Goal: Task Accomplishment & Management: Manage account settings

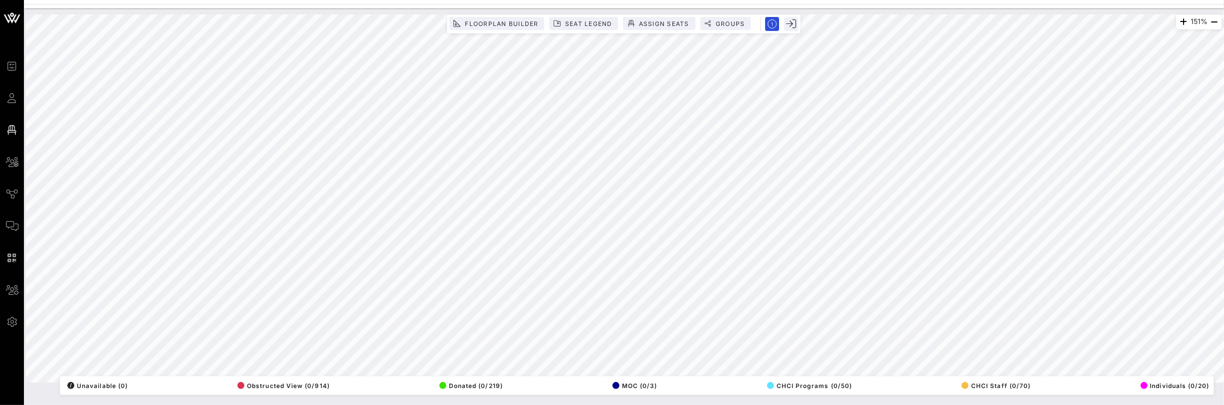
click at [1064, 9] on div "151% Floorplan Builder Seat Legend Assign Seats Groups Exit All Reserved Shared…" at bounding box center [624, 198] width 1208 height 380
click at [473, 21] on span "Floorplan Builder" at bounding box center [501, 23] width 74 height 7
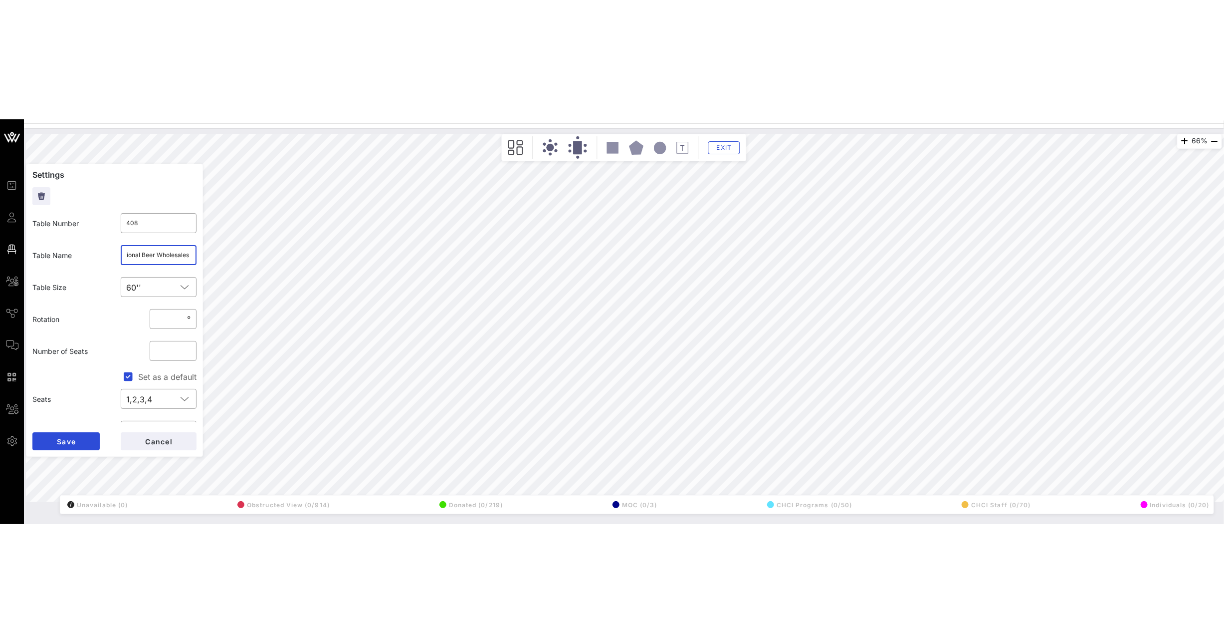
scroll to position [0, 206]
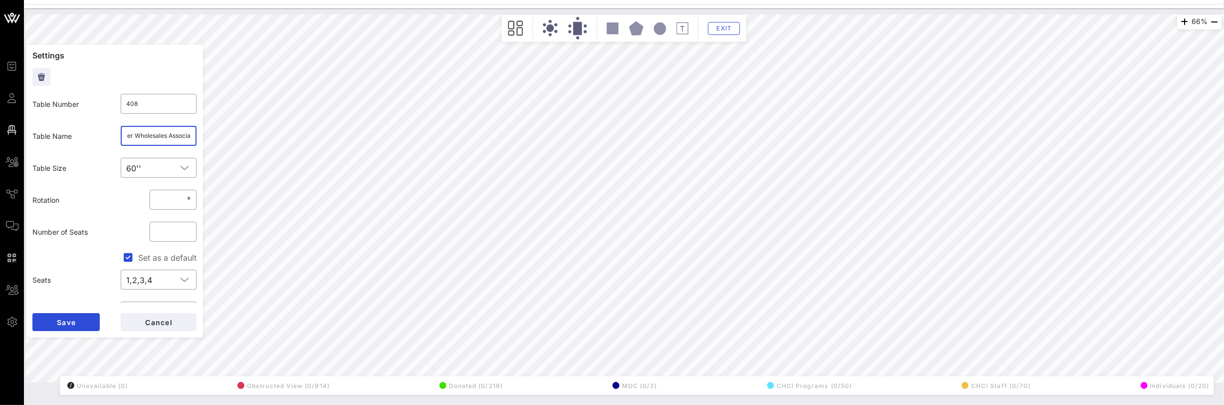
click at [212, 138] on div "66% Floorplan Builder Seat Legend Assign Seats Groups Exit Settings Table Numbe…" at bounding box center [624, 198] width 1196 height 368
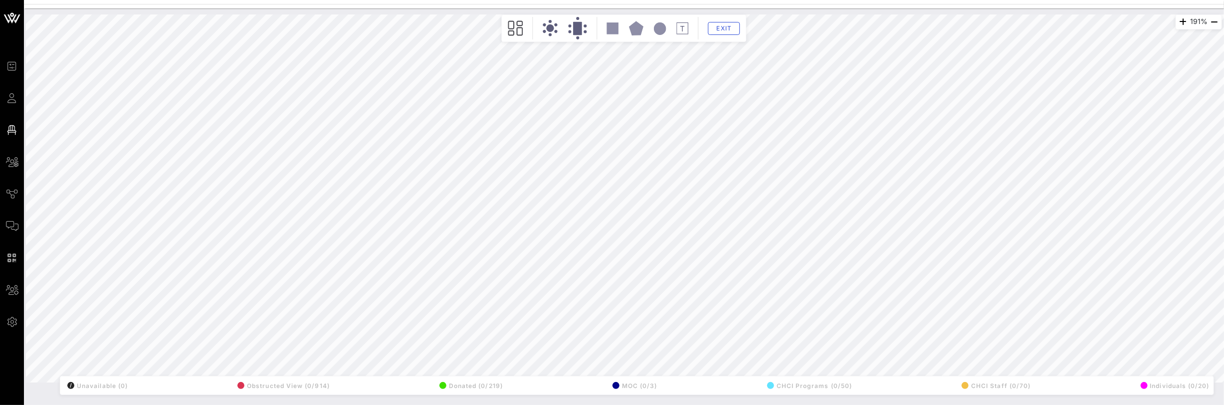
drag, startPoint x: 160, startPoint y: 136, endPoint x: 1247, endPoint y: 232, distance: 1091.3
click at [1224, 232] on html "Event Builder Guests Floor Plan All Groups Journeys Comms QR Scanner Team Setti…" at bounding box center [612, 202] width 1224 height 405
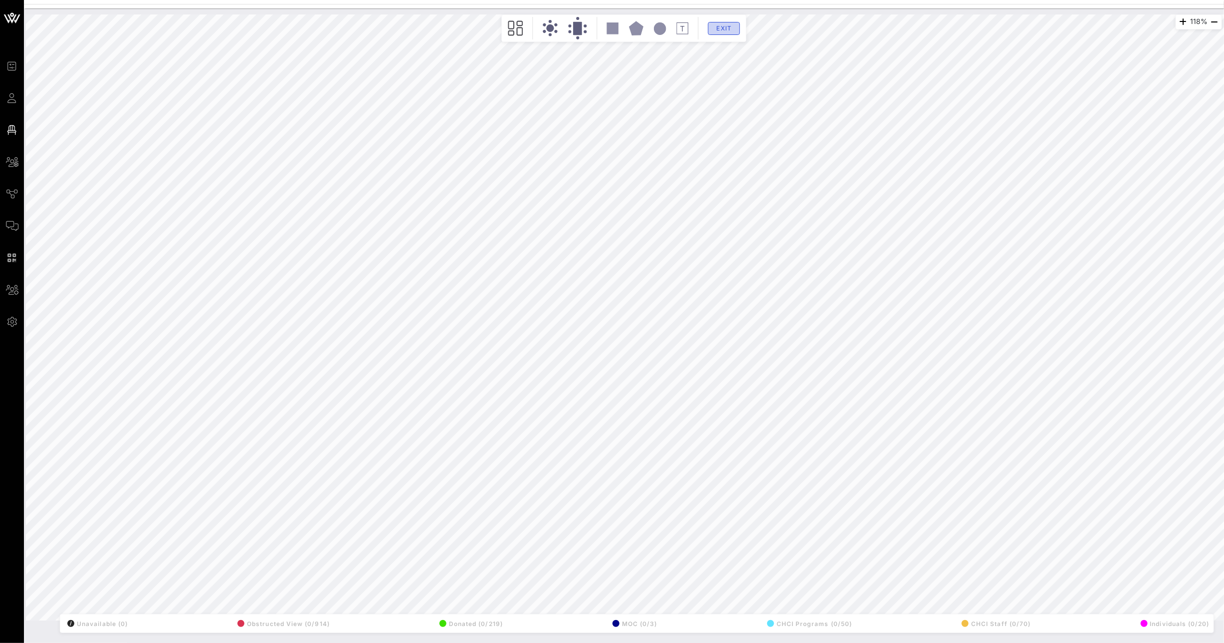
click at [724, 29] on span "Exit" at bounding box center [724, 27] width 19 height 7
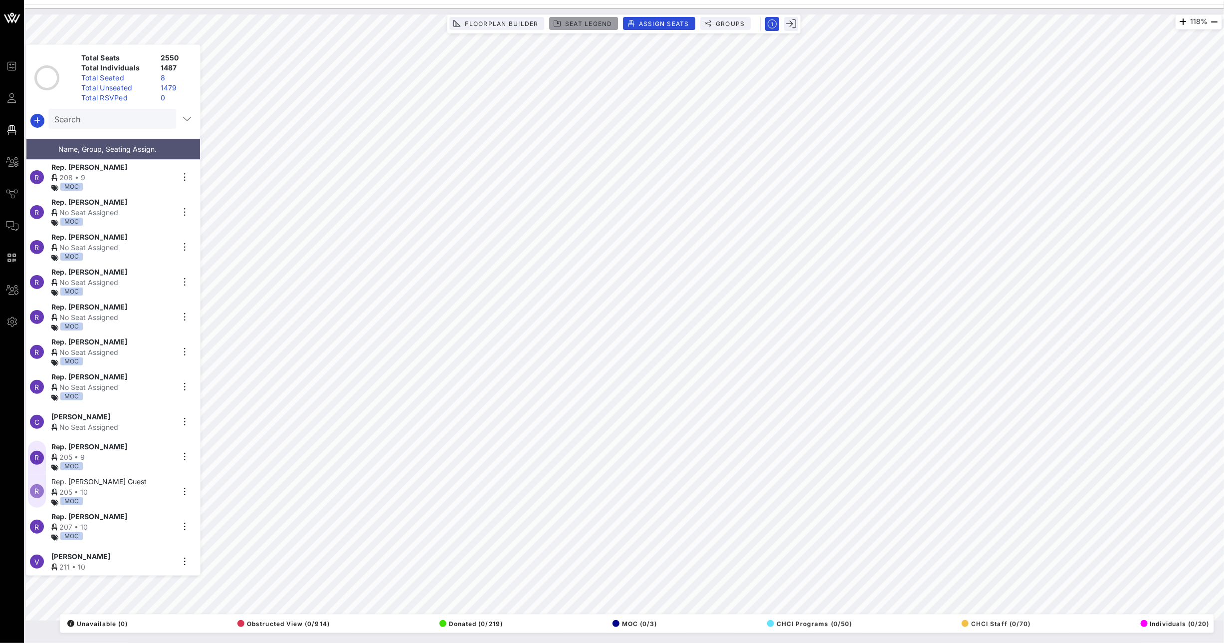
click at [588, 26] on span "Seat Legend" at bounding box center [589, 23] width 48 height 7
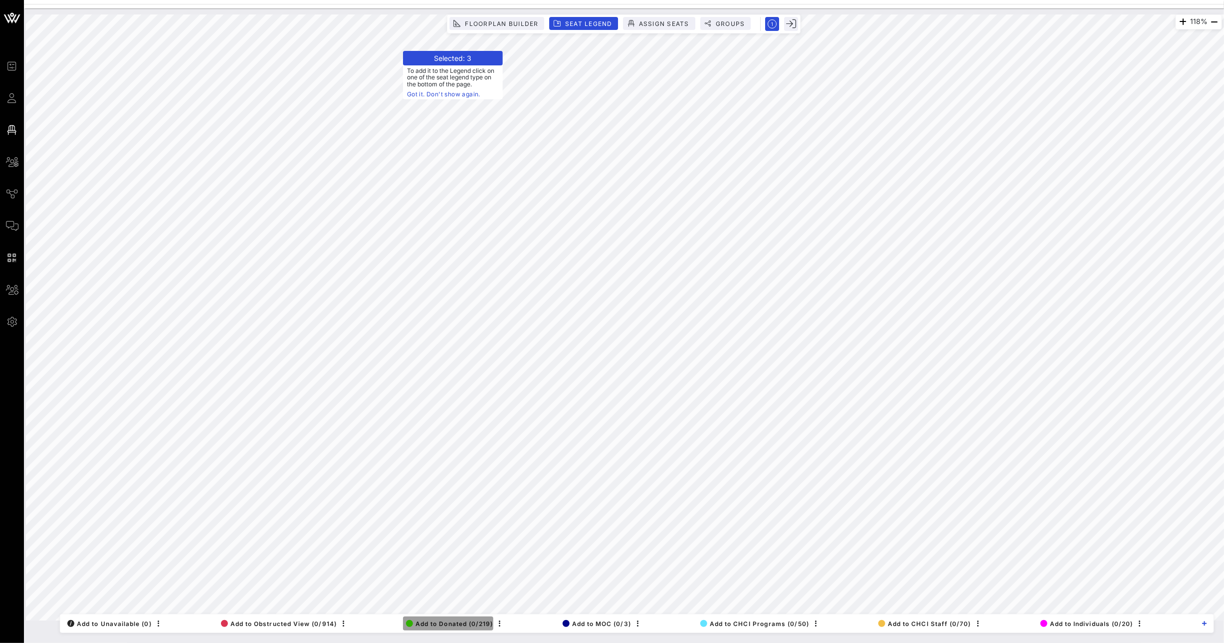
click at [447, 404] on span "Add to Donated (0/219)" at bounding box center [449, 623] width 87 height 7
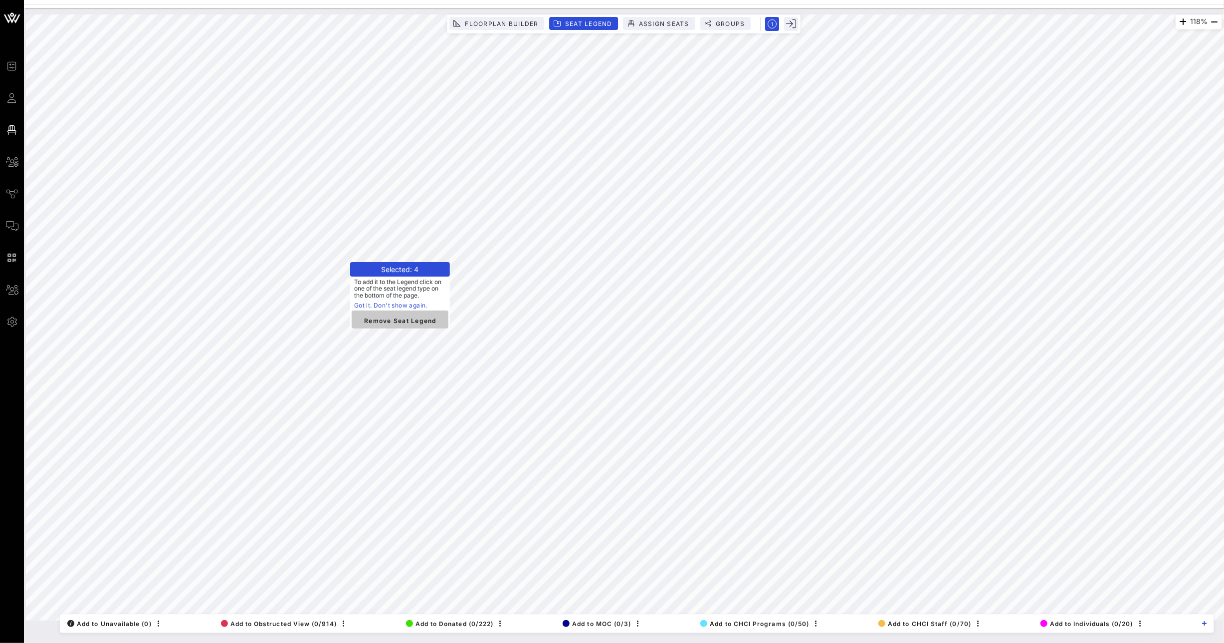
click at [411, 319] on span "Remove Seat Legend" at bounding box center [400, 319] width 81 height 9
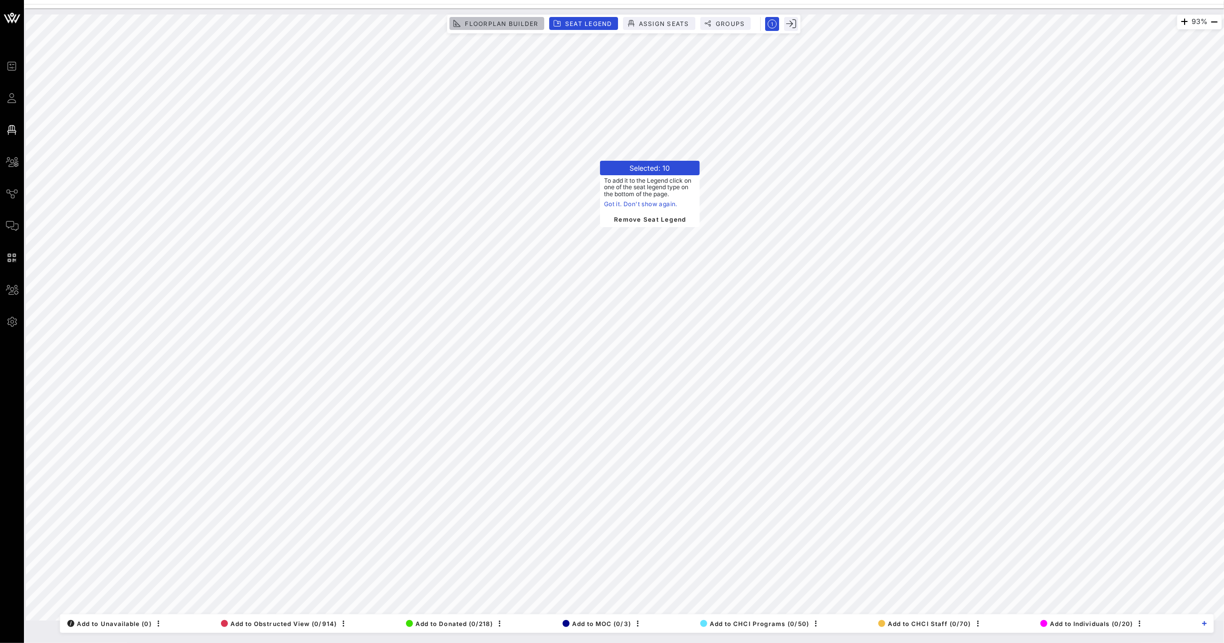
click at [504, 22] on span "Floorplan Builder" at bounding box center [501, 23] width 74 height 7
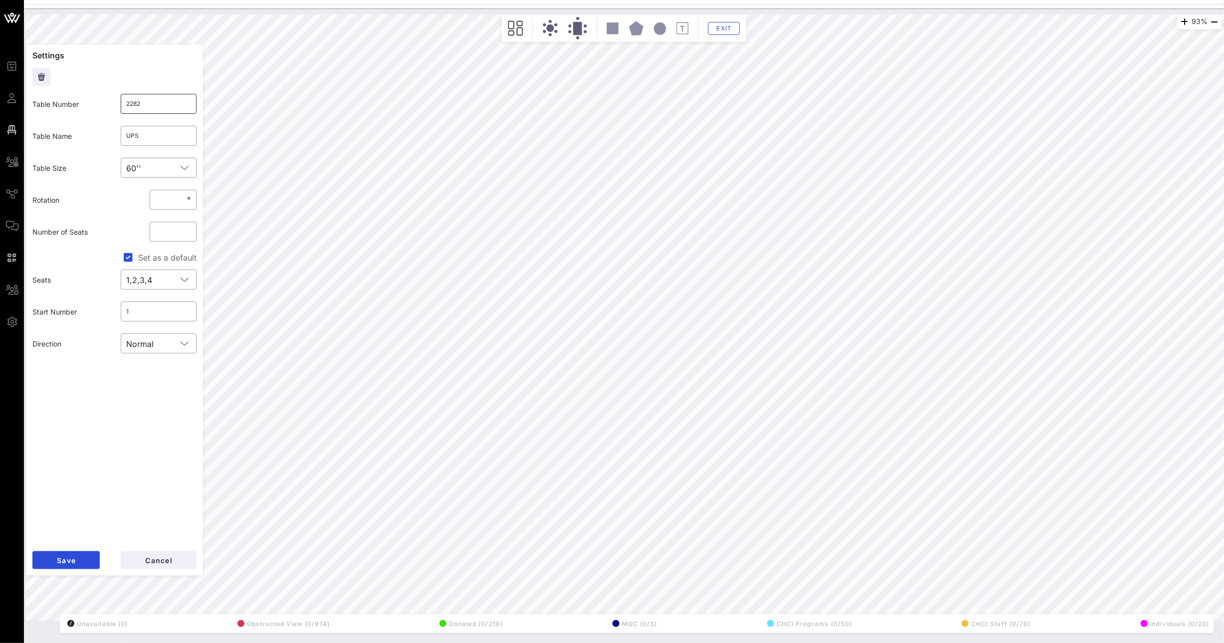
click at [164, 100] on input "2282" at bounding box center [159, 104] width 64 height 16
type input "228"
click at [69, 404] on span "Save" at bounding box center [65, 560] width 19 height 8
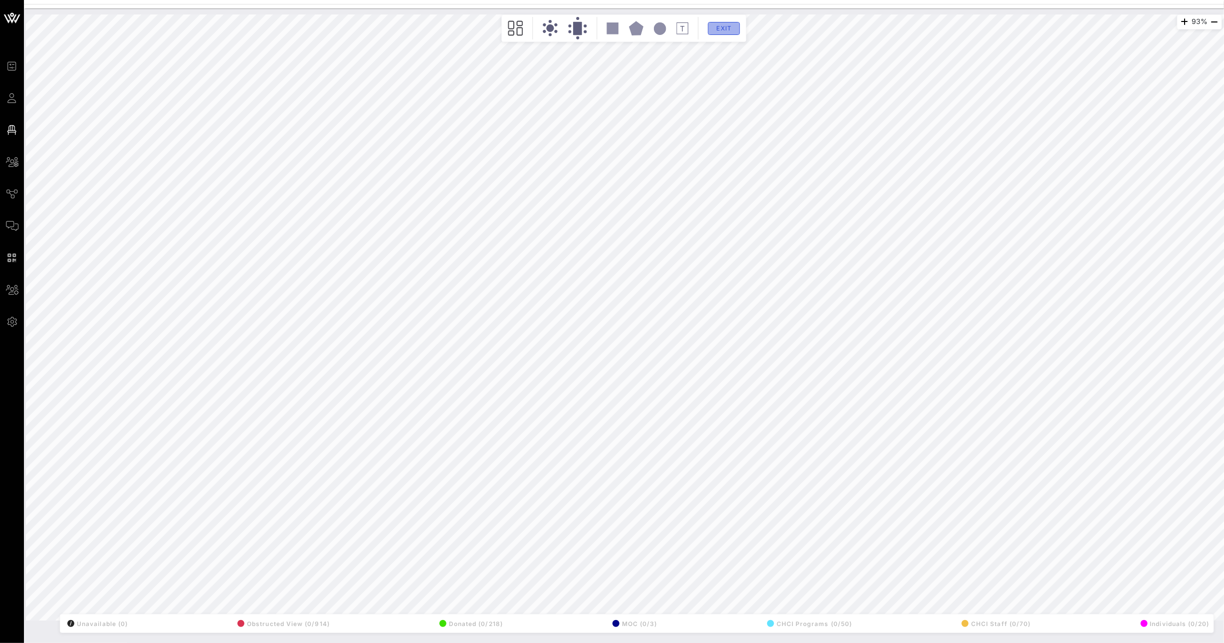
click at [739, 32] on button "Exit" at bounding box center [724, 28] width 32 height 13
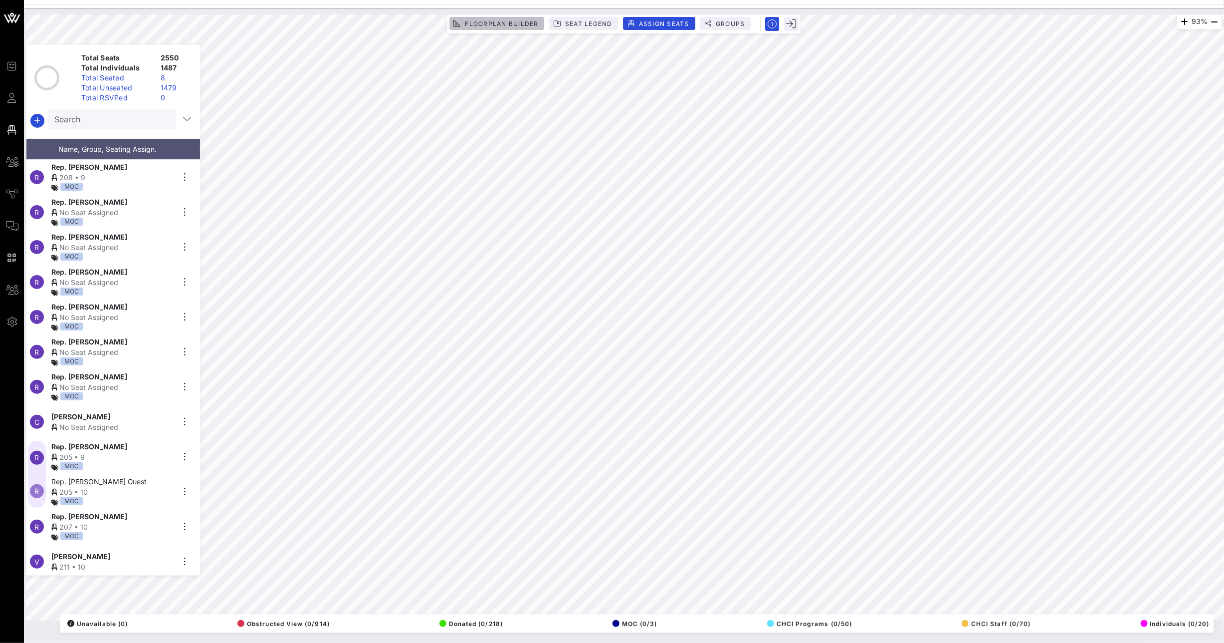
click at [530, 25] on span "Floorplan Builder" at bounding box center [501, 23] width 74 height 7
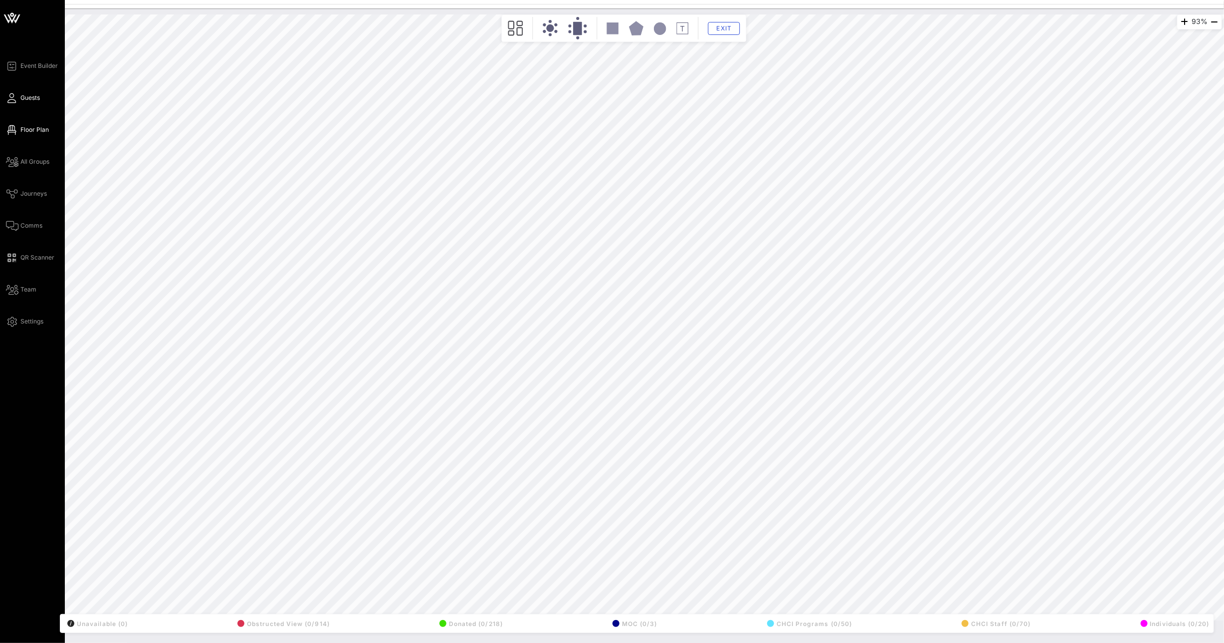
click at [12, 99] on icon at bounding box center [12, 97] width 12 height 1
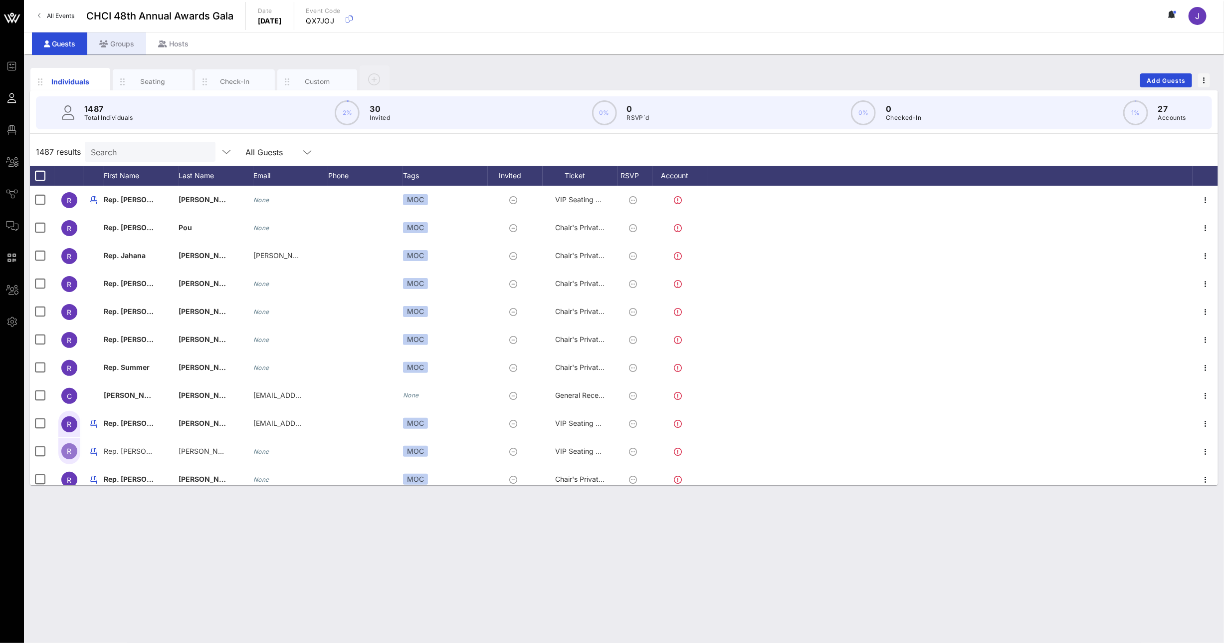
click at [128, 44] on div "Groups" at bounding box center [116, 43] width 59 height 22
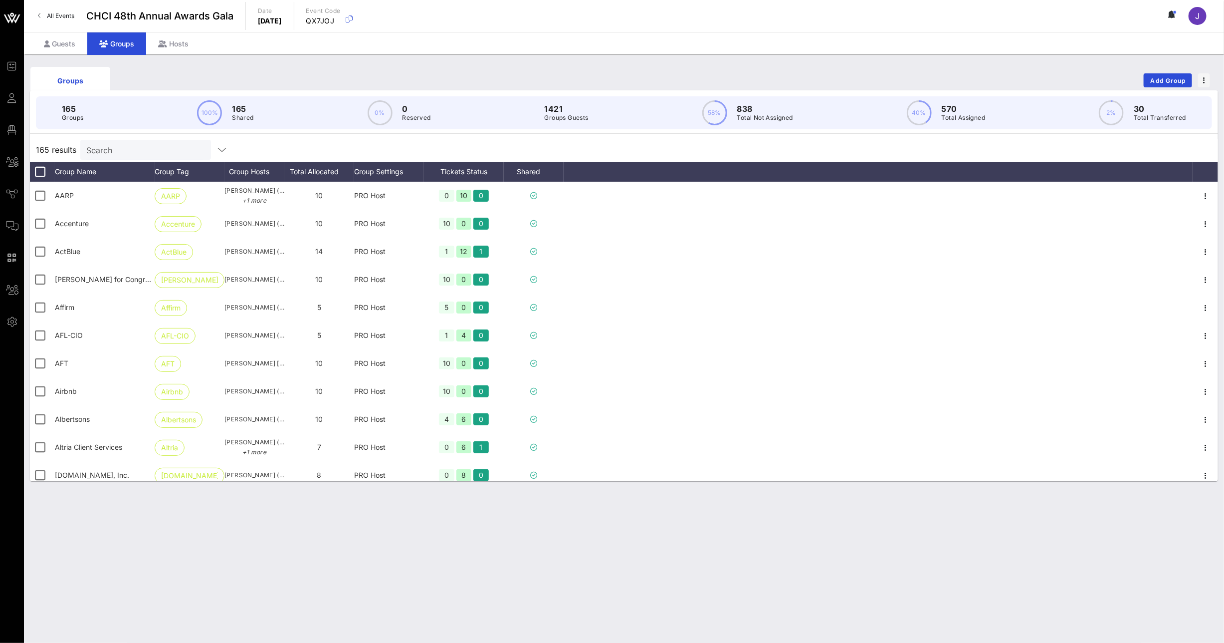
click at [160, 152] on input "Search" at bounding box center [144, 149] width 117 height 13
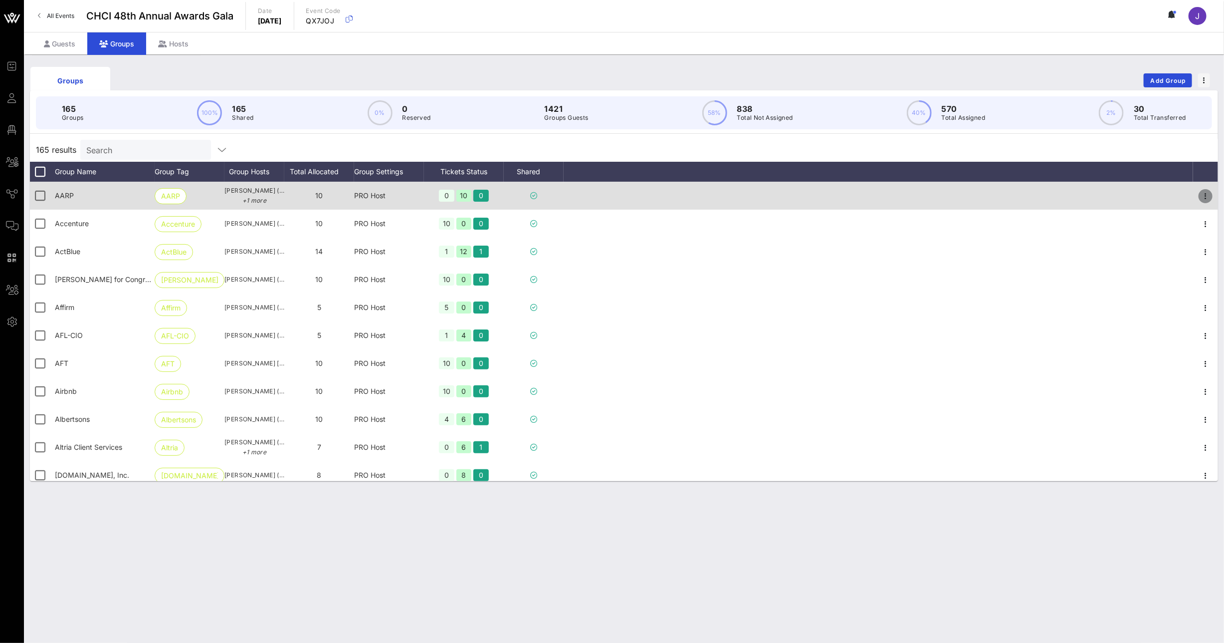
click at [1200, 193] on icon "button" at bounding box center [1206, 196] width 12 height 12
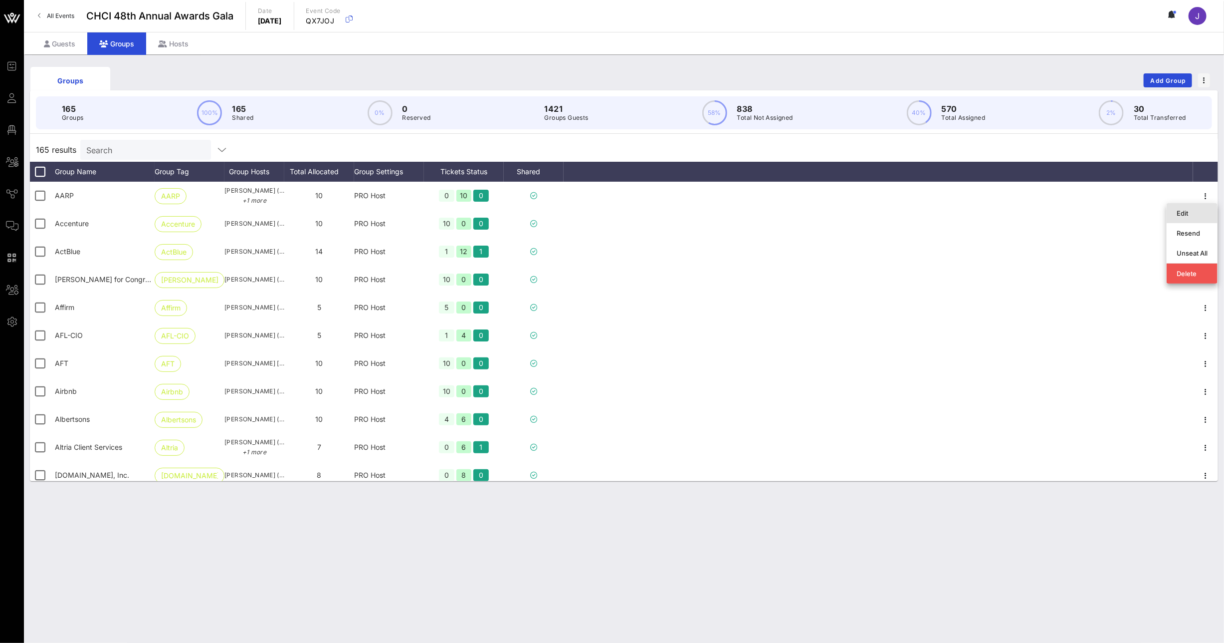
click at [1193, 211] on div "Edit" at bounding box center [1192, 213] width 31 height 8
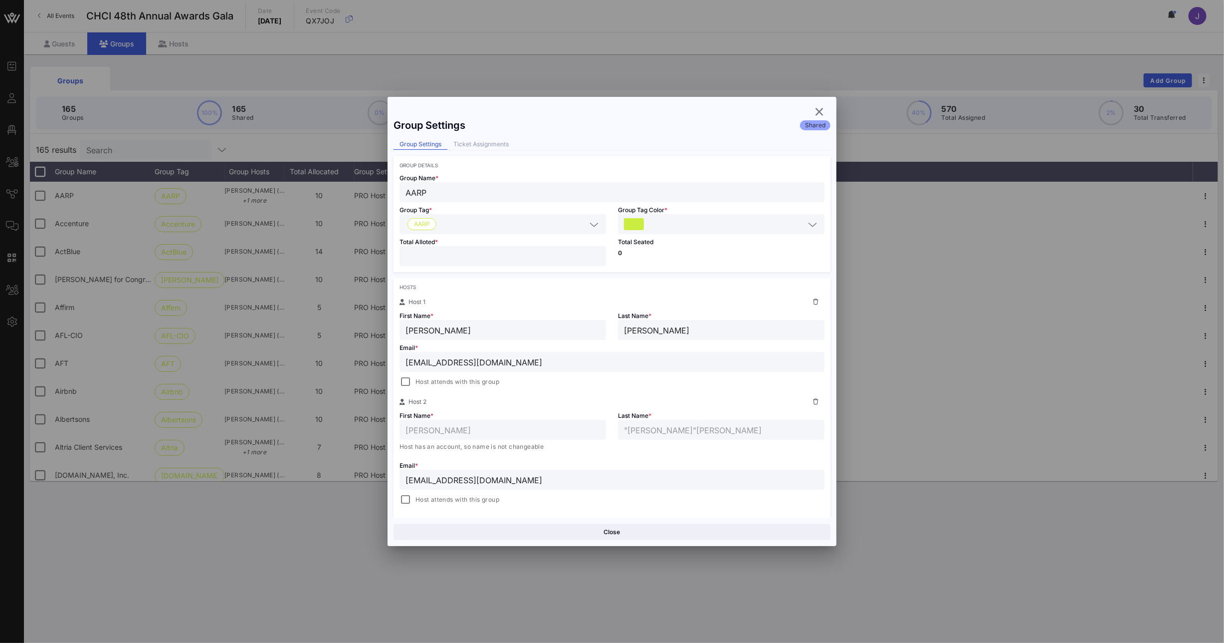
scroll to position [18, 0]
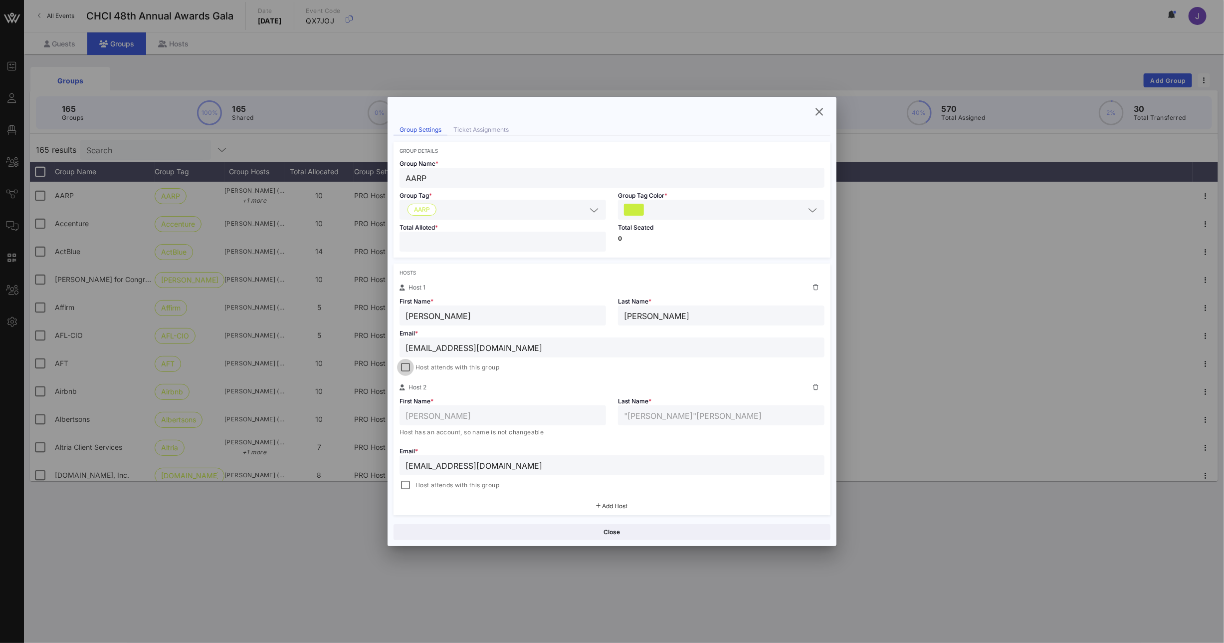
click at [408, 367] on div at bounding box center [406, 367] width 14 height 14
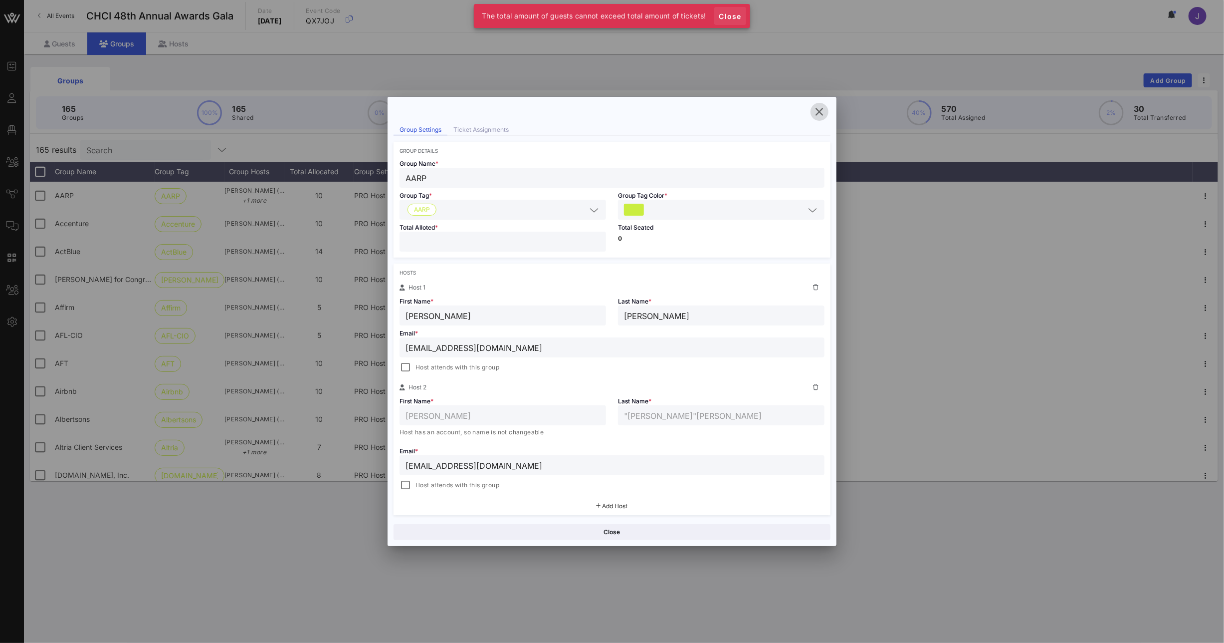
click at [742, 16] on span "Close" at bounding box center [730, 16] width 24 height 8
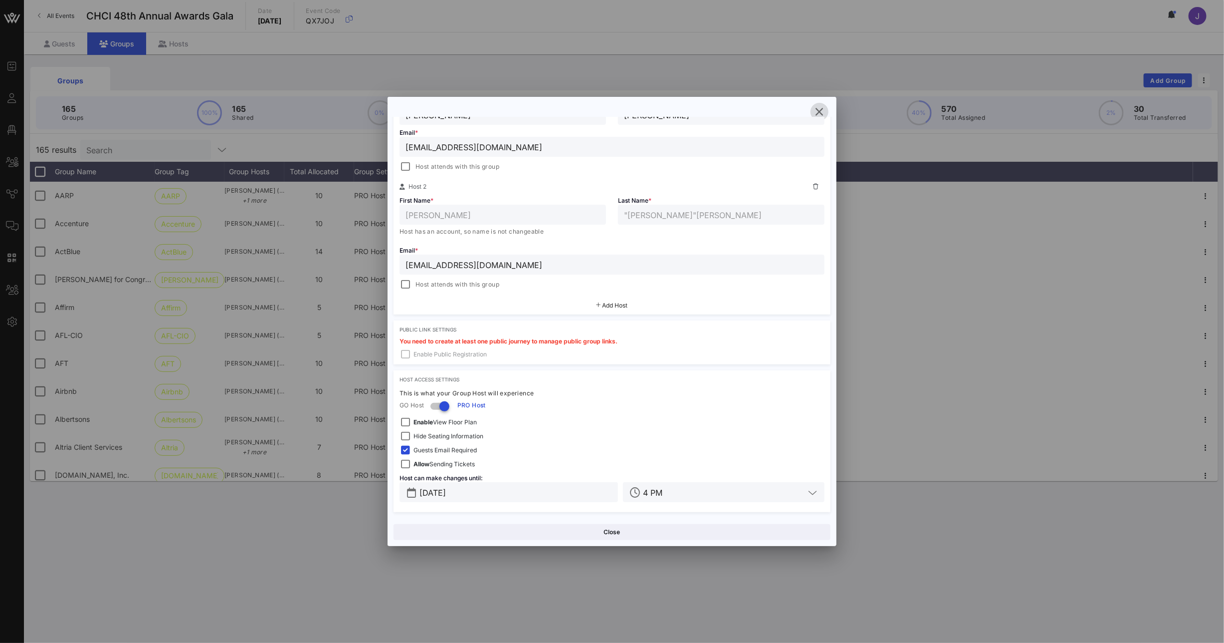
scroll to position [0, 0]
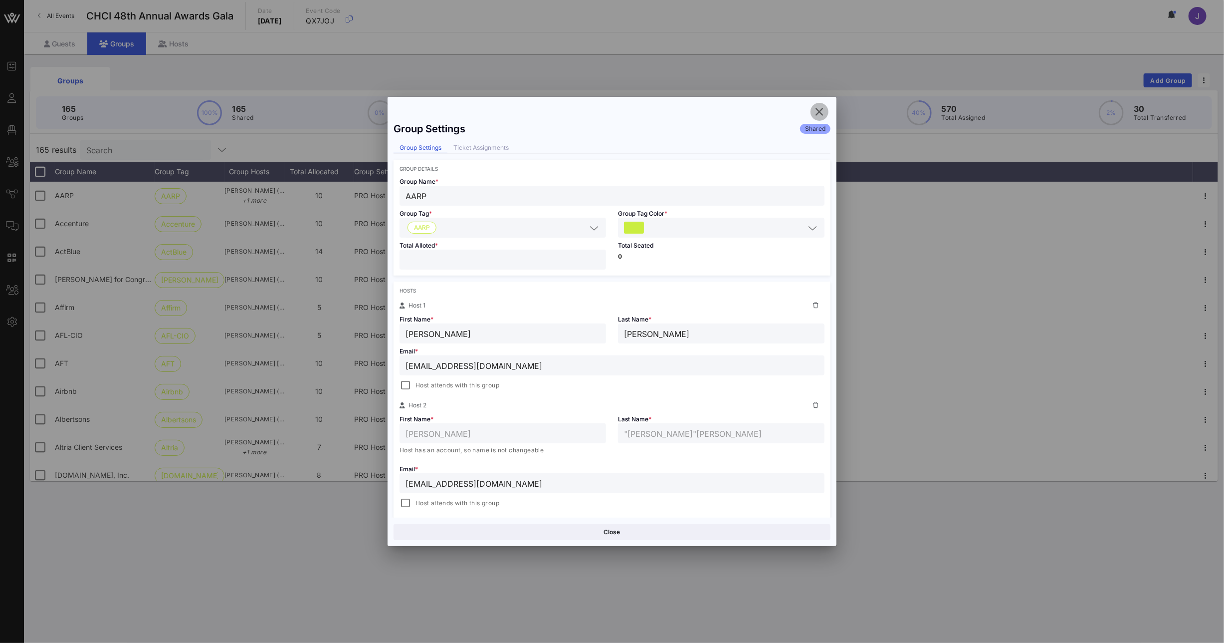
click at [821, 111] on icon "button" at bounding box center [820, 112] width 12 height 12
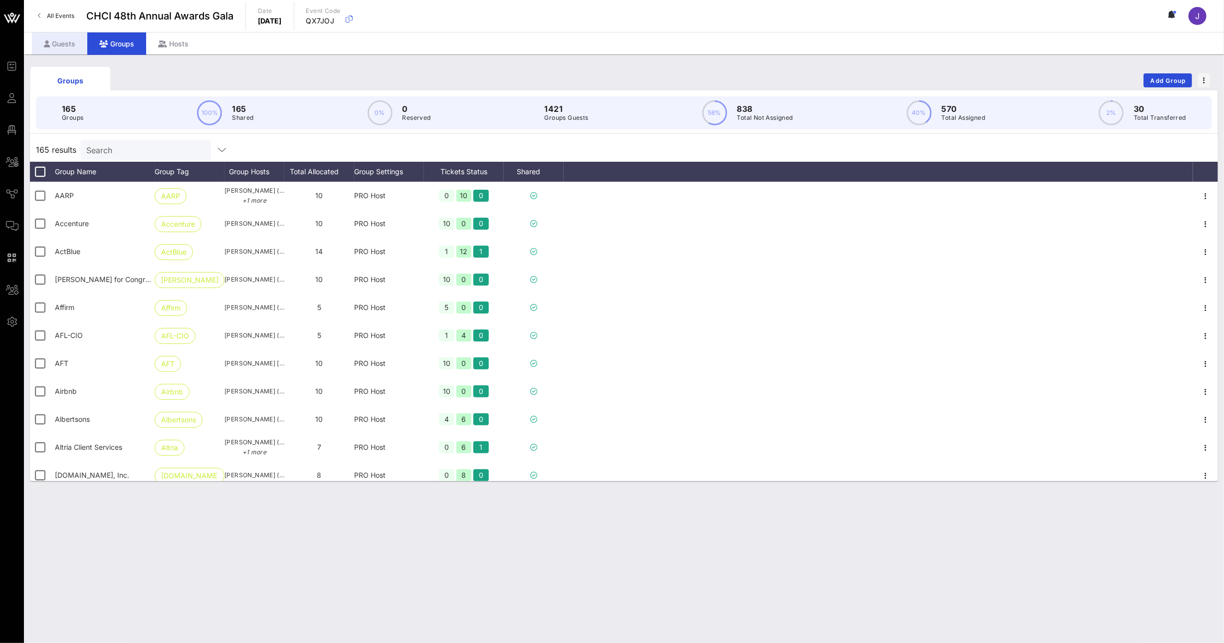
click at [70, 44] on div "Guests" at bounding box center [59, 43] width 55 height 22
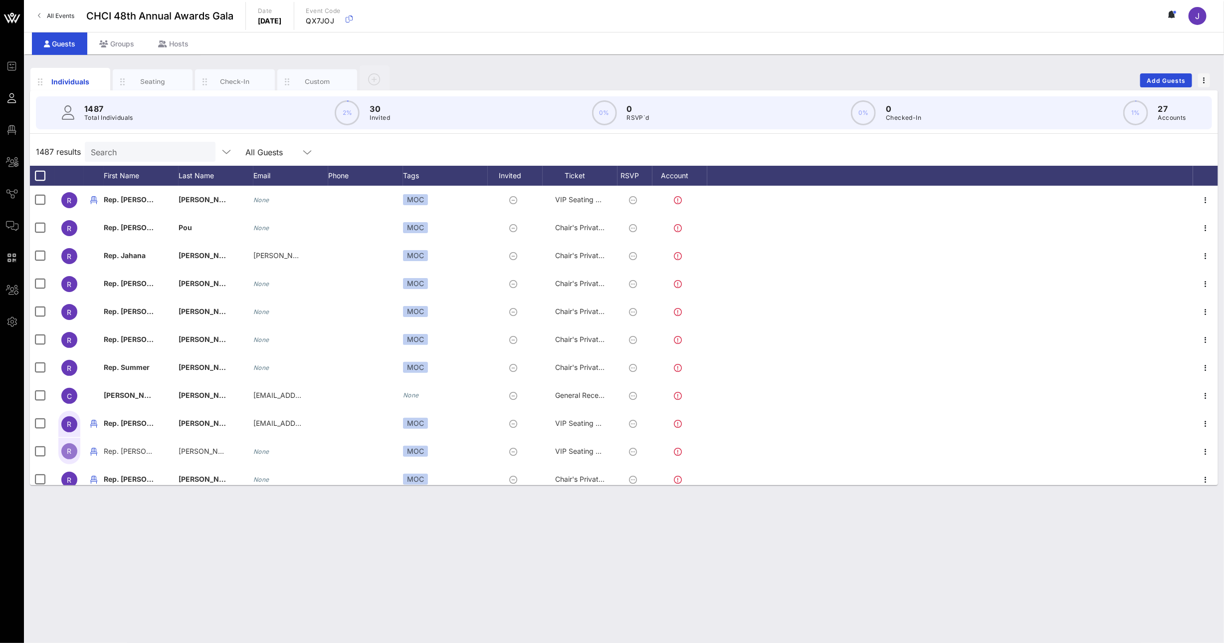
click at [147, 148] on input "Search" at bounding box center [149, 151] width 117 height 13
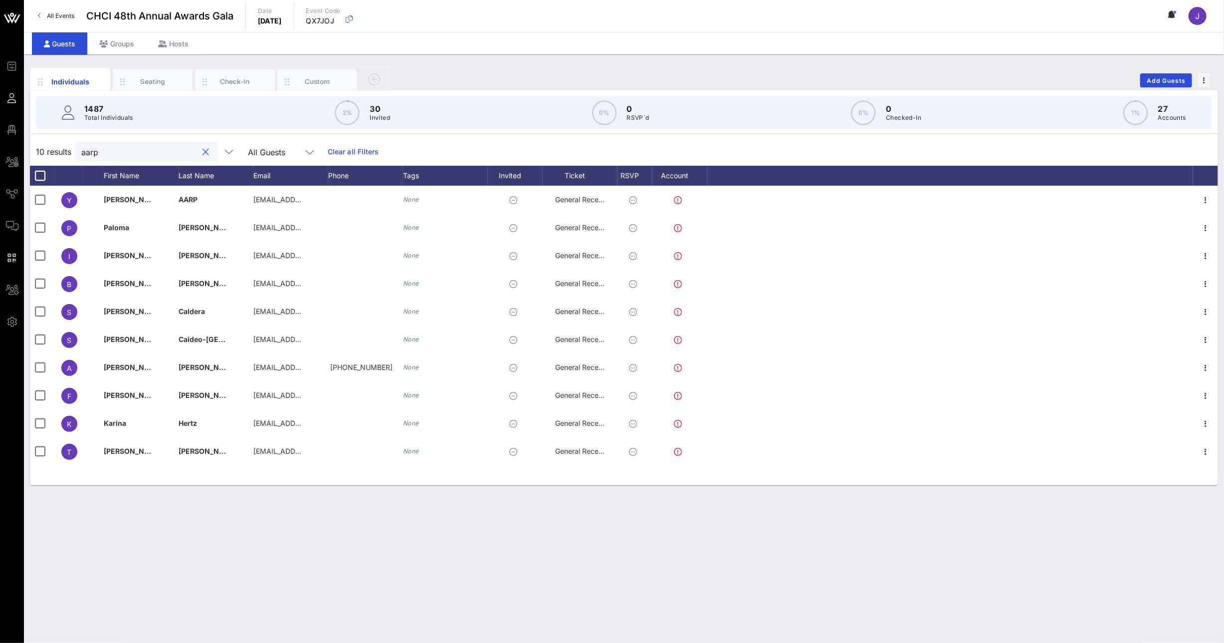
type input "aarp"
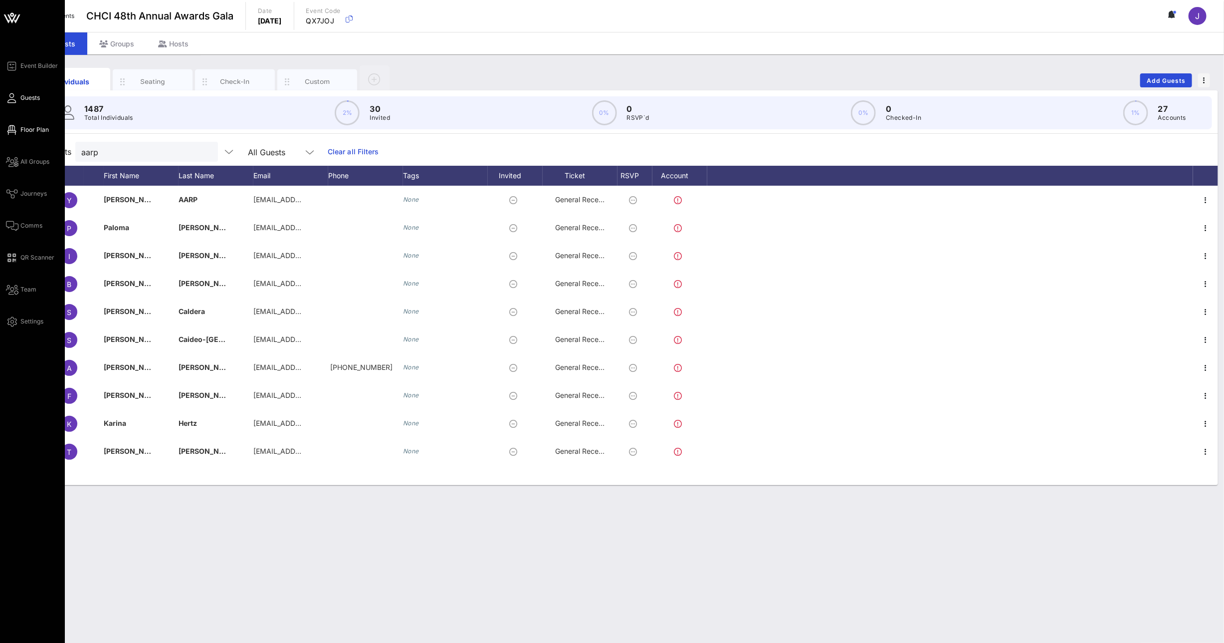
click at [27, 133] on span "Floor Plan" at bounding box center [34, 129] width 28 height 9
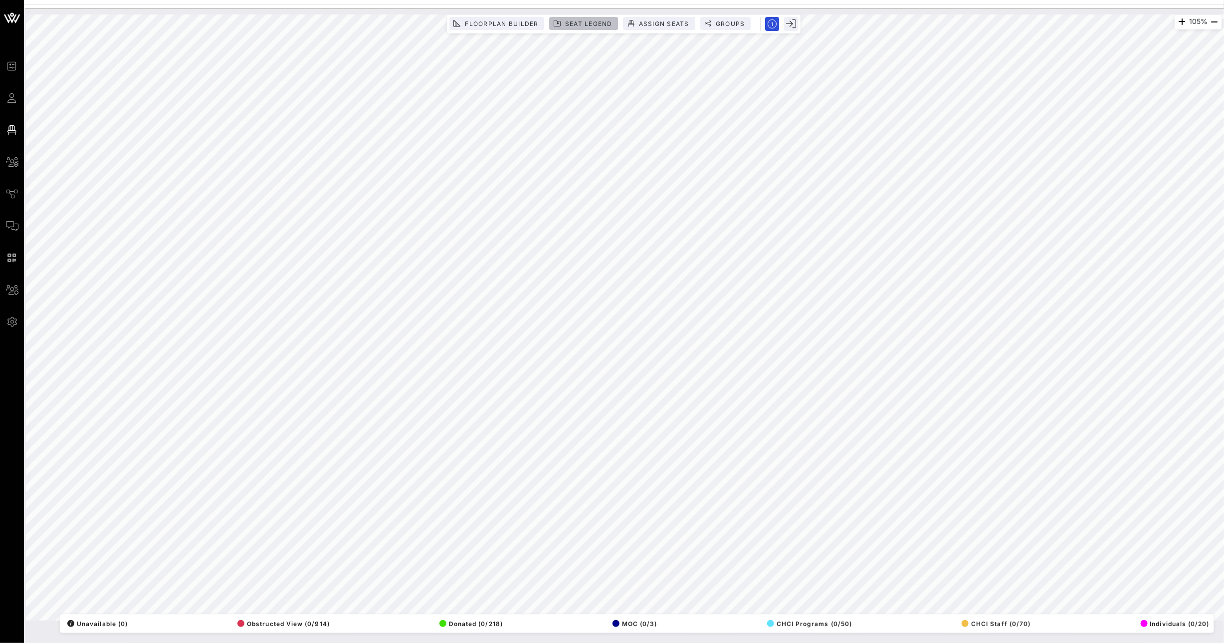
click at [588, 26] on span "Seat Legend" at bounding box center [589, 23] width 48 height 7
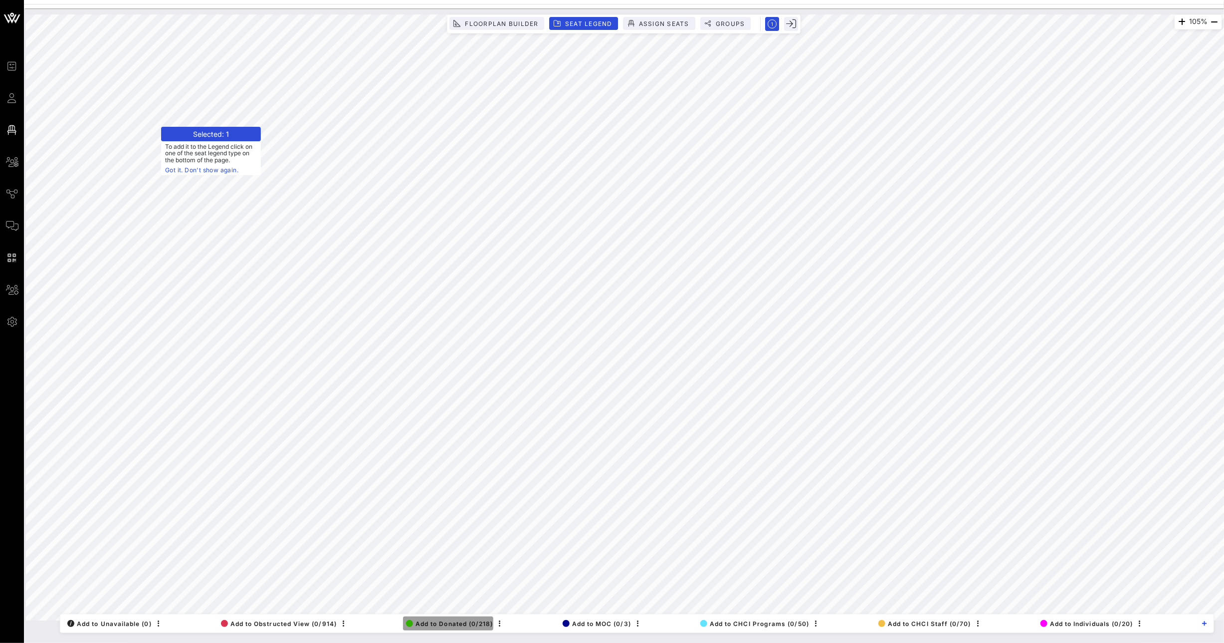
click at [465, 404] on span "Add to Donated (0/218)" at bounding box center [449, 623] width 87 height 7
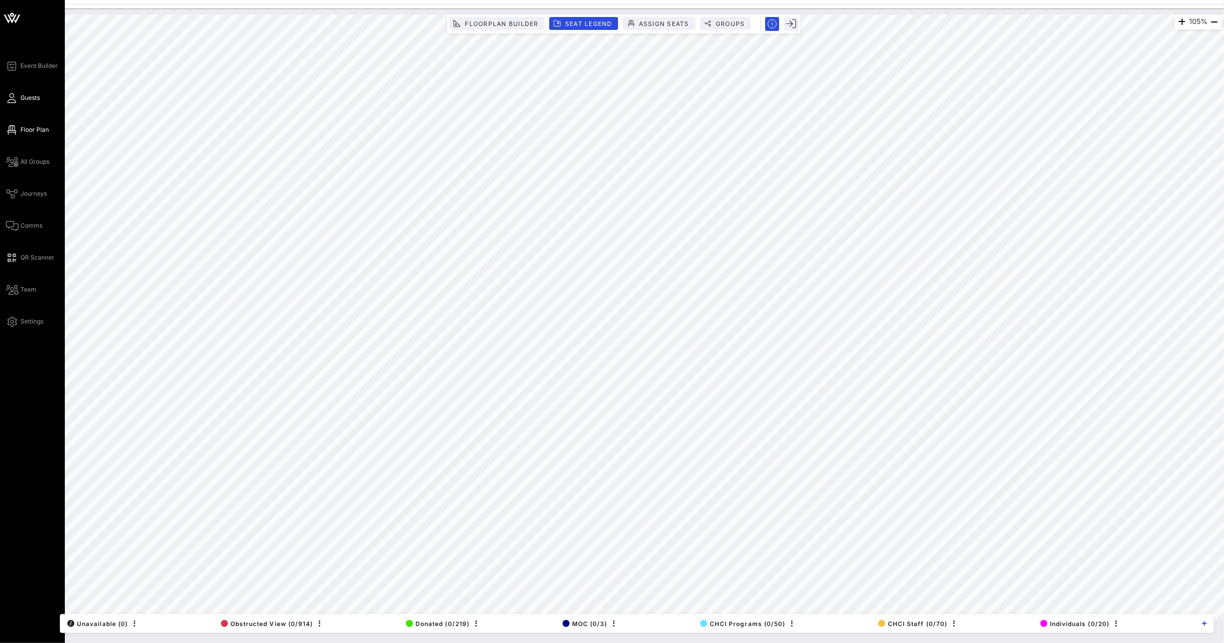
click at [25, 96] on span "Guests" at bounding box center [29, 97] width 19 height 9
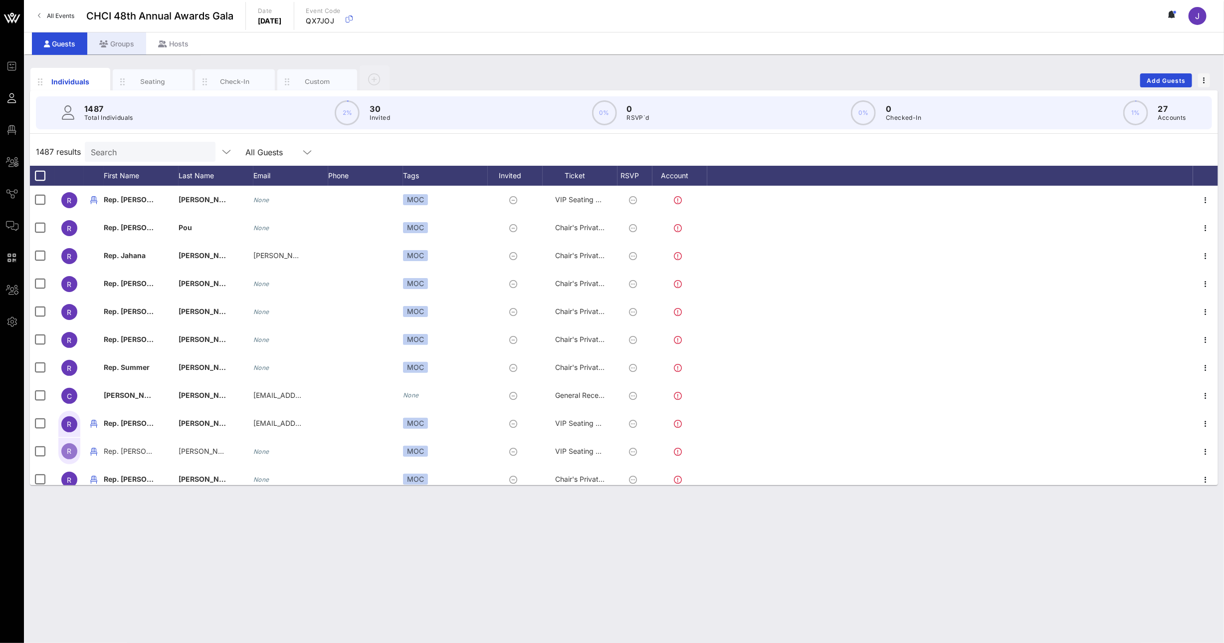
click at [122, 47] on div "Groups" at bounding box center [116, 43] width 59 height 22
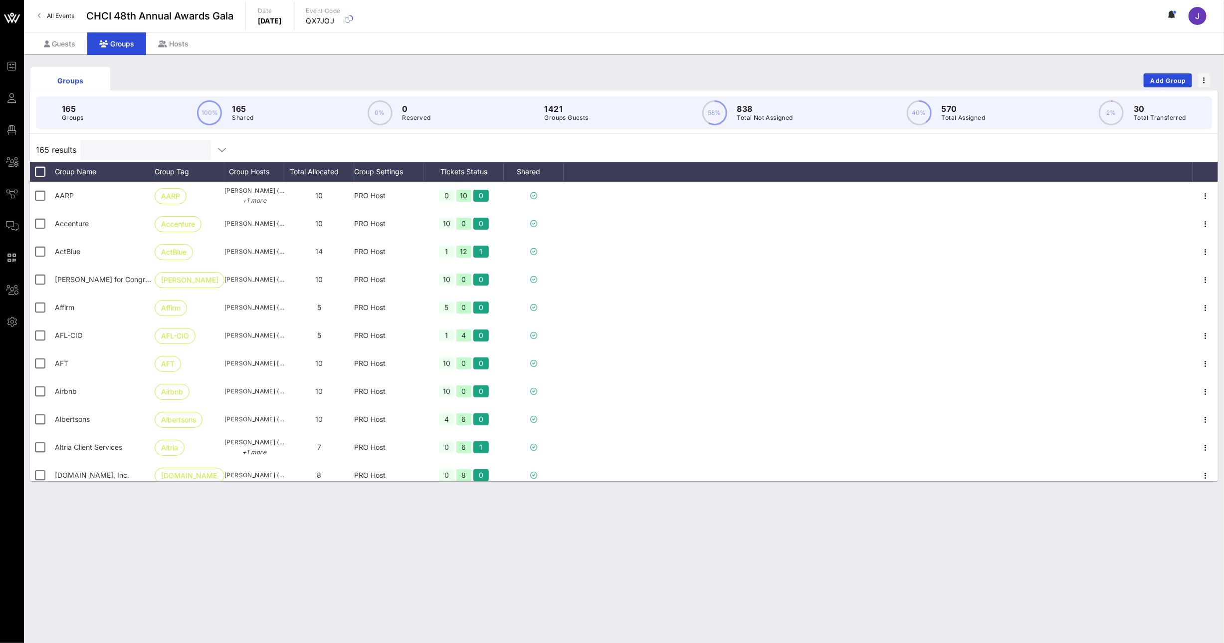
click at [145, 145] on input "text" at bounding box center [144, 149] width 117 height 13
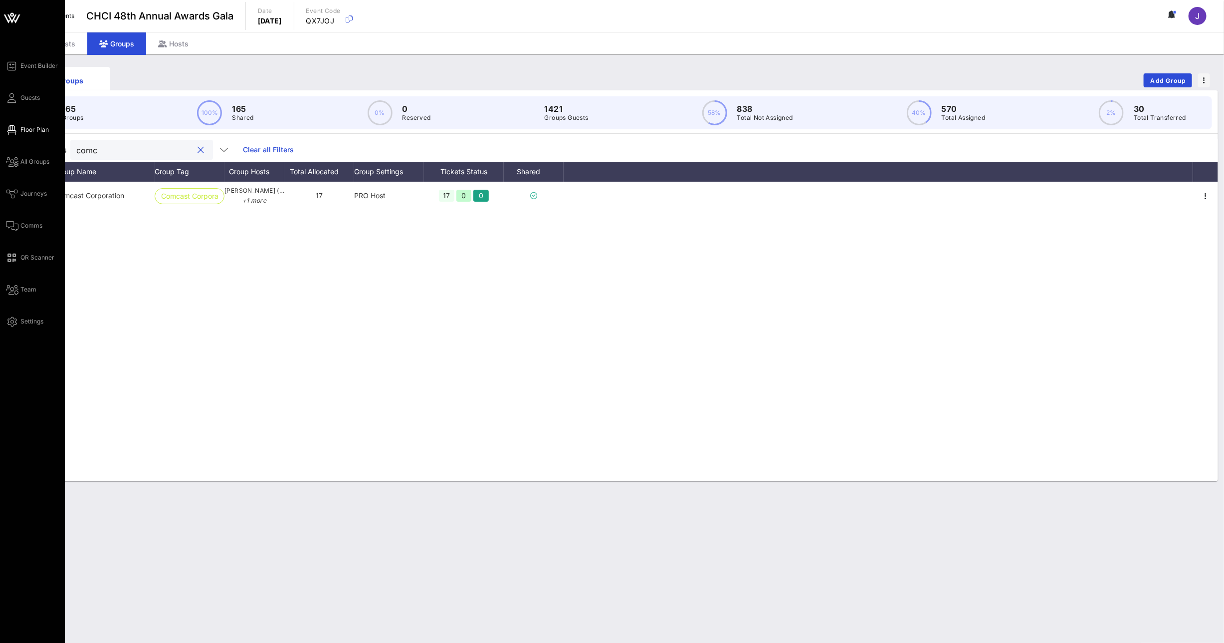
type input "comc"
click at [6, 130] on icon at bounding box center [12, 129] width 12 height 1
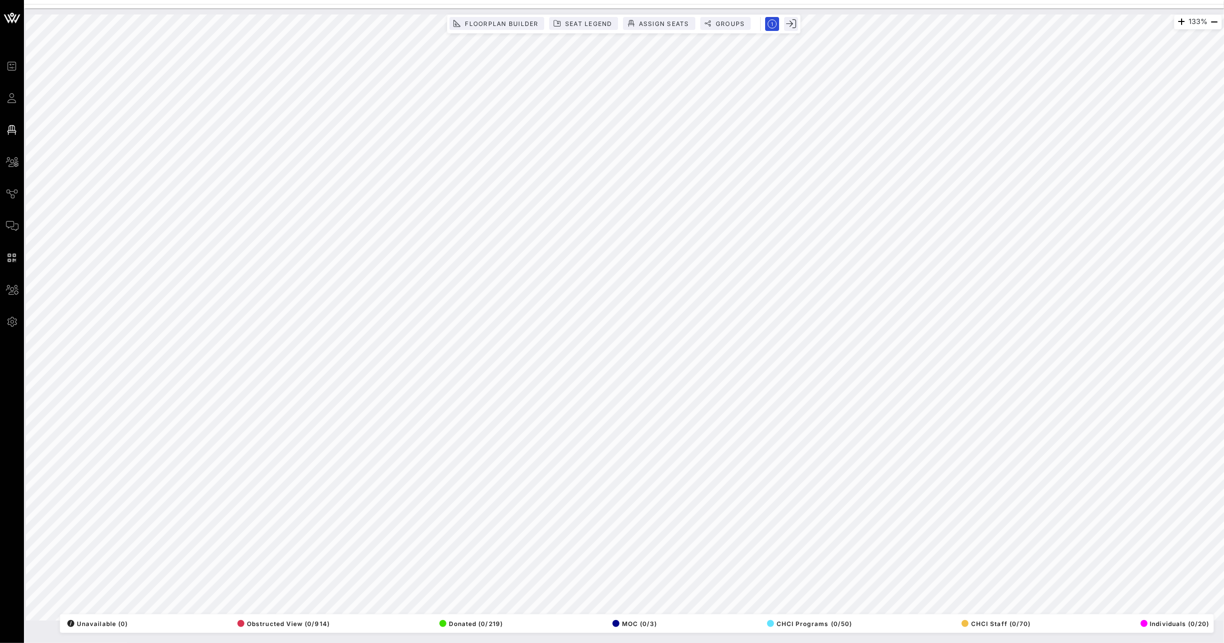
click at [0, 594] on html "Event Builder Guests Floor Plan All Groups Journeys Comms QR Scanner Team Setti…" at bounding box center [612, 321] width 1224 height 643
click at [490, 23] on span "Floorplan Builder" at bounding box center [501, 23] width 74 height 7
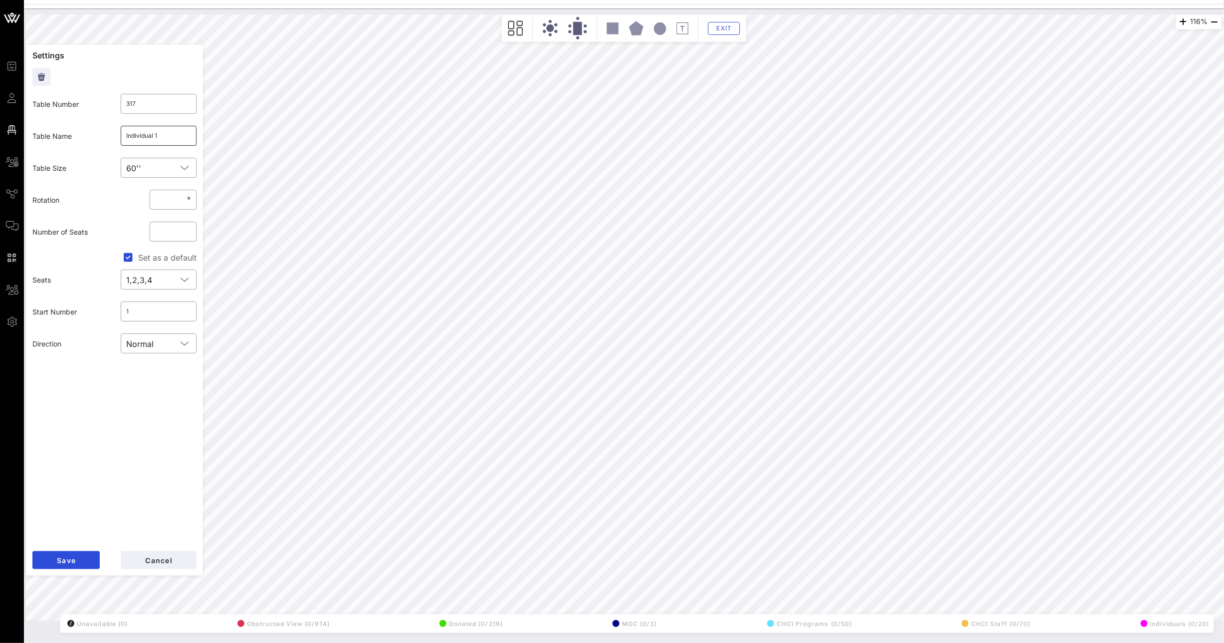
click at [189, 145] on div "Individual 1" at bounding box center [159, 136] width 64 height 20
type input "Individual 9"
click at [86, 563] on button "Save" at bounding box center [65, 560] width 67 height 18
click at [181, 135] on input "Individual 2" at bounding box center [159, 136] width 64 height 16
type input "Individual 10"
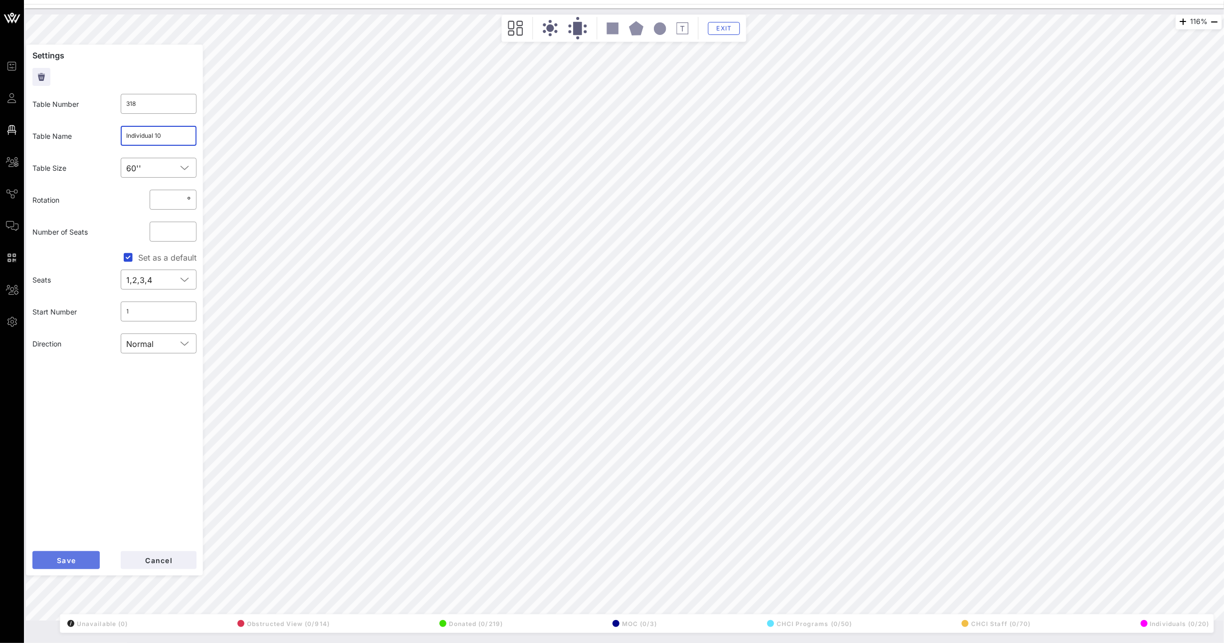
click at [78, 558] on button "Save" at bounding box center [65, 560] width 67 height 18
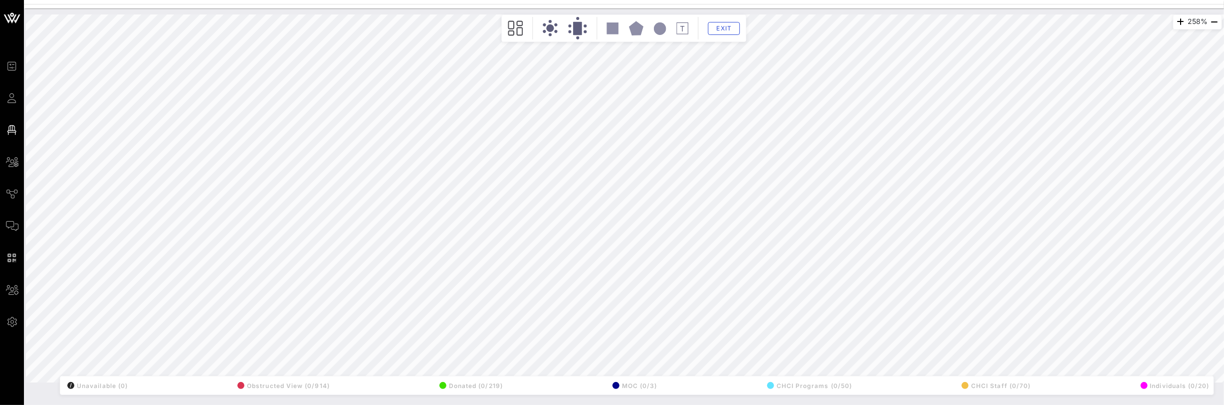
click at [898, 12] on div "258% Floorplan Builder Seat Legend Assign Seats Groups Exit All Reserved Shared…" at bounding box center [624, 198] width 1208 height 380
click at [756, 0] on html "Event Builder Guests Floor Plan All Groups Journeys Comms QR Scanner Team Setti…" at bounding box center [612, 202] width 1224 height 405
click at [820, 405] on html "Event Builder Guests Floor Plan All Groups Journeys Comms QR Scanner Team Setti…" at bounding box center [612, 202] width 1224 height 405
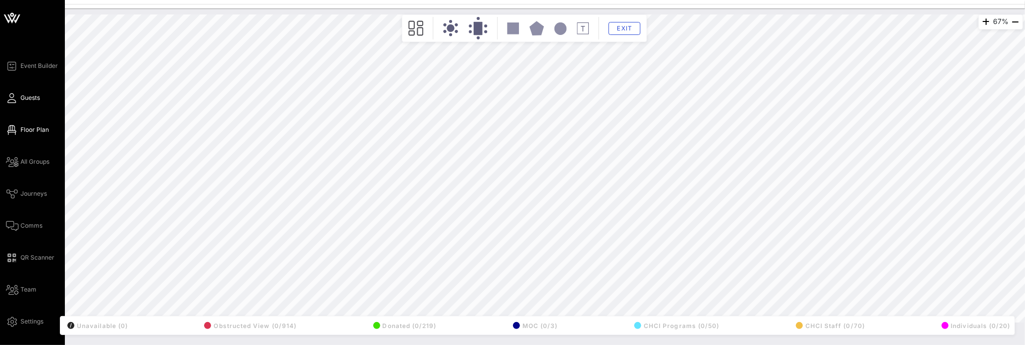
click at [9, 99] on icon at bounding box center [12, 97] width 12 height 1
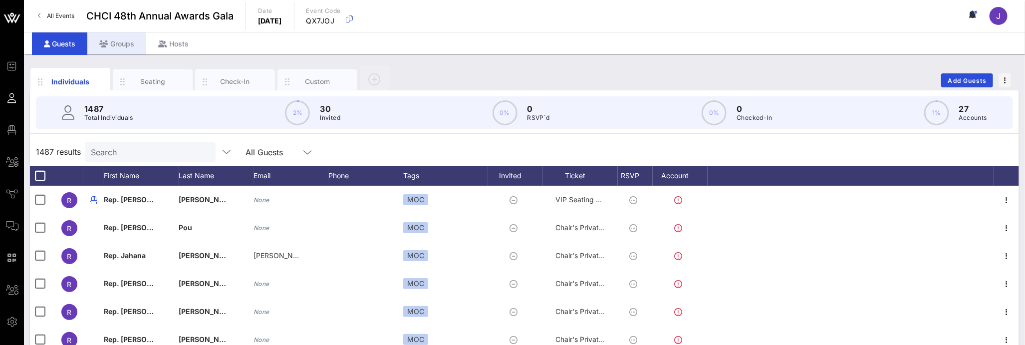
click at [135, 45] on div "Groups" at bounding box center [116, 43] width 59 height 22
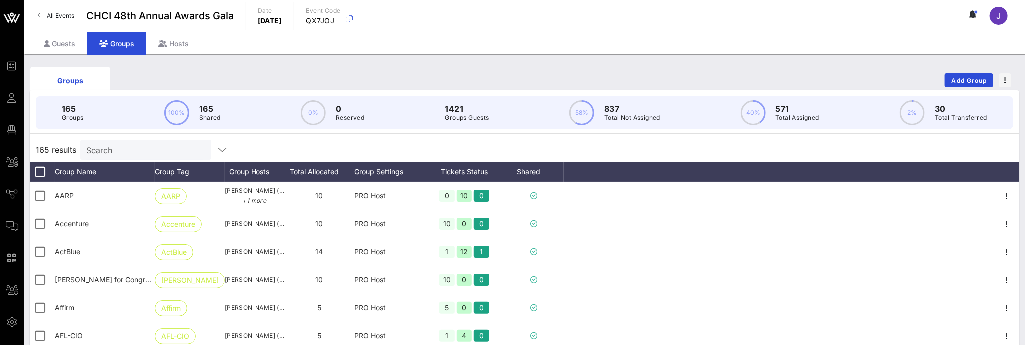
click at [119, 156] on div "Search" at bounding box center [144, 150] width 117 height 20
click at [119, 156] on div at bounding box center [144, 150] width 117 height 20
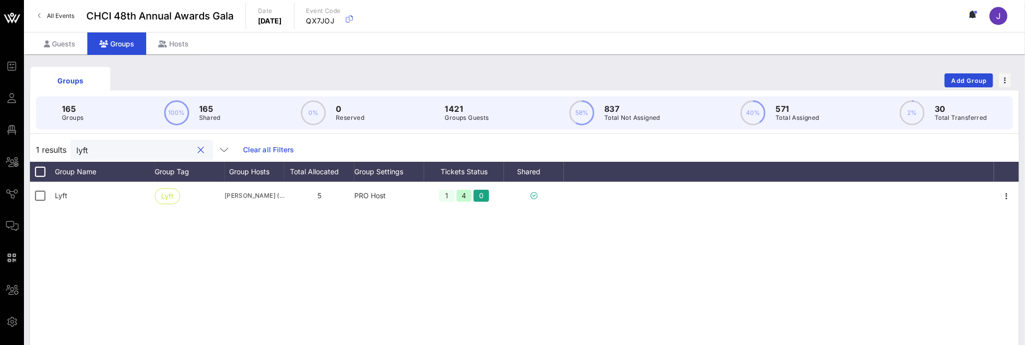
type input "lyft"
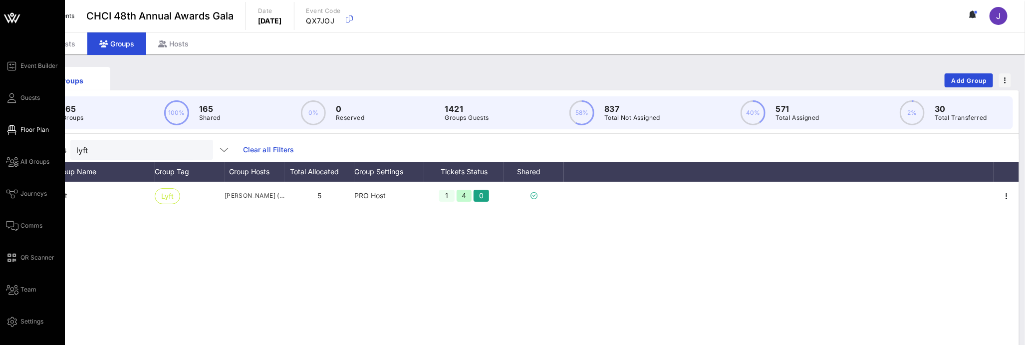
click at [7, 132] on link "Floor Plan" at bounding box center [27, 130] width 43 height 12
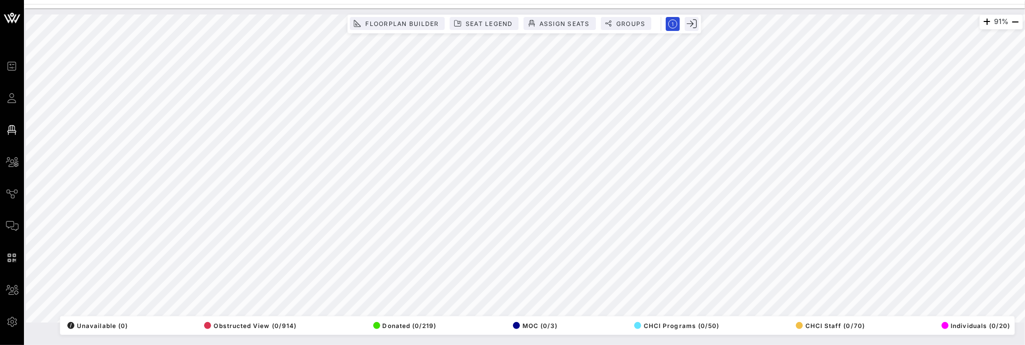
click at [634, 345] on html "Event Builder Guests Floor Plan All Groups Journeys Comms QR Scanner Team Setti…" at bounding box center [512, 172] width 1025 height 345
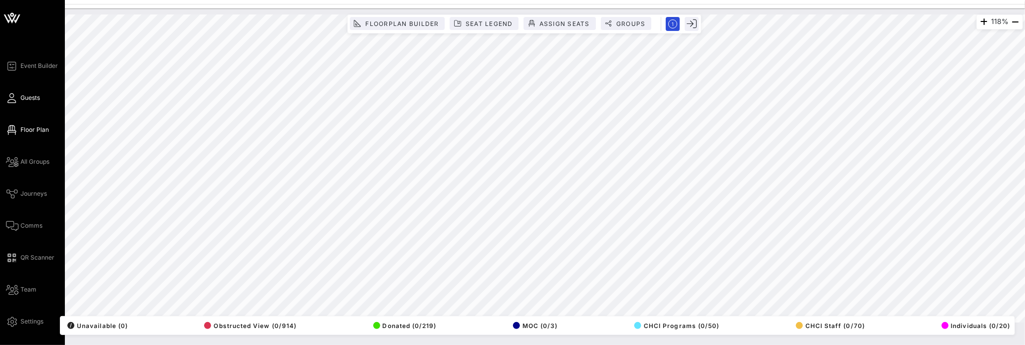
click at [10, 97] on icon at bounding box center [12, 97] width 12 height 1
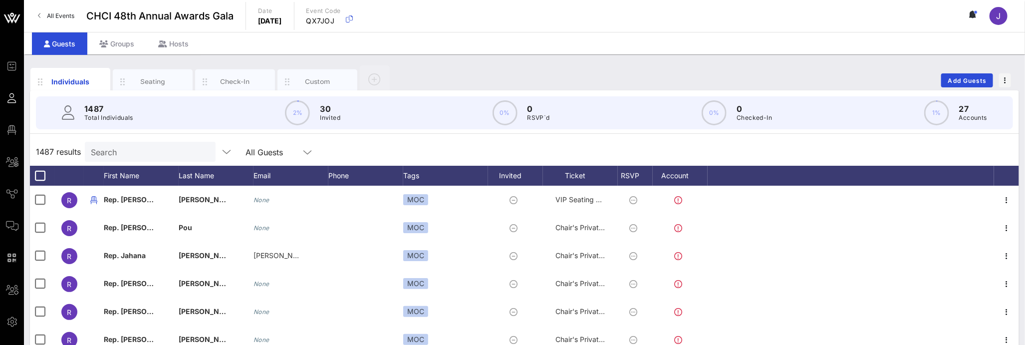
click at [139, 151] on input "Search" at bounding box center [149, 151] width 117 height 13
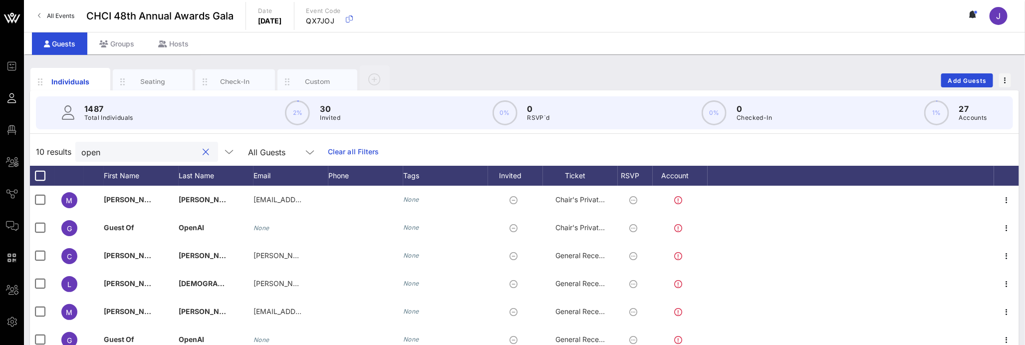
type input "open"
click at [117, 26] on div "All Events CHCI 48th Annual Awards Gala Date Thursday, Sep. 18, 2025 Event Code…" at bounding box center [524, 16] width 1001 height 32
click at [116, 33] on div "Groups" at bounding box center [116, 43] width 59 height 22
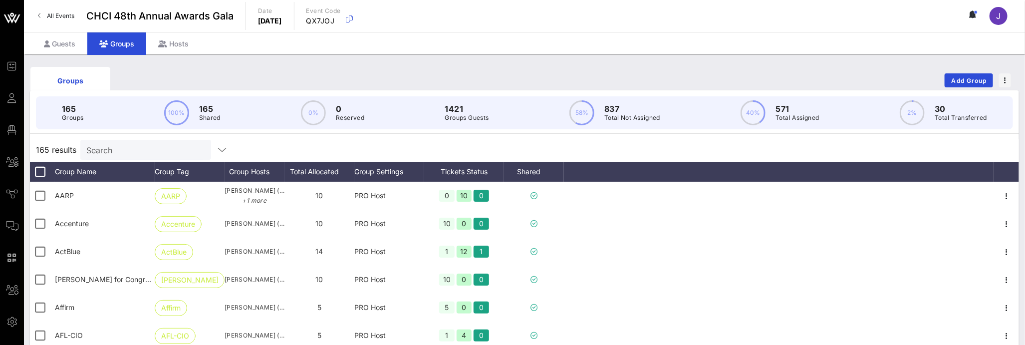
click at [131, 146] on input "Search" at bounding box center [144, 149] width 117 height 13
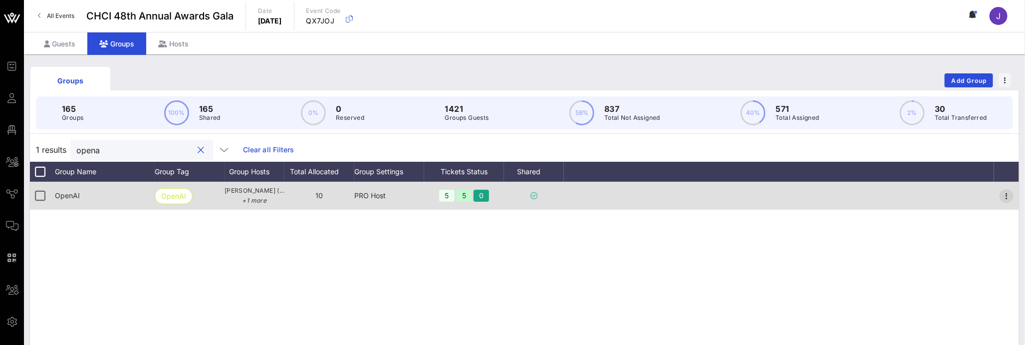
type input "opena"
click at [1004, 197] on icon "button" at bounding box center [1006, 196] width 12 height 12
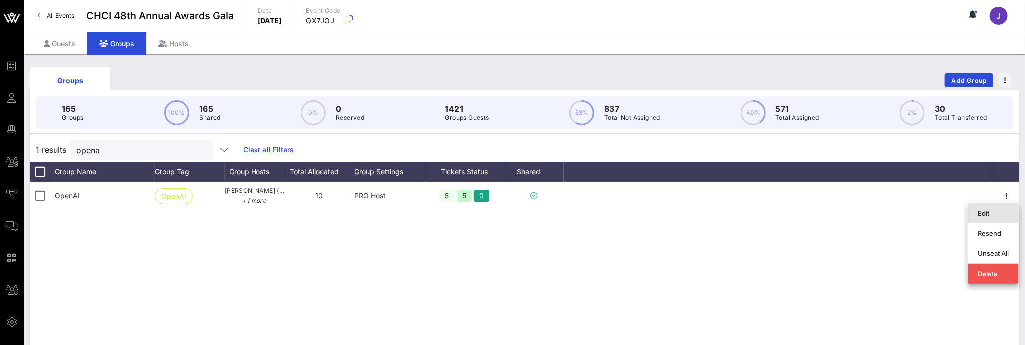
click at [1005, 218] on div "Edit" at bounding box center [992, 213] width 31 height 16
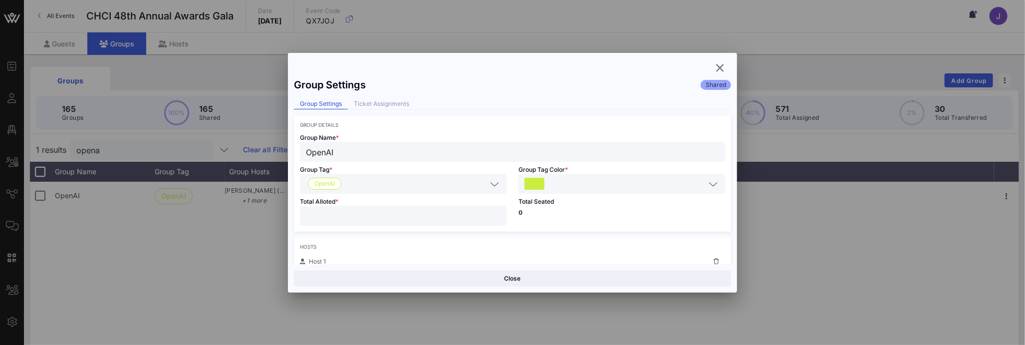
drag, startPoint x: 341, startPoint y: 218, endPoint x: 239, endPoint y: 217, distance: 102.3
click at [257, 215] on div "Event Builder Guests Floor Plan All Groups Journeys Comms QR Scanner Team Setti…" at bounding box center [512, 261] width 1025 height 523
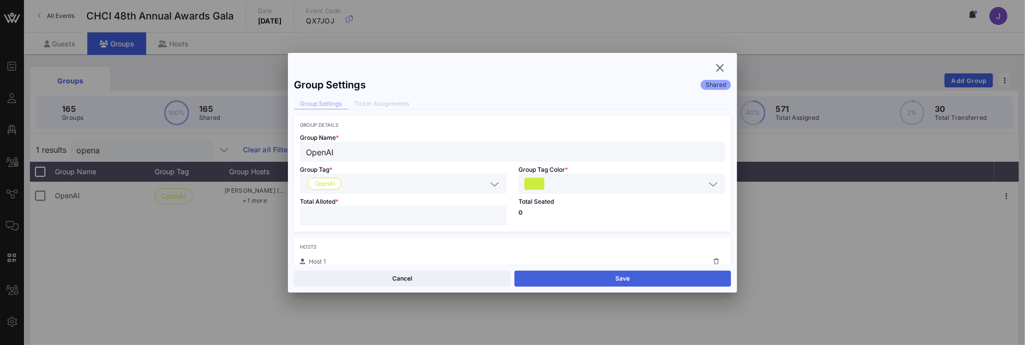
type input "*"
click at [581, 282] on button "Save" at bounding box center [622, 278] width 217 height 16
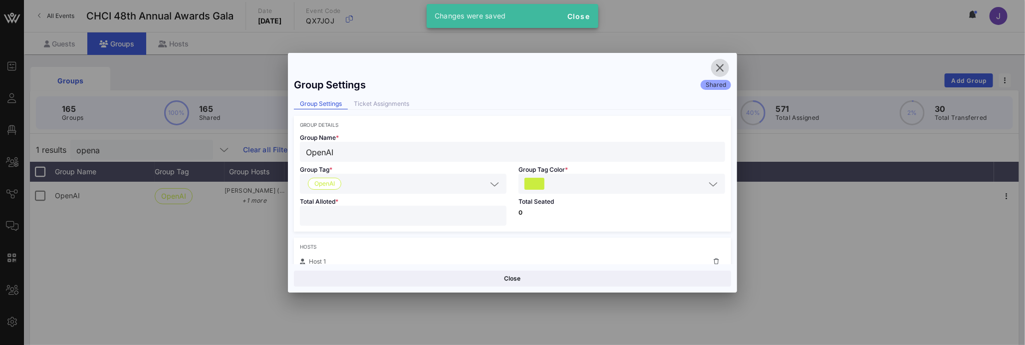
drag, startPoint x: 722, startPoint y: 64, endPoint x: 717, endPoint y: 64, distance: 5.0
click at [722, 64] on icon "button" at bounding box center [720, 68] width 12 height 12
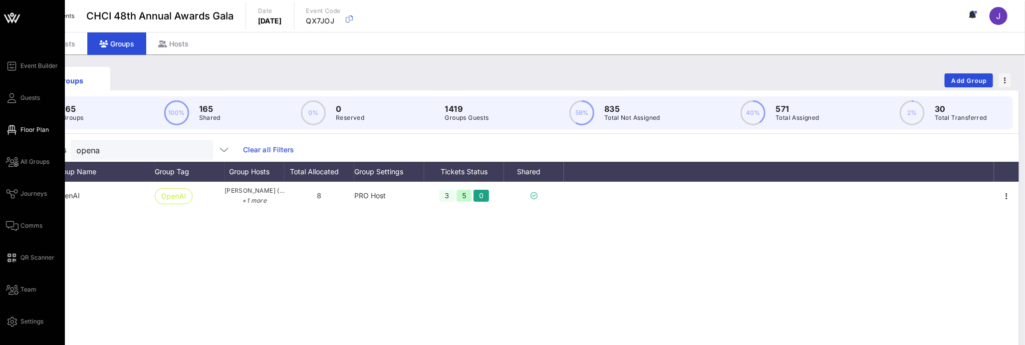
click at [13, 129] on icon at bounding box center [12, 129] width 12 height 1
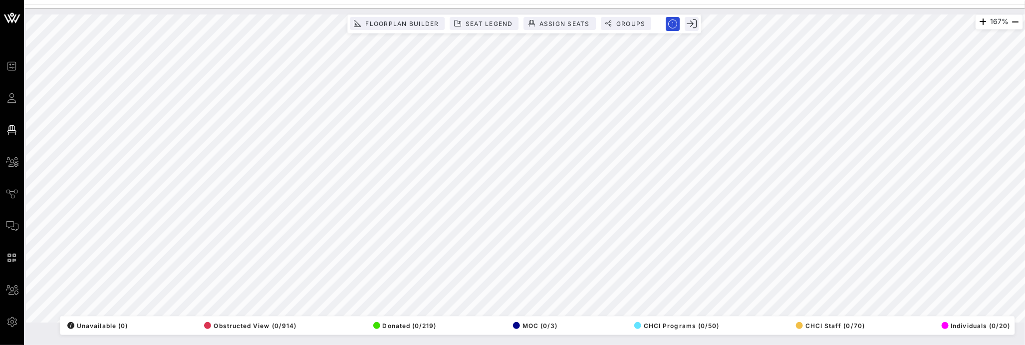
click at [726, 345] on html "Event Builder Guests Floor Plan All Groups Journeys Comms QR Scanner Team Setti…" at bounding box center [512, 172] width 1025 height 345
click at [550, 0] on html "Event Builder Guests Floor Plan All Groups Journeys Comms QR Scanner Team Setti…" at bounding box center [512, 172] width 1025 height 345
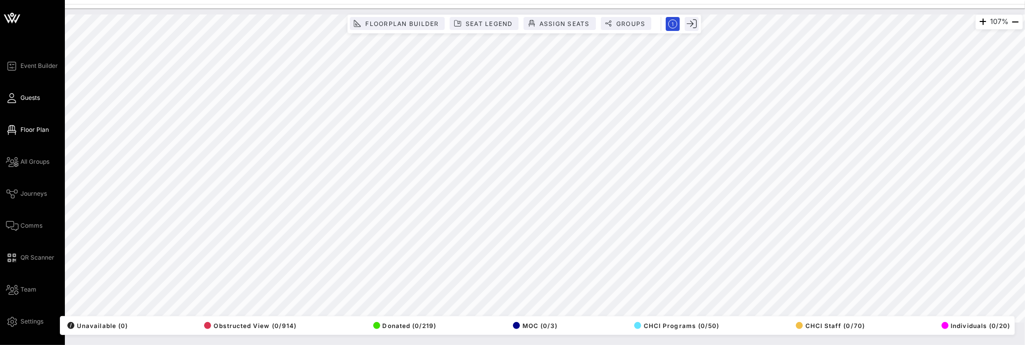
click at [13, 99] on icon at bounding box center [12, 97] width 12 height 1
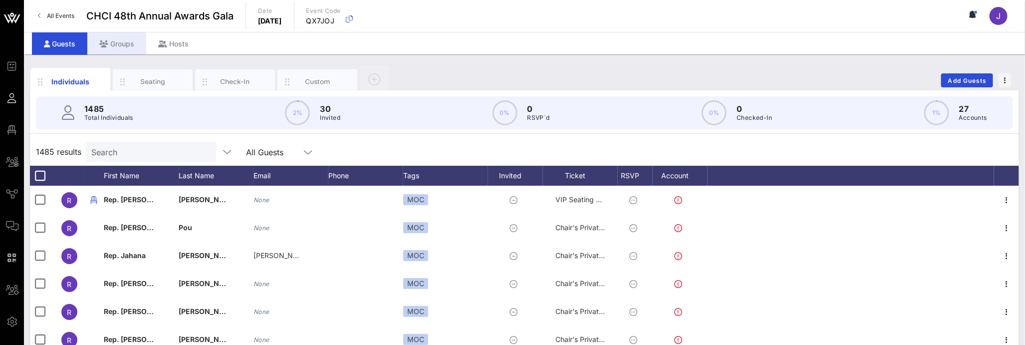
click at [109, 42] on div "Groups" at bounding box center [116, 43] width 59 height 22
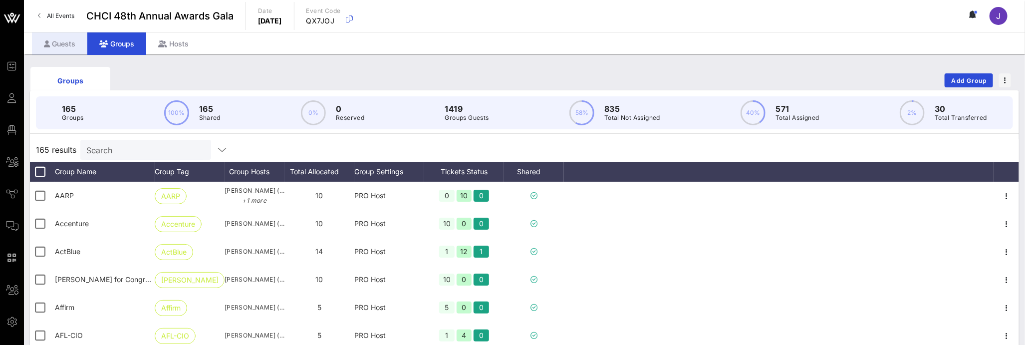
click at [72, 43] on div "Guests" at bounding box center [59, 43] width 55 height 22
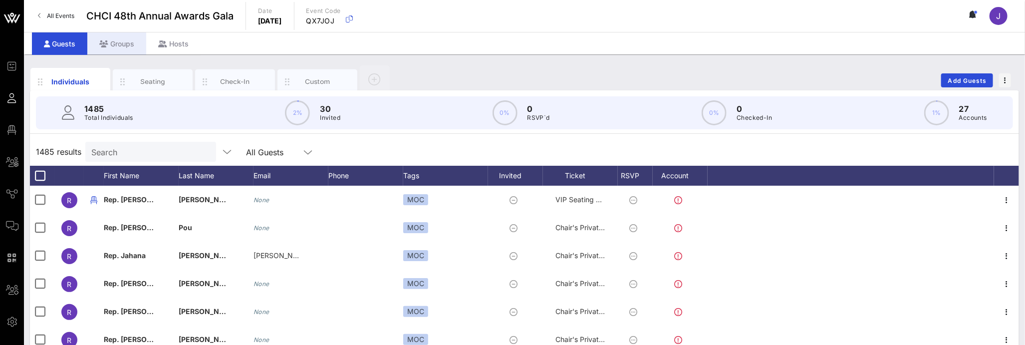
click at [104, 40] on icon at bounding box center [103, 43] width 9 height 7
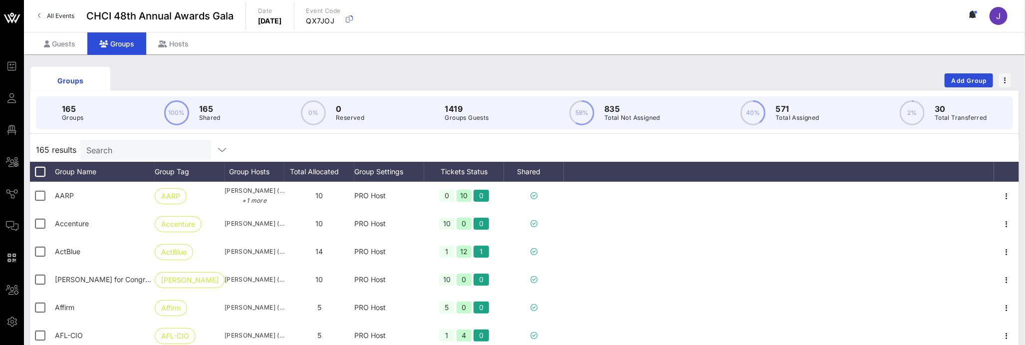
click at [134, 145] on input "Search" at bounding box center [144, 149] width 117 height 13
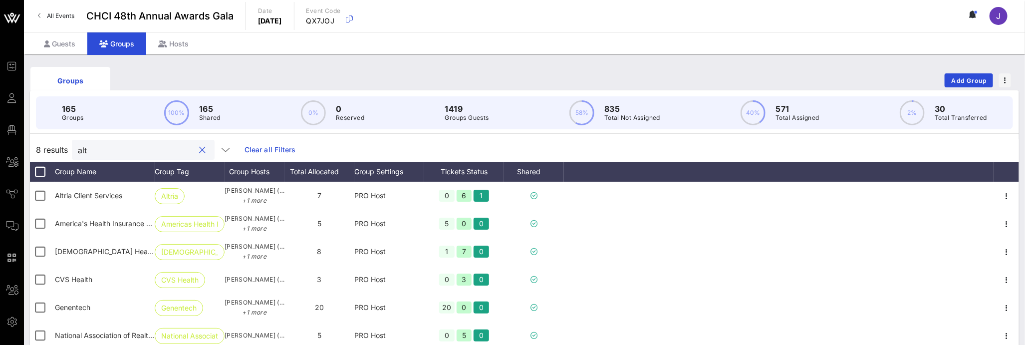
type input "alt"
click at [97, 152] on input "alt" at bounding box center [136, 149] width 117 height 13
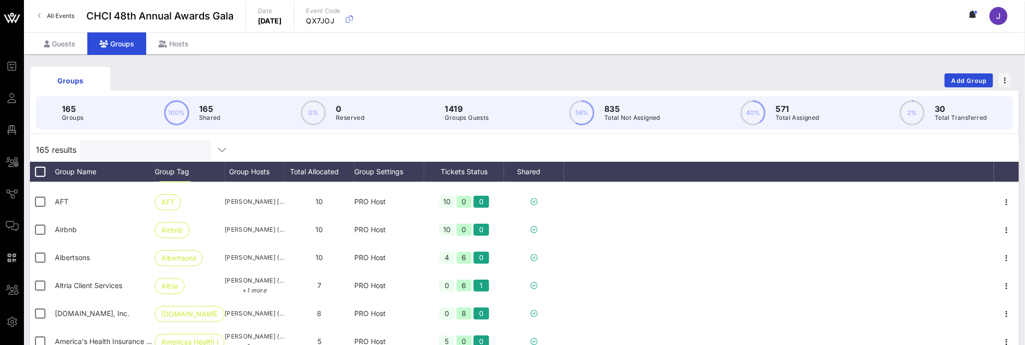
scroll to position [180, 0]
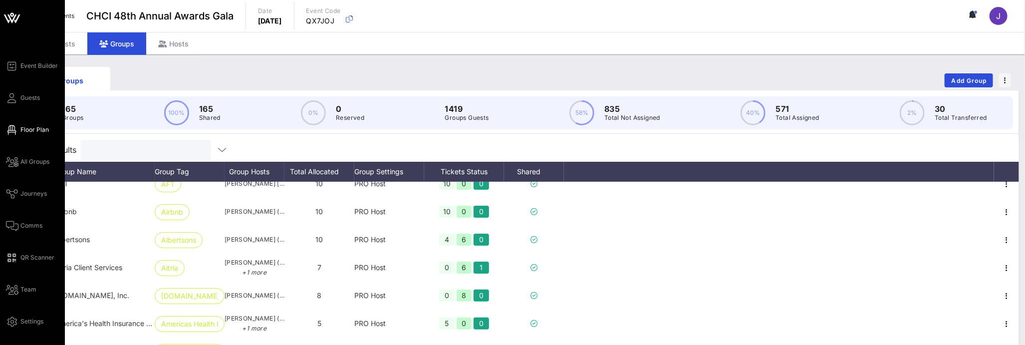
click at [11, 129] on icon at bounding box center [12, 129] width 12 height 1
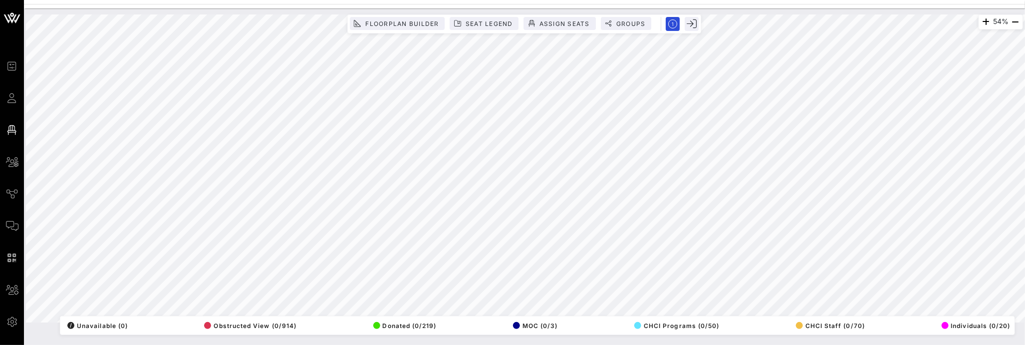
click at [510, 345] on html "Event Builder Guests Floor Plan All Groups Journeys Comms QR Scanner Team Setti…" at bounding box center [512, 172] width 1025 height 345
click at [476, 23] on span "Seat Legend" at bounding box center [489, 23] width 48 height 7
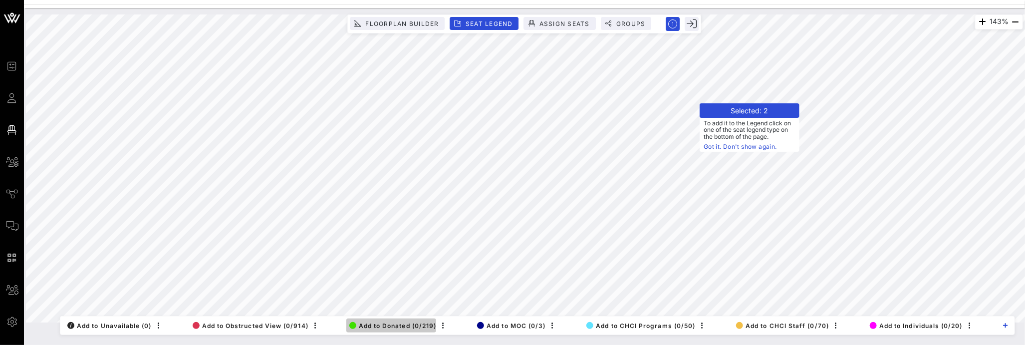
click at [387, 326] on span "Add to Donated (0/219)" at bounding box center [392, 325] width 87 height 7
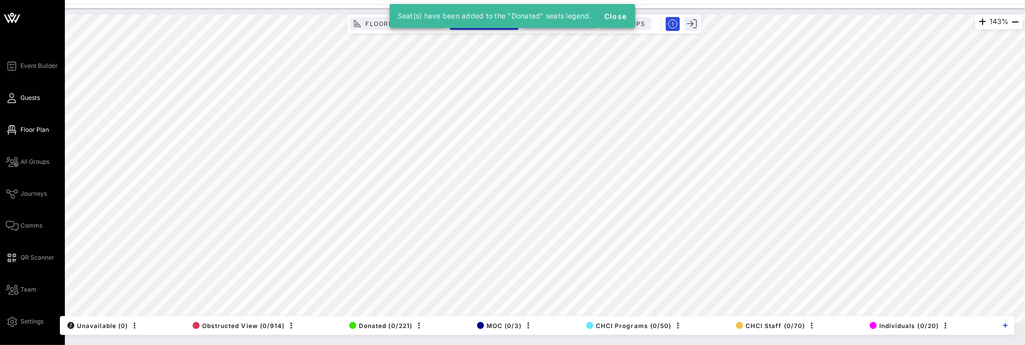
click at [13, 97] on icon at bounding box center [12, 97] width 12 height 1
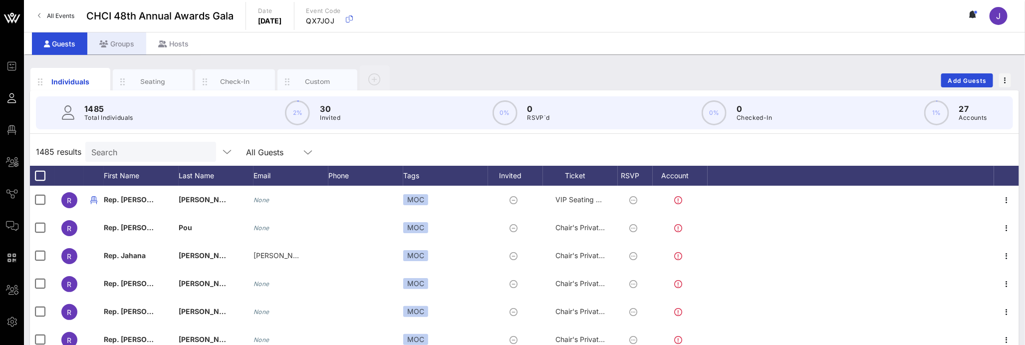
click at [114, 43] on div "Groups" at bounding box center [116, 43] width 59 height 22
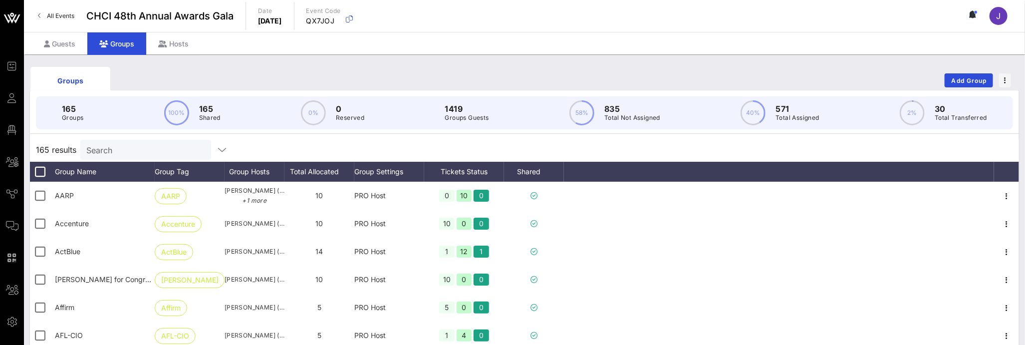
click at [121, 152] on input "Search" at bounding box center [144, 149] width 117 height 13
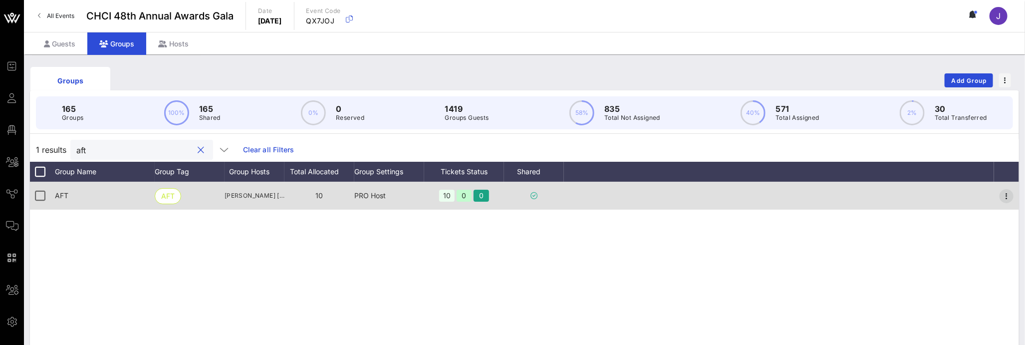
type input "aft"
click at [1010, 196] on icon "button" at bounding box center [1006, 196] width 12 height 12
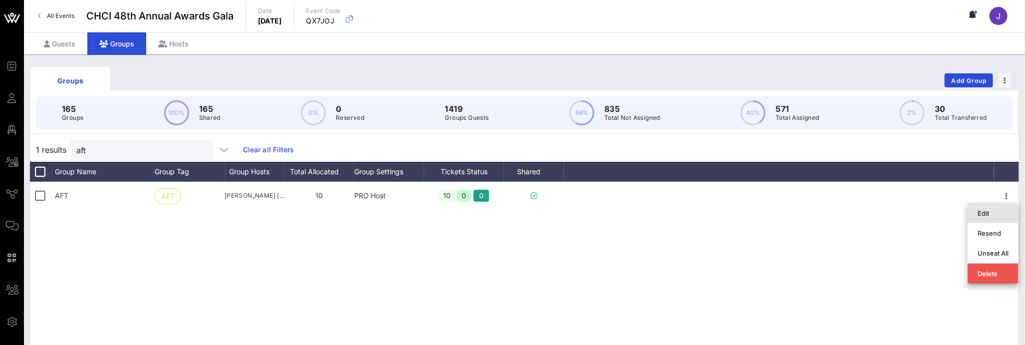
click at [1005, 214] on div "Edit" at bounding box center [992, 213] width 31 height 8
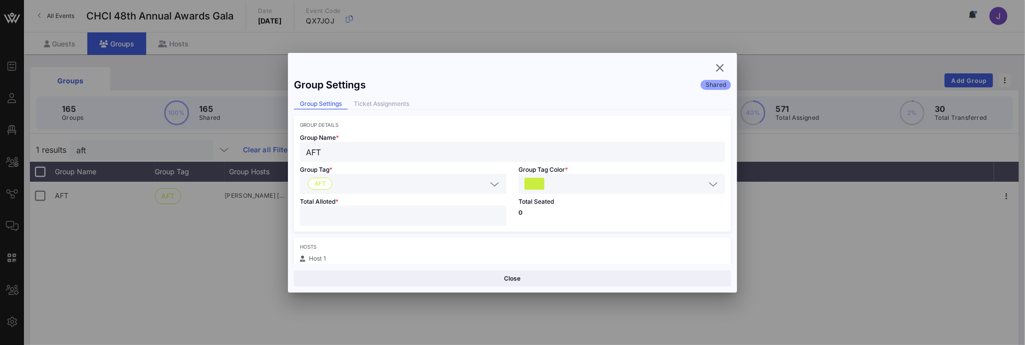
drag, startPoint x: 293, startPoint y: 214, endPoint x: 285, endPoint y: 214, distance: 8.0
click at [289, 214] on div "Group Settings Shared Group Settings Ticket Assignments Group Details Group Nam…" at bounding box center [512, 168] width 449 height 191
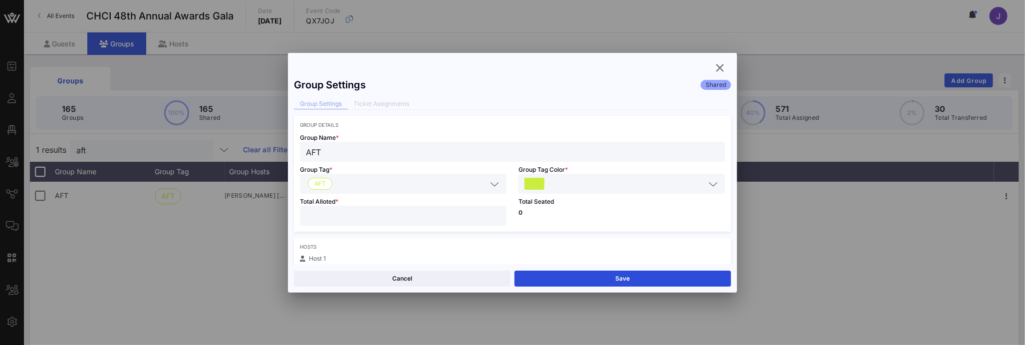
scroll to position [323, 0]
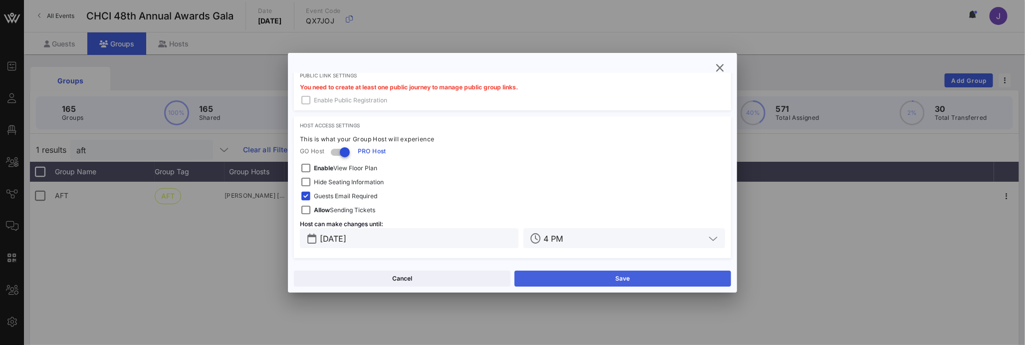
type input "*"
click at [611, 280] on button "Save" at bounding box center [622, 278] width 217 height 16
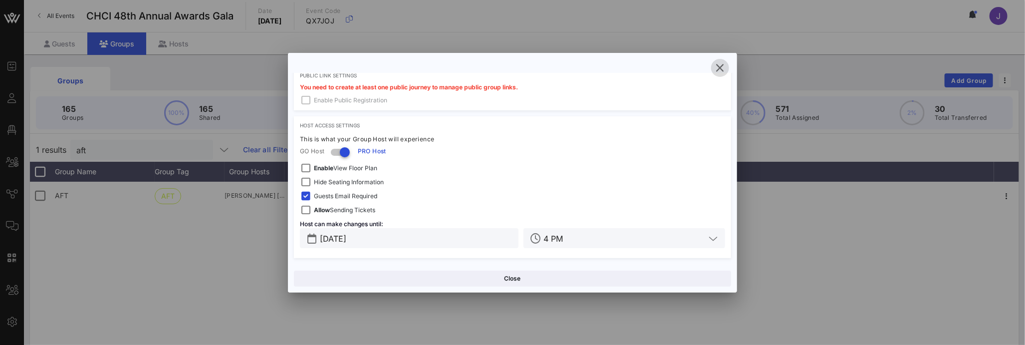
click at [718, 64] on icon "button" at bounding box center [720, 68] width 12 height 12
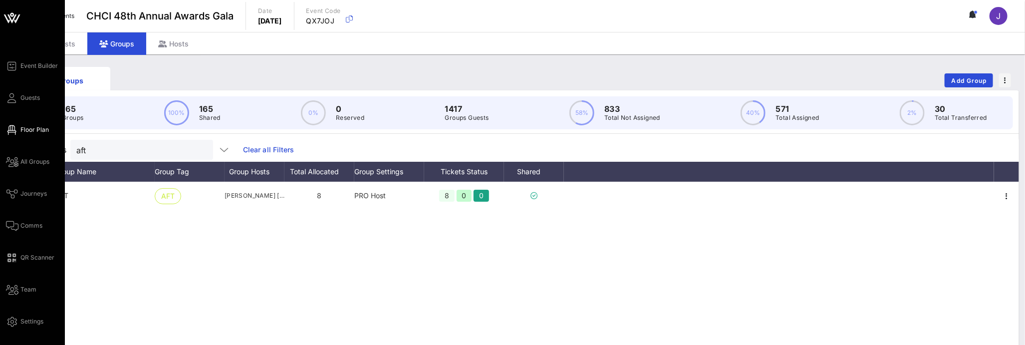
click at [31, 128] on span "Floor Plan" at bounding box center [34, 129] width 28 height 9
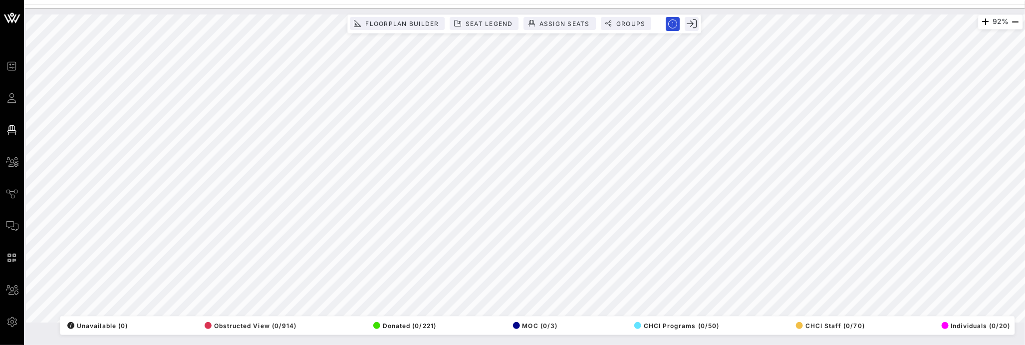
click at [348, 322] on div "92% Floorplan Builder Seat Legend Assign Seats Groups Exit All Reserved Shared …" at bounding box center [524, 168] width 997 height 308
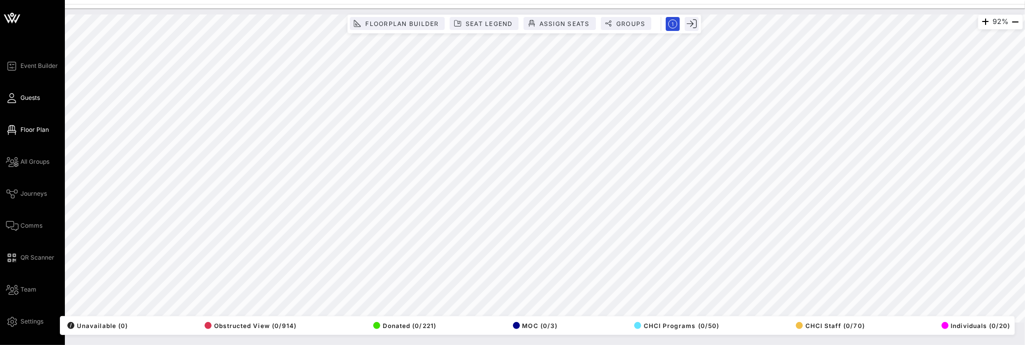
click at [12, 99] on icon at bounding box center [12, 97] width 12 height 1
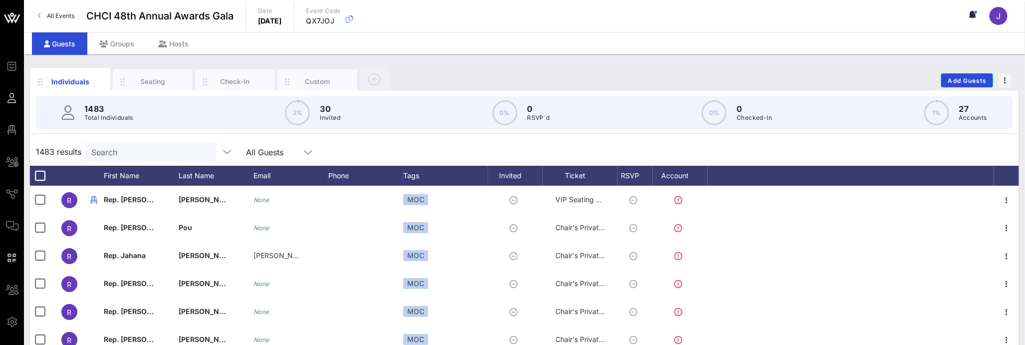
click at [119, 147] on input "Search" at bounding box center [149, 151] width 117 height 13
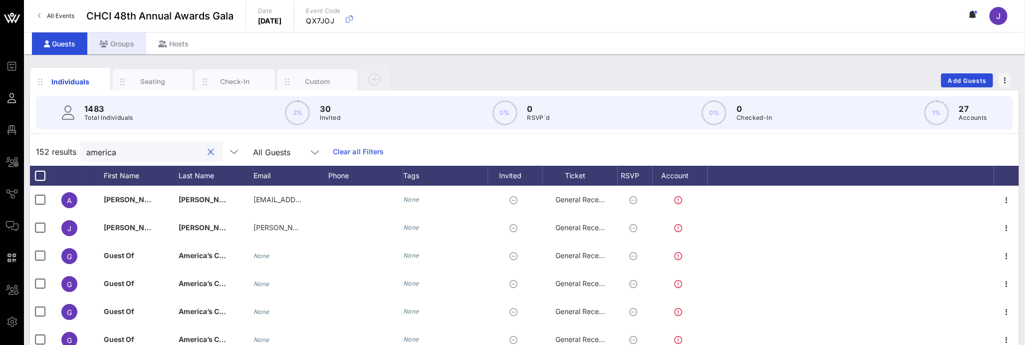
type input "america"
click at [127, 44] on div "Groups" at bounding box center [116, 43] width 59 height 22
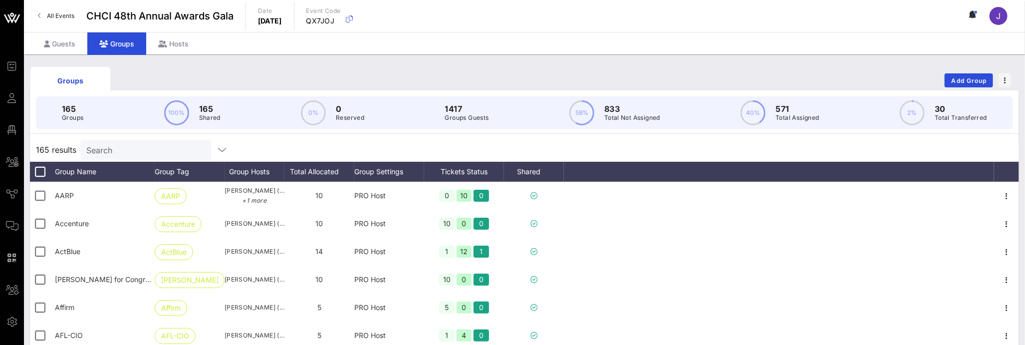
click at [130, 150] on input "Search" at bounding box center [144, 149] width 117 height 13
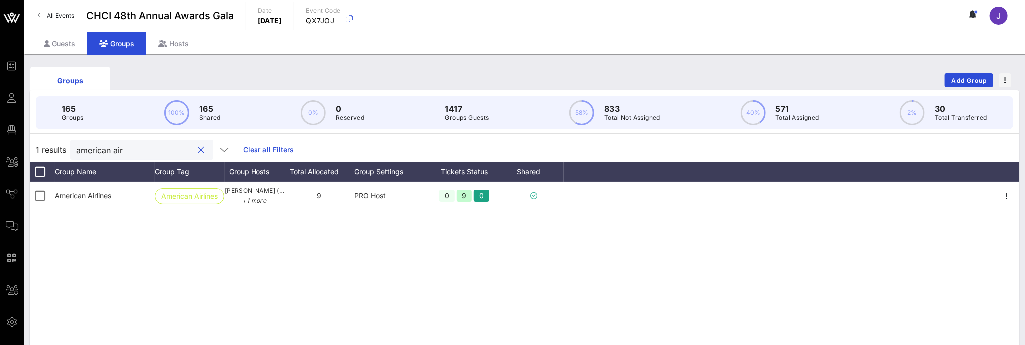
type input "american air"
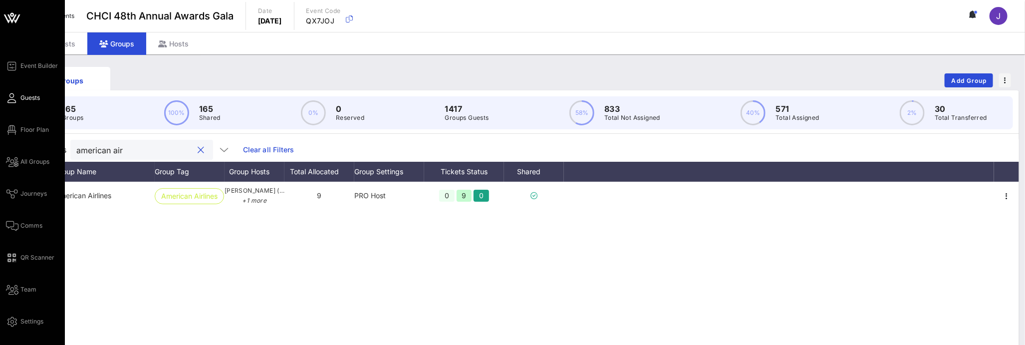
click at [8, 99] on icon at bounding box center [12, 97] width 12 height 1
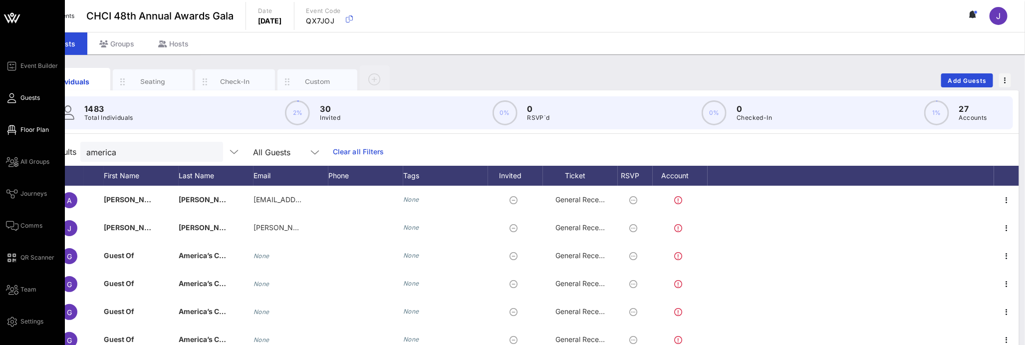
click at [17, 132] on link "Floor Plan" at bounding box center [27, 130] width 43 height 12
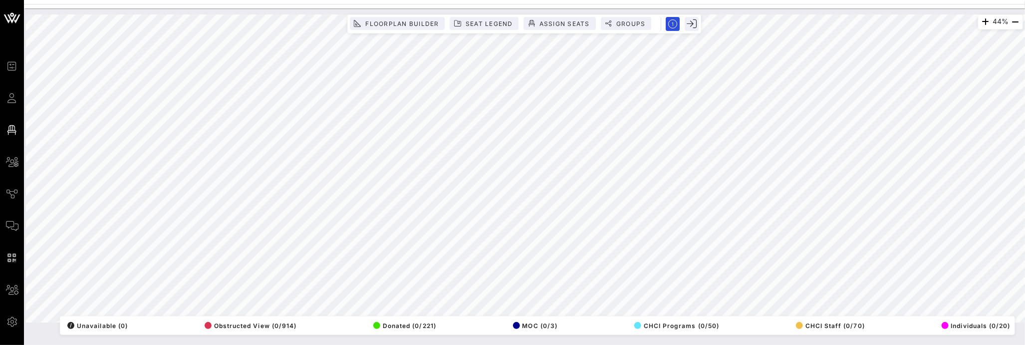
click at [500, 345] on html "Event Builder Guests Floor Plan All Groups Journeys Comms QR Scanner Team Setti…" at bounding box center [512, 172] width 1025 height 345
click at [353, 0] on html "Event Builder Guests Floor Plan All Groups Journeys Comms QR Scanner Team Setti…" at bounding box center [512, 172] width 1025 height 345
click at [480, 20] on span "Seat Legend" at bounding box center [489, 23] width 48 height 7
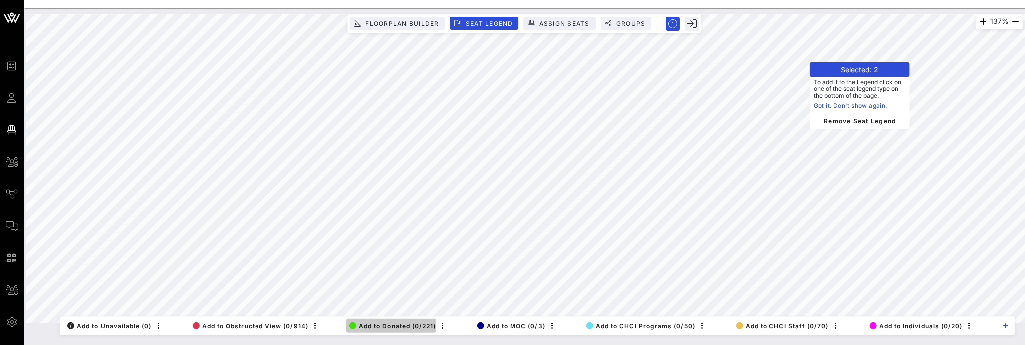
click at [385, 324] on span "Add to Donated (0/221)" at bounding box center [392, 325] width 87 height 7
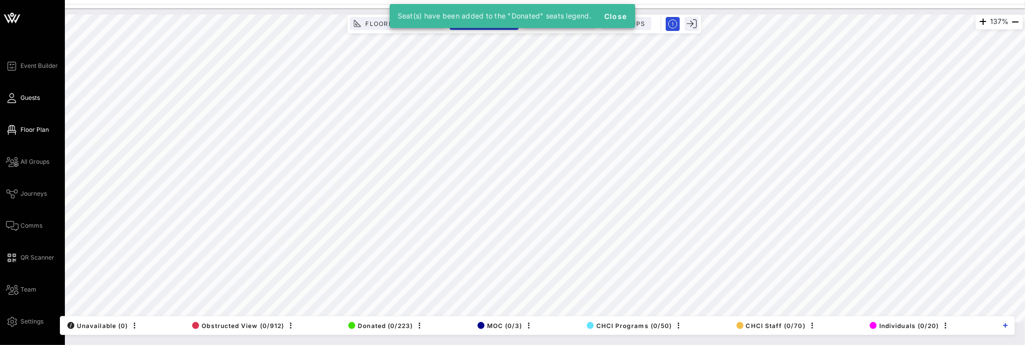
click at [15, 98] on icon at bounding box center [12, 97] width 12 height 1
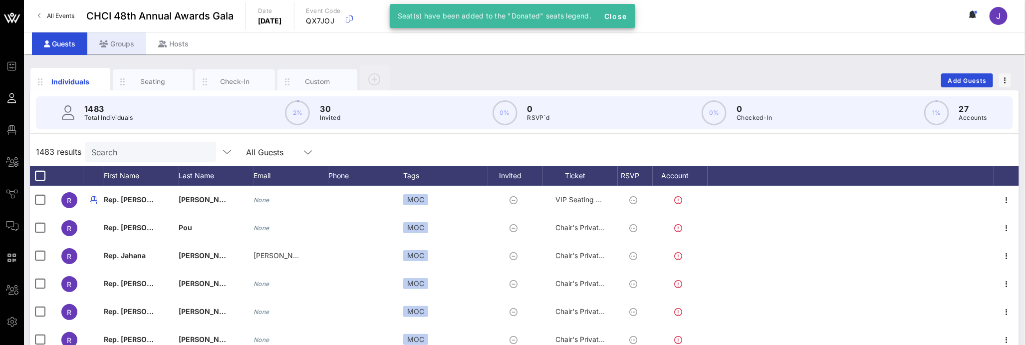
click at [127, 42] on div "Groups" at bounding box center [116, 43] width 59 height 22
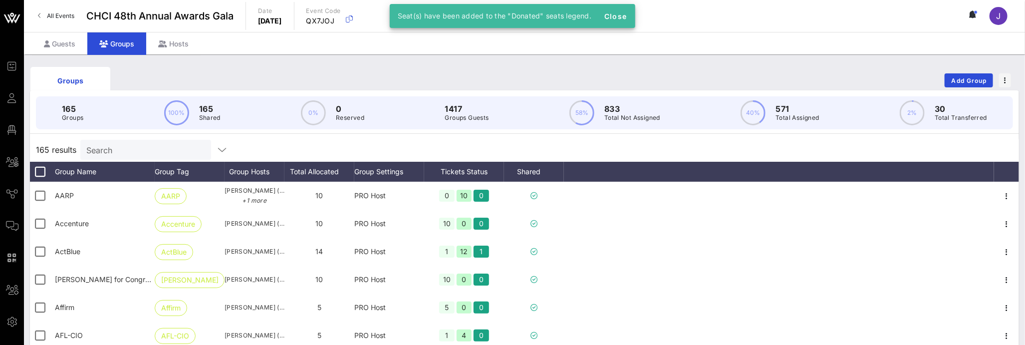
click at [137, 148] on input "Search" at bounding box center [144, 149] width 117 height 13
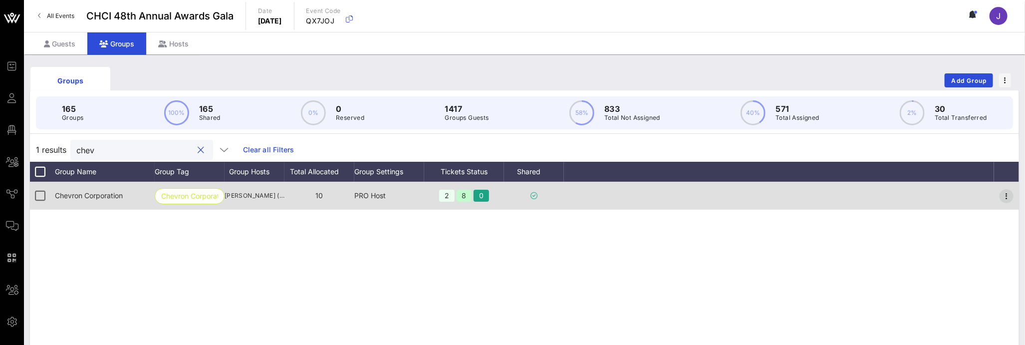
type input "chev"
click at [1003, 195] on icon "button" at bounding box center [1006, 196] width 12 height 12
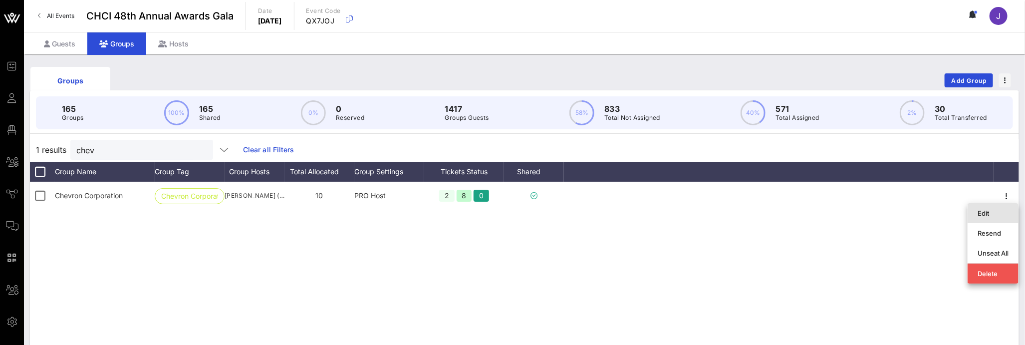
click at [1000, 209] on div "Edit" at bounding box center [992, 213] width 31 height 8
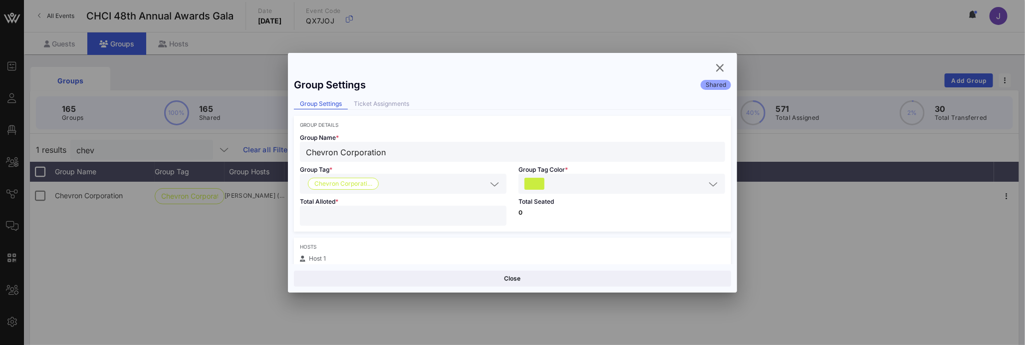
drag, startPoint x: 359, startPoint y: 210, endPoint x: 267, endPoint y: 206, distance: 91.9
click at [283, 208] on div "Event Builder Guests Floor Plan All Groups Journeys Comms QR Scanner Team Setti…" at bounding box center [512, 261] width 1025 height 523
drag, startPoint x: 324, startPoint y: 216, endPoint x: 280, endPoint y: 214, distance: 43.5
click at [281, 214] on div "Event Builder Guests Floor Plan All Groups Journeys Comms QR Scanner Team Setti…" at bounding box center [512, 261] width 1025 height 523
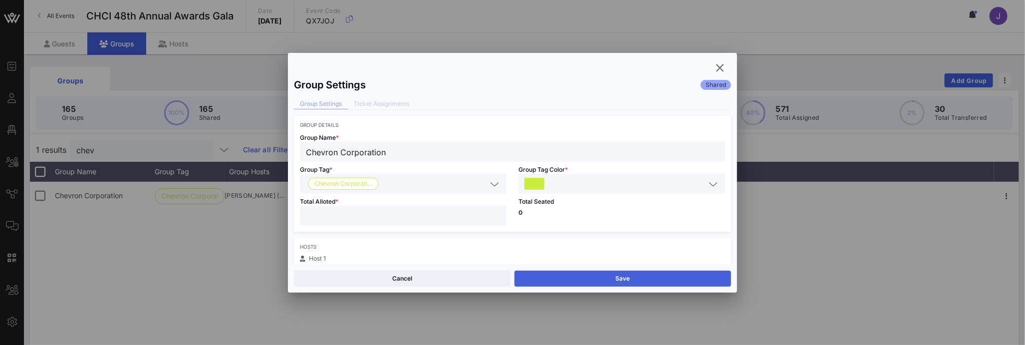
type input "*"
click at [591, 278] on button "Save" at bounding box center [622, 278] width 217 height 16
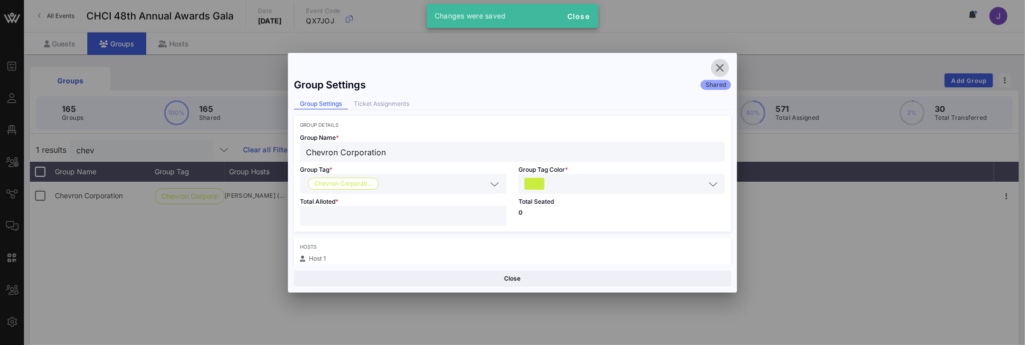
click at [721, 62] on icon "button" at bounding box center [720, 68] width 12 height 12
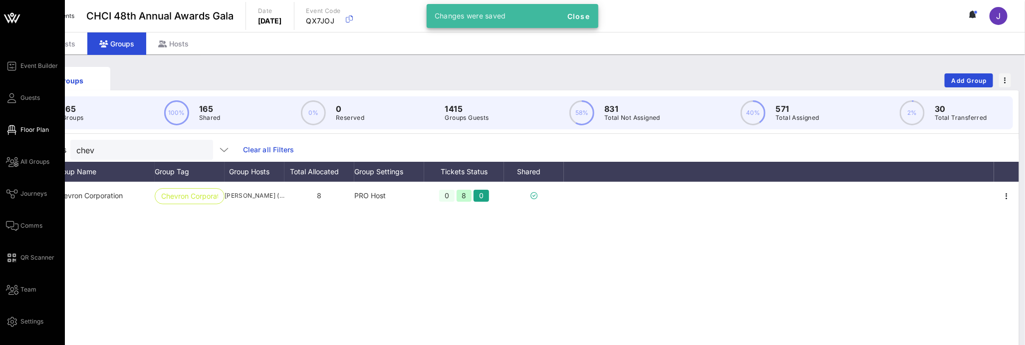
click at [26, 135] on link "Floor Plan" at bounding box center [27, 130] width 43 height 12
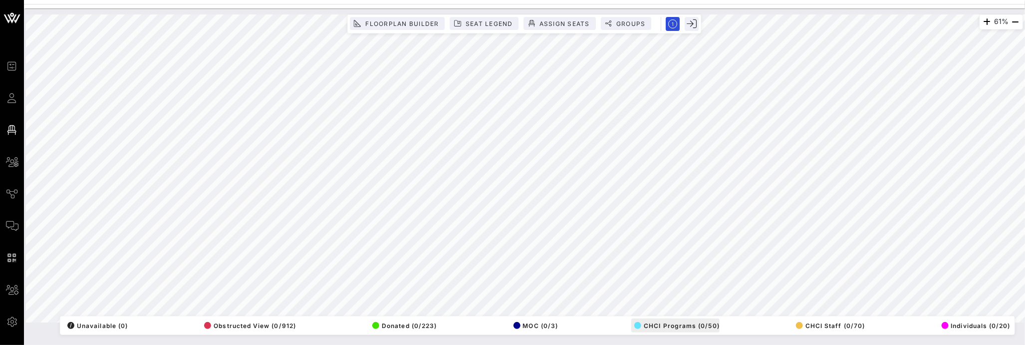
click at [669, 318] on div "61% Floorplan Builder Seat Legend Assign Seats Groups Exit All Reserved Shared …" at bounding box center [524, 168] width 997 height 308
click at [395, 15] on div "77% Floorplan Builder Seat Legend Assign Seats Groups Exit All Reserved Shared …" at bounding box center [524, 168] width 997 height 308
click at [478, 16] on div "83% Floorplan Builder Seat Legend Assign Seats Groups Exit All Reserved Shared …" at bounding box center [524, 168] width 997 height 308
click at [528, 322] on div "73% Floorplan Builder Seat Legend Assign Seats Groups Exit All Reserved Shared …" at bounding box center [524, 168] width 997 height 308
click at [504, 318] on div "65% Floorplan Builder Seat Legend Assign Seats Groups Exit All Reserved Shared …" at bounding box center [524, 168] width 997 height 308
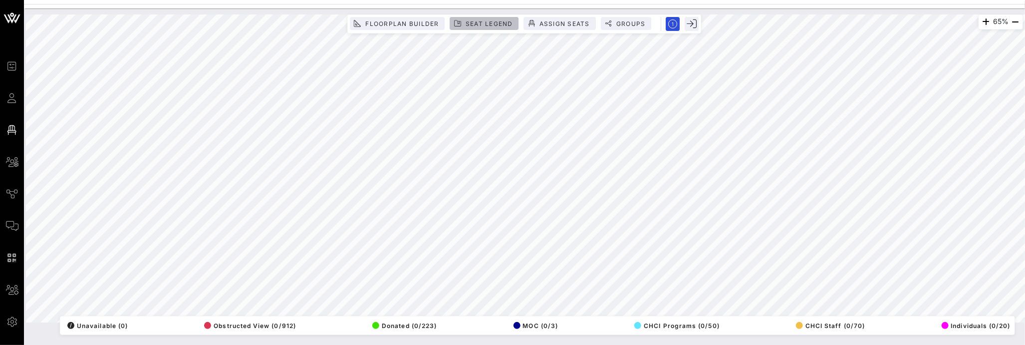
click at [498, 24] on span "Seat Legend" at bounding box center [489, 23] width 48 height 7
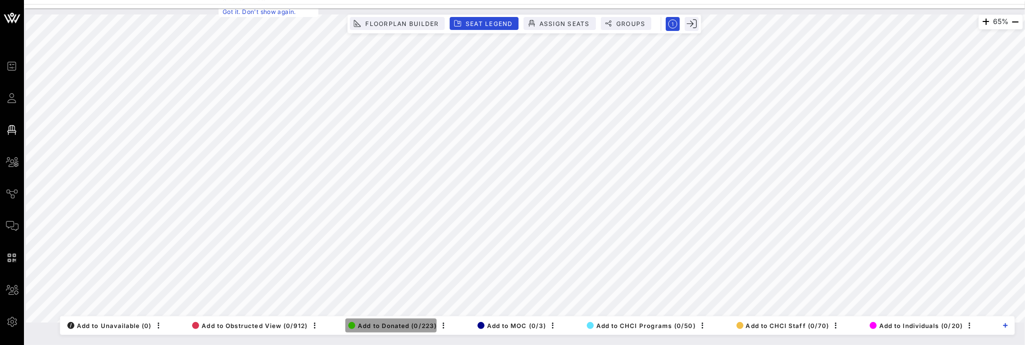
click at [399, 322] on span "Add to Donated (0/223)" at bounding box center [392, 325] width 88 height 7
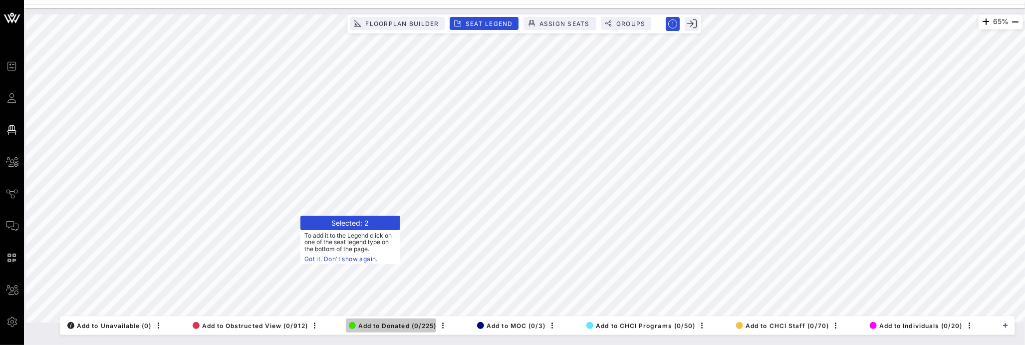
click at [371, 323] on span "Add to Donated (0/225)" at bounding box center [393, 325] width 88 height 7
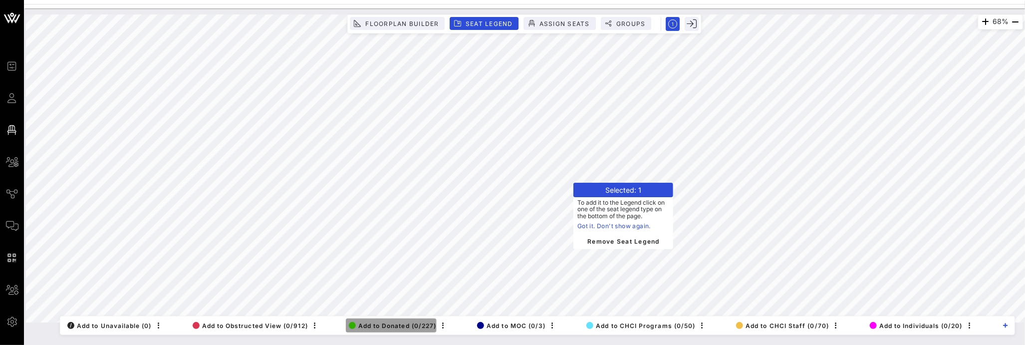
click at [423, 327] on span "Add to Donated (0/227)" at bounding box center [393, 325] width 88 height 7
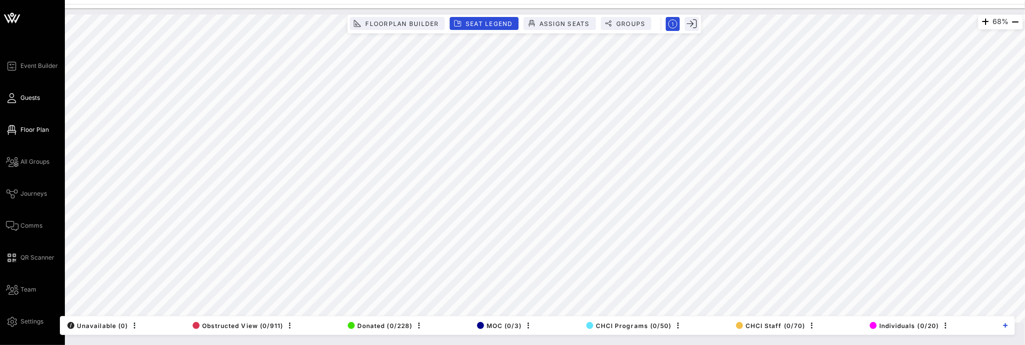
click at [10, 97] on icon at bounding box center [12, 97] width 12 height 1
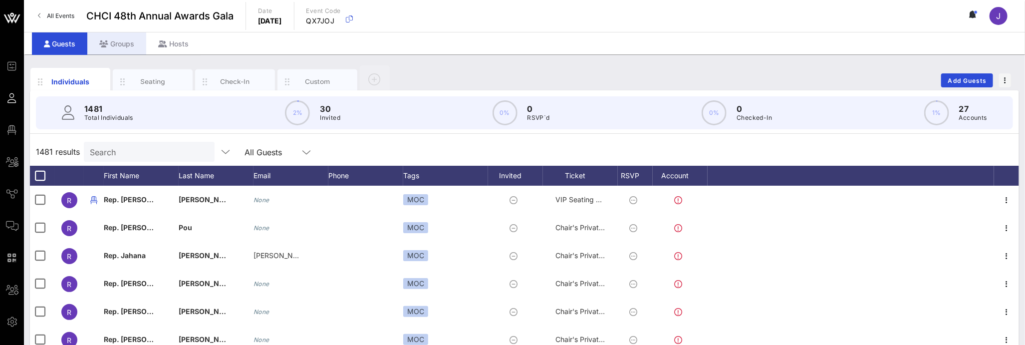
click at [132, 43] on div "Groups" at bounding box center [116, 43] width 59 height 22
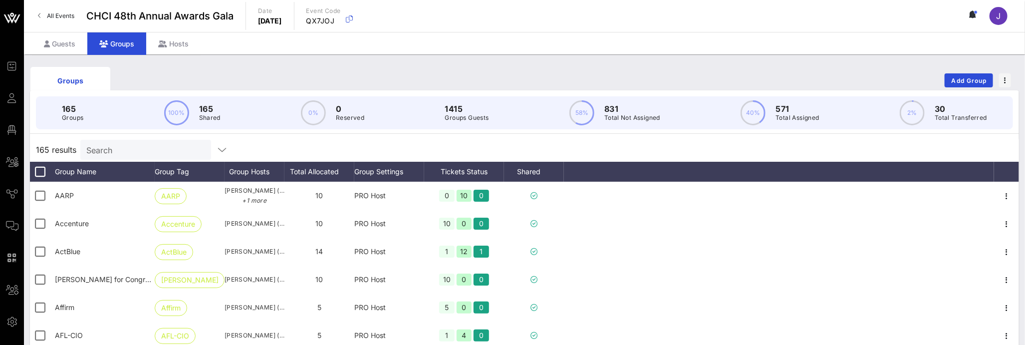
click at [140, 147] on input "Search" at bounding box center [144, 149] width 117 height 13
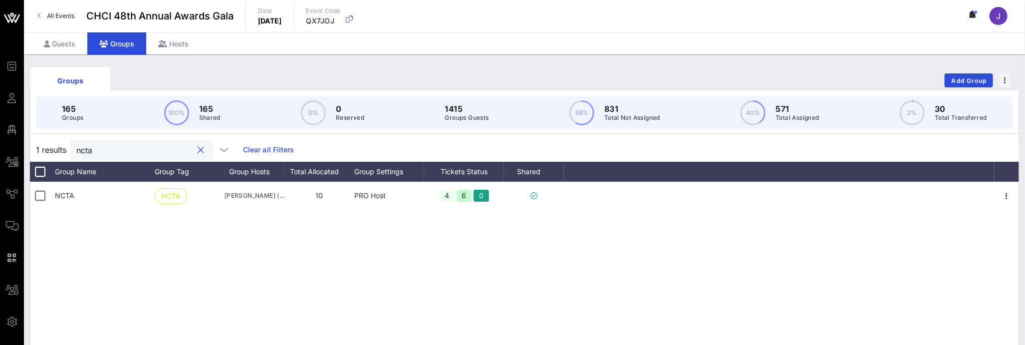
type input "ncta"
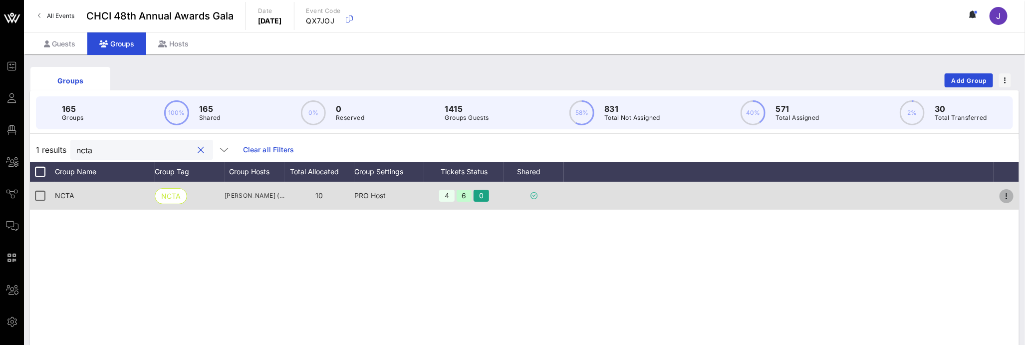
click at [1004, 195] on icon "button" at bounding box center [1006, 196] width 12 height 12
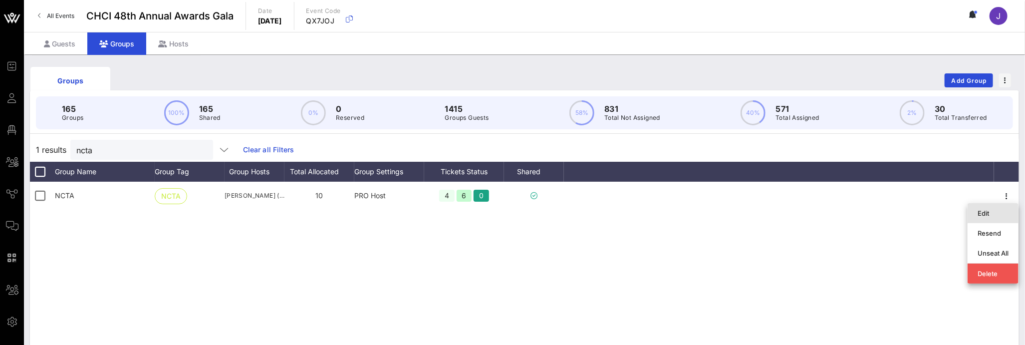
click at [994, 215] on div "Edit" at bounding box center [992, 213] width 31 height 8
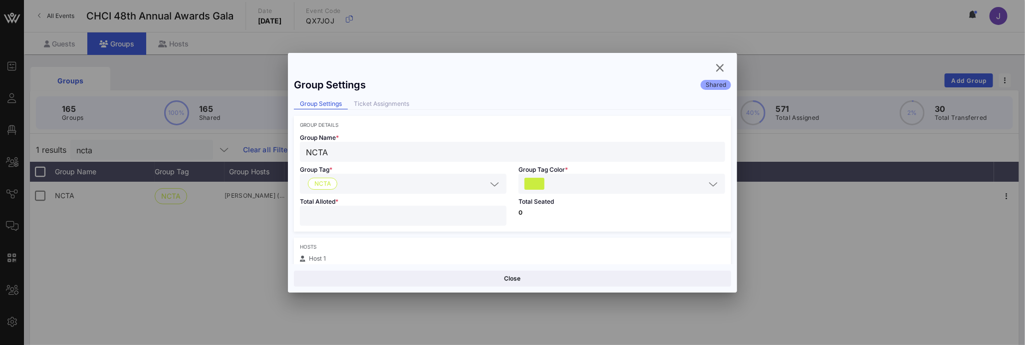
drag, startPoint x: 328, startPoint y: 213, endPoint x: 281, endPoint y: 214, distance: 46.9
click at [281, 214] on div "Event Builder Guests Floor Plan All Groups Journeys Comms QR Scanner Team Setti…" at bounding box center [512, 261] width 1025 height 523
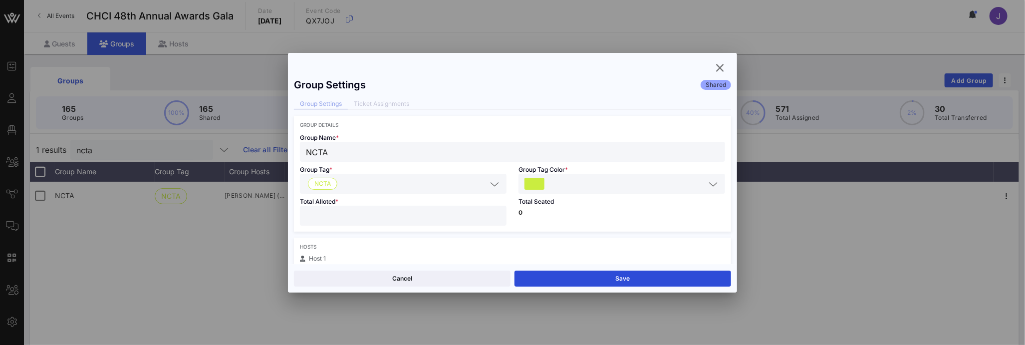
scroll to position [2, 0]
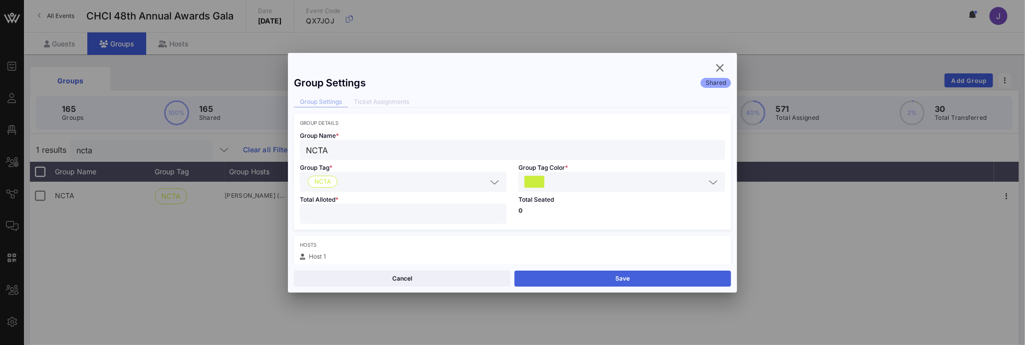
type input "*"
click at [654, 282] on button "Save" at bounding box center [622, 278] width 217 height 16
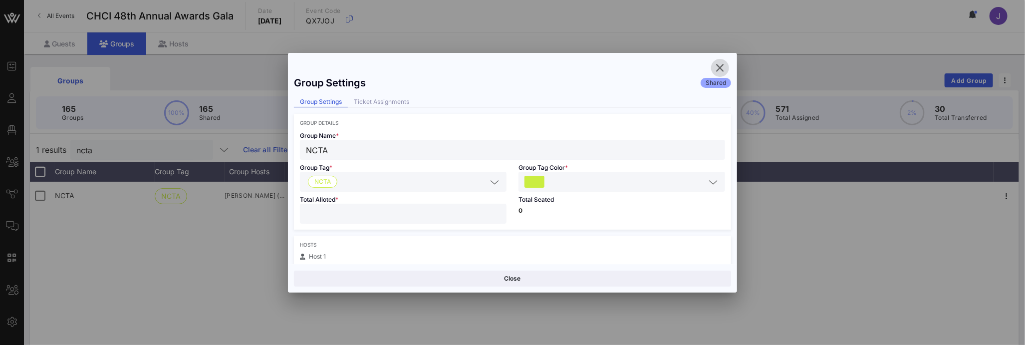
click at [724, 65] on icon "button" at bounding box center [720, 68] width 12 height 12
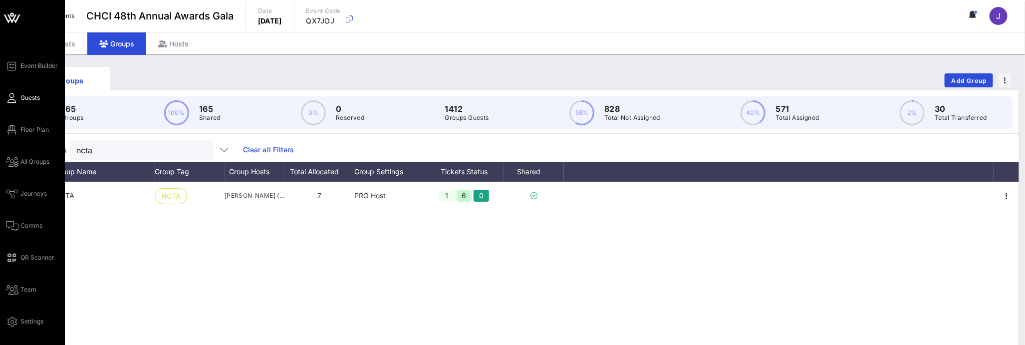
click at [9, 98] on icon at bounding box center [12, 97] width 12 height 1
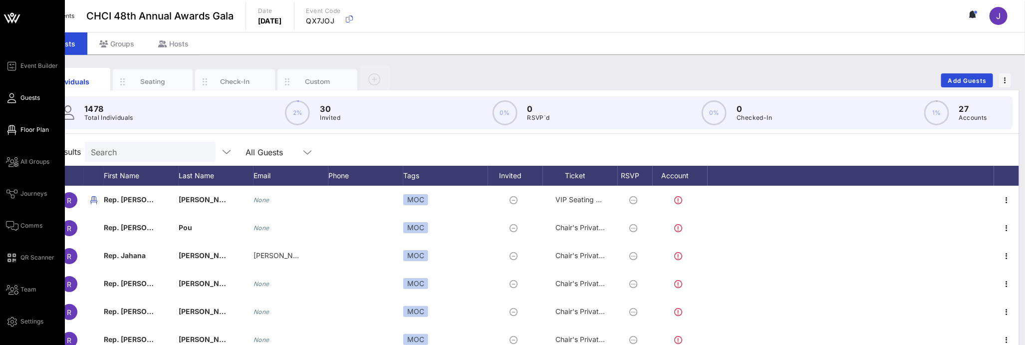
click at [22, 127] on span "Floor Plan" at bounding box center [34, 129] width 28 height 9
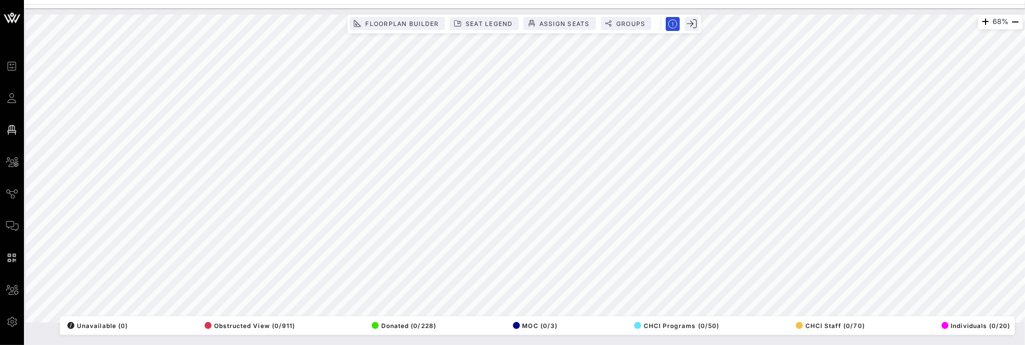
click at [1025, 316] on html "Event Builder Guests Floor Plan All Groups Journeys Comms QR Scanner Team Setti…" at bounding box center [512, 172] width 1025 height 345
click at [383, 345] on html "Event Builder Guests Floor Plan All Groups Journeys Comms QR Scanner Team Setti…" at bounding box center [512, 172] width 1025 height 345
click at [468, 24] on span "Seat Legend" at bounding box center [489, 23] width 48 height 7
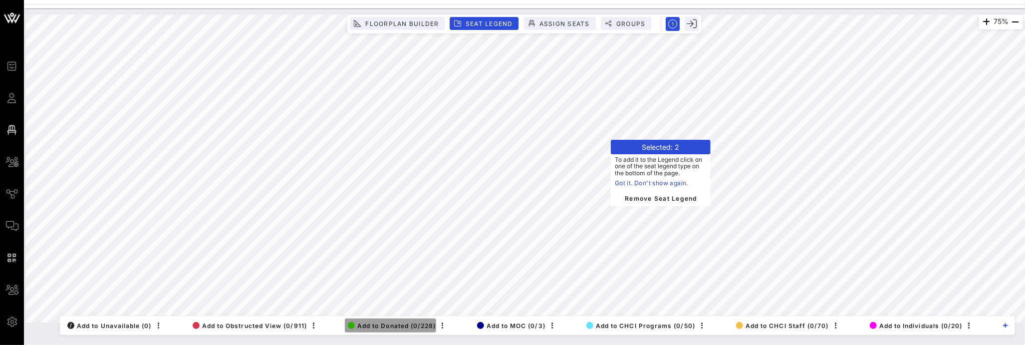
click at [386, 322] on span "Add to Donated (0/228)" at bounding box center [392, 325] width 88 height 7
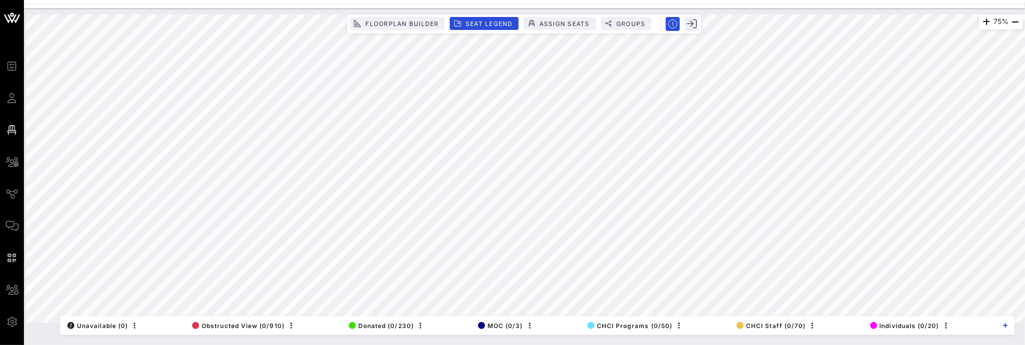
click at [648, 345] on html "Event Builder Guests Floor Plan All Groups Journeys Comms QR Scanner Team Setti…" at bounding box center [512, 172] width 1025 height 345
click at [0, 155] on html "Event Builder Guests Floor Plan All Groups Journeys Comms QR Scanner Team Setti…" at bounding box center [512, 172] width 1025 height 345
click at [349, 345] on html "Event Builder Guests Floor Plan All Groups Journeys Comms QR Scanner Team Setti…" at bounding box center [512, 172] width 1025 height 345
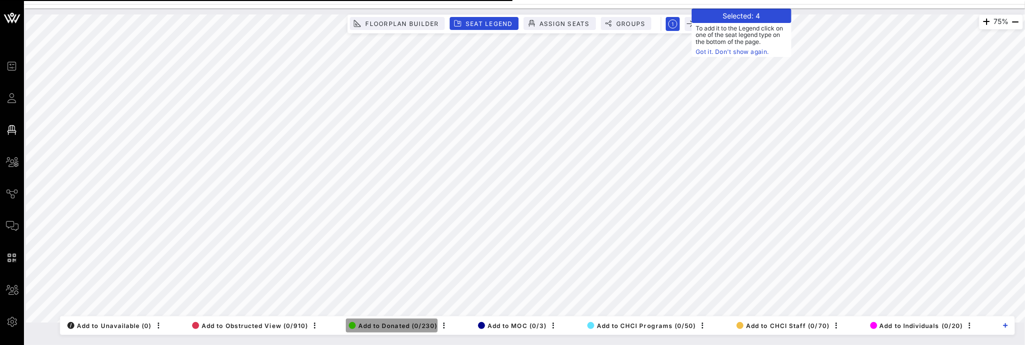
click at [394, 323] on span "Add to Donated (0/230)" at bounding box center [393, 325] width 89 height 7
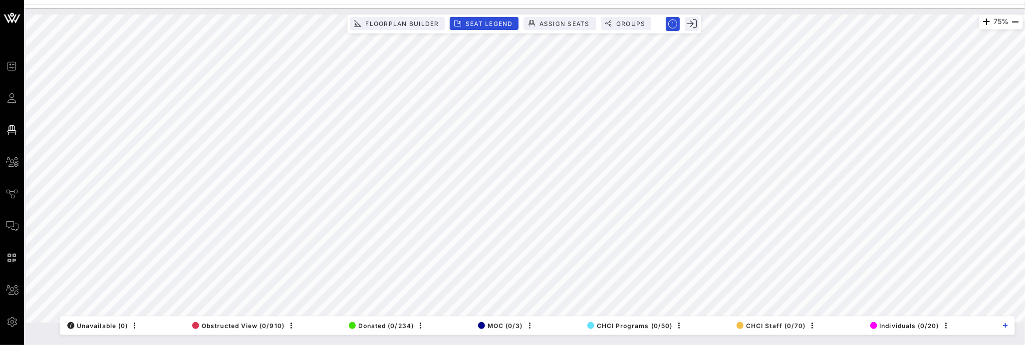
click at [1025, 160] on html "Event Builder Guests Floor Plan All Groups Journeys Comms QR Scanner Team Setti…" at bounding box center [512, 172] width 1025 height 345
click at [461, 0] on html "Event Builder Guests Floor Plan All Groups Journeys Comms QR Scanner Team Setti…" at bounding box center [512, 172] width 1025 height 345
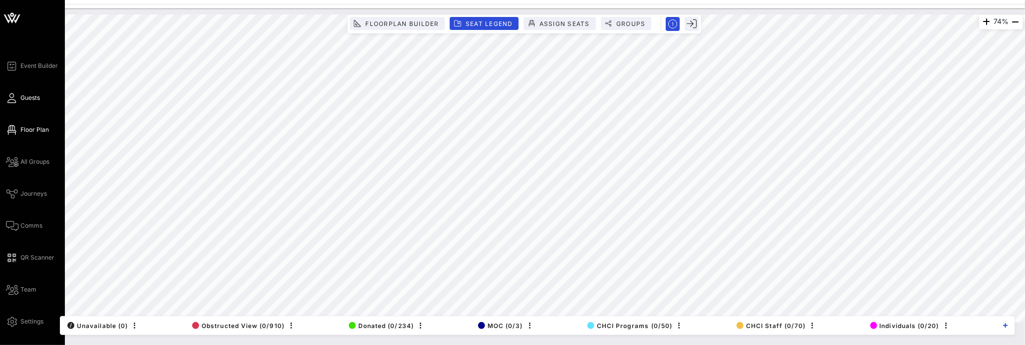
click at [10, 99] on icon at bounding box center [12, 97] width 12 height 1
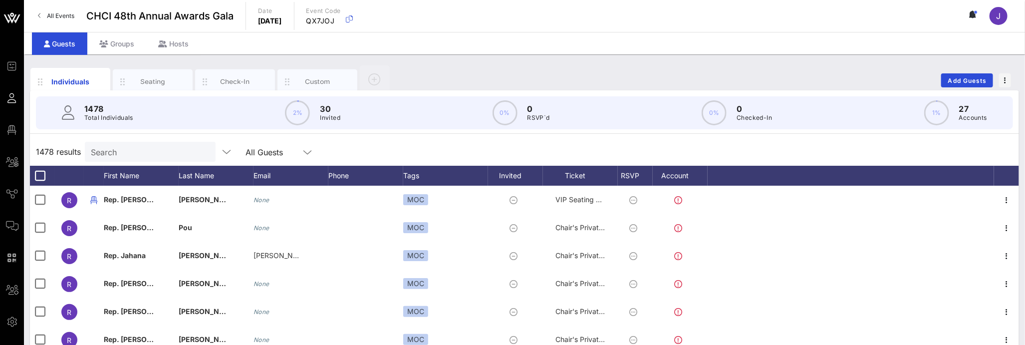
click at [117, 27] on div "All Events CHCI 48th Annual Awards Gala Date Thursday, Sep. 18, 2025 Event Code…" at bounding box center [524, 16] width 1001 height 32
click at [117, 40] on div "Groups" at bounding box center [116, 43] width 59 height 22
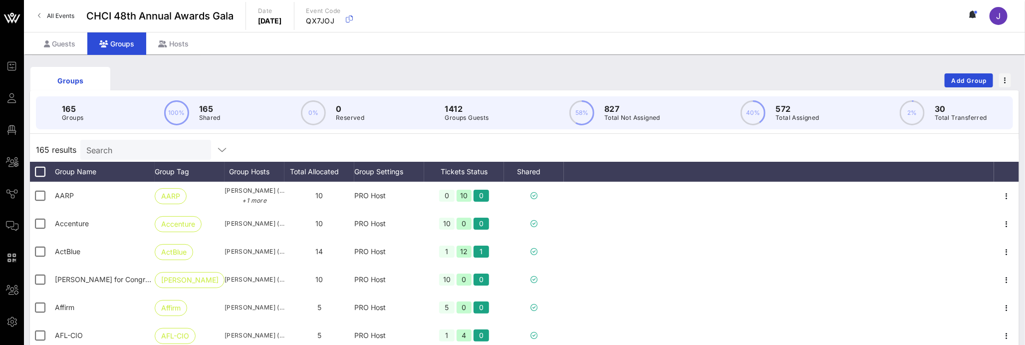
click at [130, 150] on input "Search" at bounding box center [144, 149] width 117 height 13
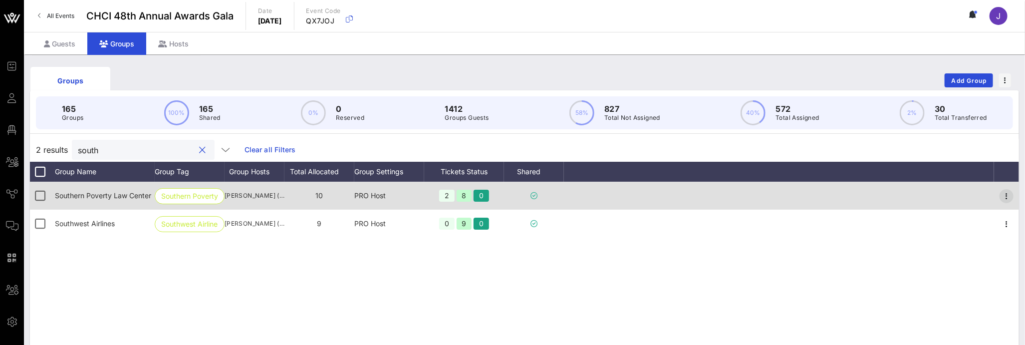
type input "south"
click at [1001, 195] on icon "button" at bounding box center [1006, 196] width 12 height 12
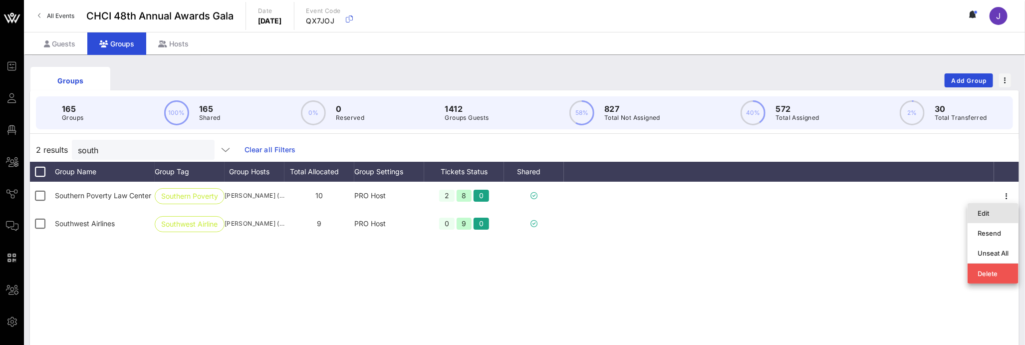
click at [992, 210] on div "Edit" at bounding box center [992, 213] width 31 height 8
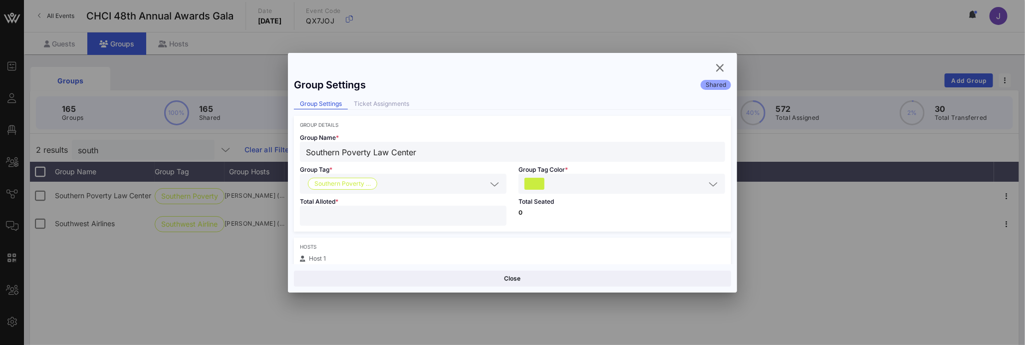
drag, startPoint x: 326, startPoint y: 216, endPoint x: 270, endPoint y: 211, distance: 56.1
click at [277, 212] on div "Event Builder Guests Floor Plan All Groups Journeys Comms QR Scanner Team Setti…" at bounding box center [512, 261] width 1025 height 523
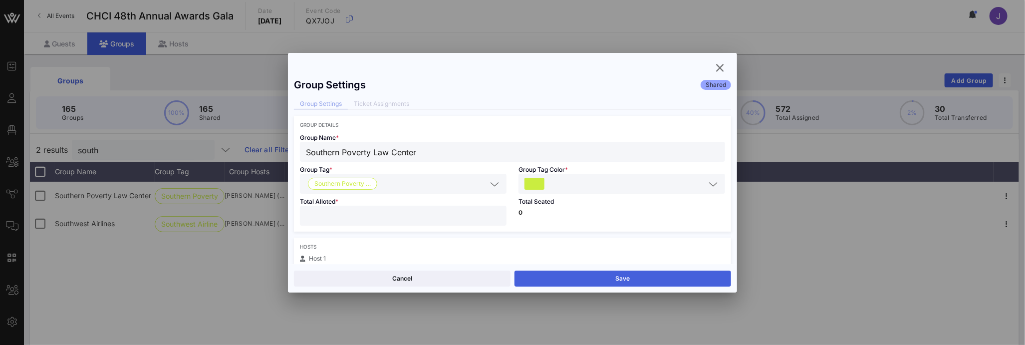
type input "*"
click at [547, 269] on div "Cancel Save" at bounding box center [512, 278] width 449 height 28
click at [552, 272] on button "Save" at bounding box center [622, 278] width 217 height 16
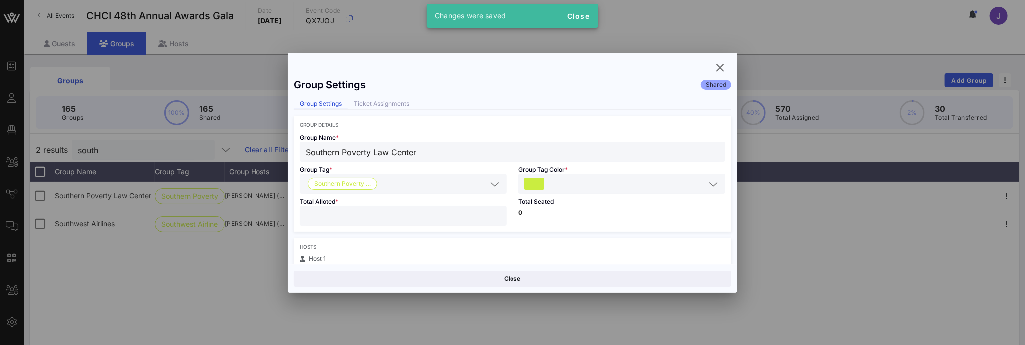
click at [4, 95] on div at bounding box center [512, 172] width 1025 height 345
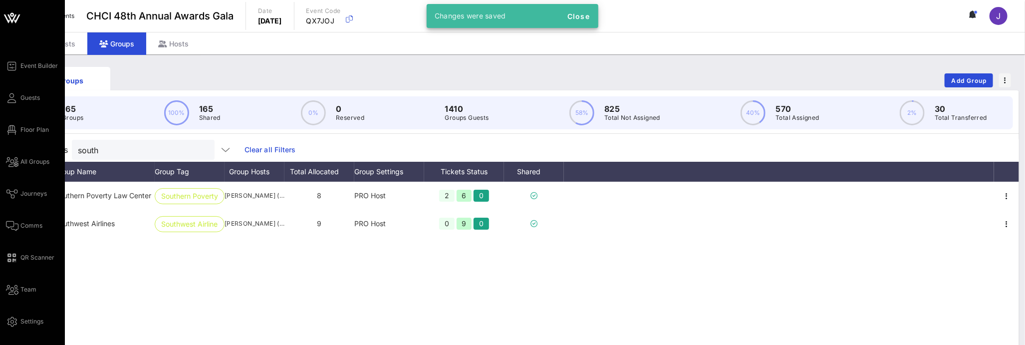
click at [13, 137] on div "Event Builder Guests Floor Plan All Groups Journeys Comms QR Scanner Team Setti…" at bounding box center [35, 193] width 59 height 267
click at [32, 129] on span "Floor Plan" at bounding box center [34, 129] width 28 height 9
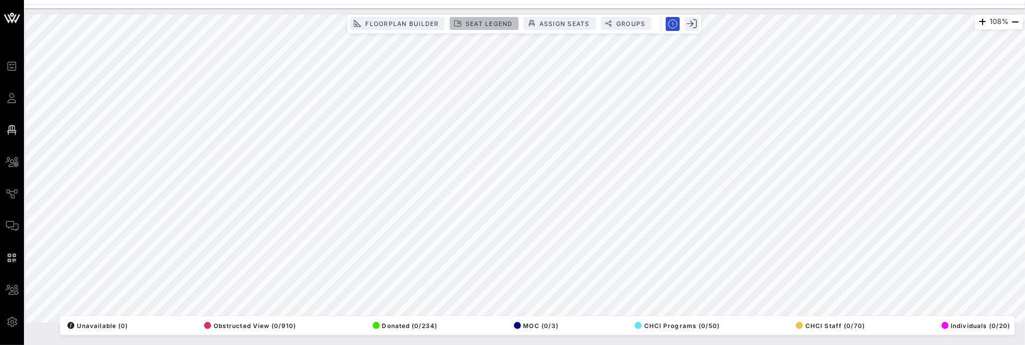
click at [497, 19] on button "Seat Legend" at bounding box center [484, 23] width 69 height 13
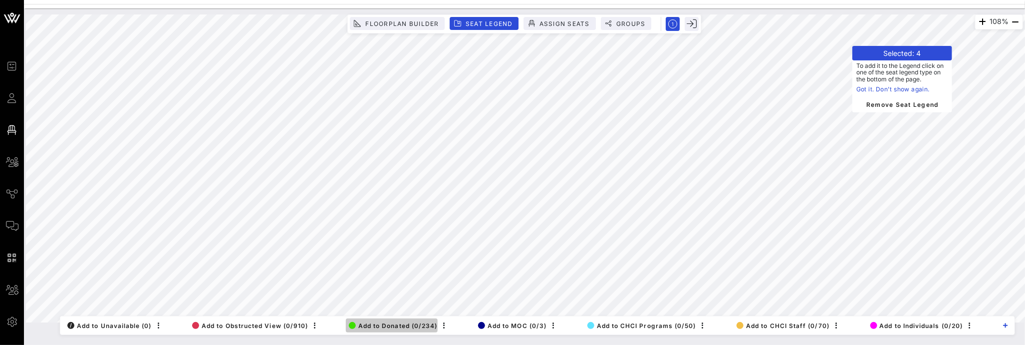
click at [391, 328] on span "Add to Donated (0/234)" at bounding box center [393, 325] width 89 height 7
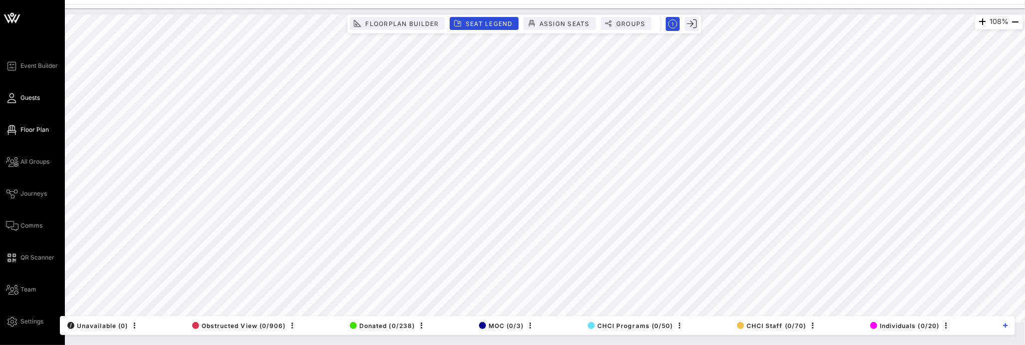
click at [21, 98] on span "Guests" at bounding box center [29, 97] width 19 height 9
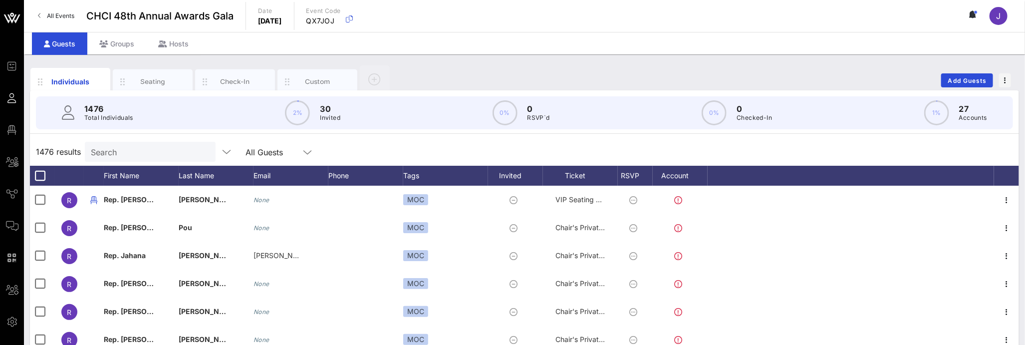
click at [119, 152] on input "Search" at bounding box center [149, 151] width 117 height 13
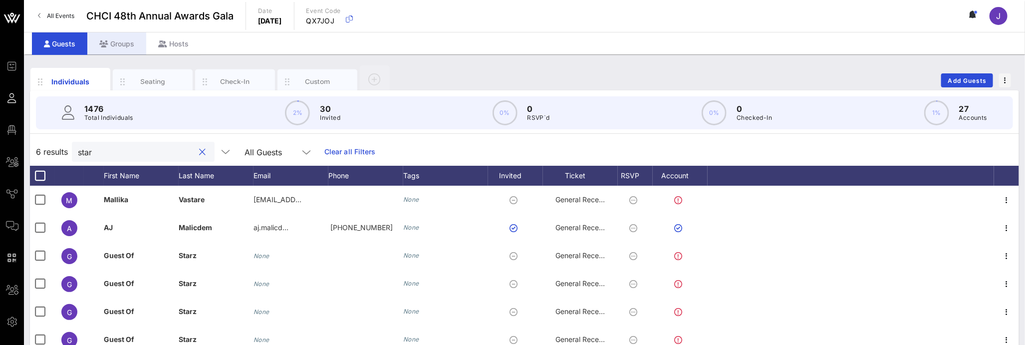
type input "star"
click at [128, 37] on div "Groups" at bounding box center [116, 43] width 59 height 22
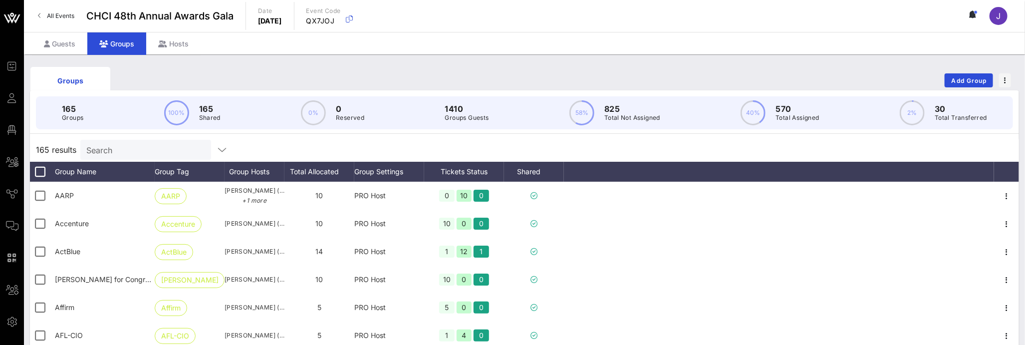
click at [134, 146] on input "Search" at bounding box center [144, 149] width 117 height 13
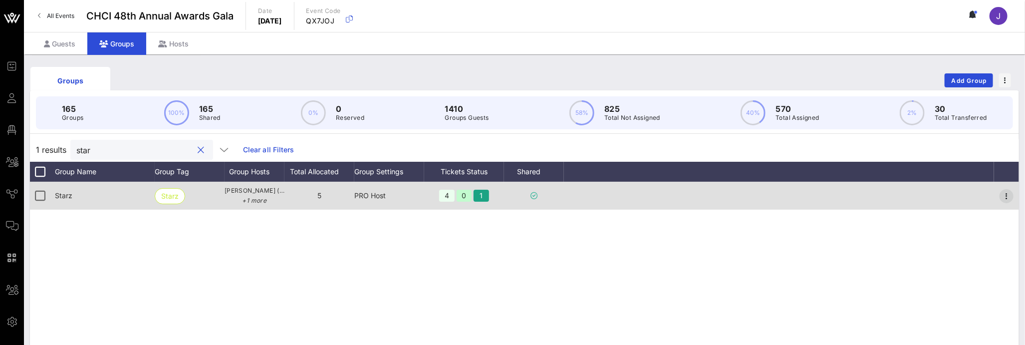
type input "star"
click at [1004, 197] on icon "button" at bounding box center [1006, 196] width 12 height 12
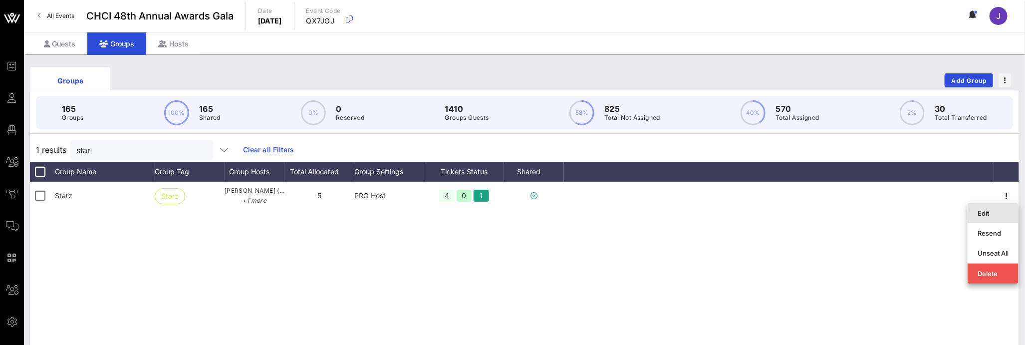
click at [1000, 210] on div "Edit" at bounding box center [992, 213] width 31 height 8
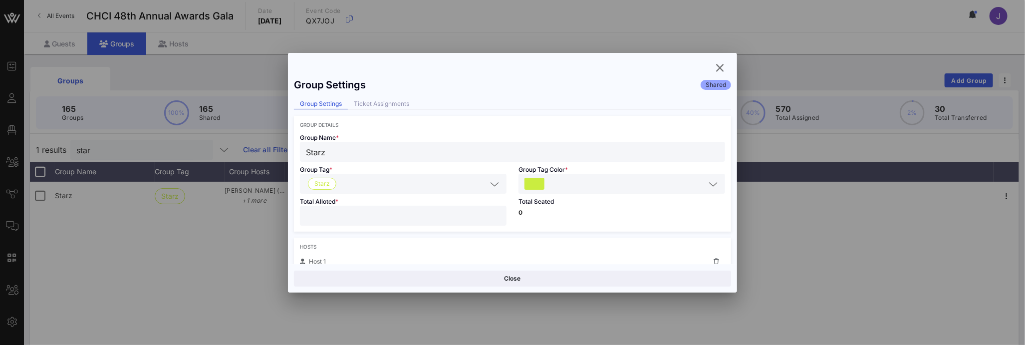
drag, startPoint x: 299, startPoint y: 218, endPoint x: 269, endPoint y: 215, distance: 30.1
click at [278, 216] on div "Event Builder Guests Floor Plan All Groups Journeys Comms QR Scanner Team Setti…" at bounding box center [512, 261] width 1025 height 523
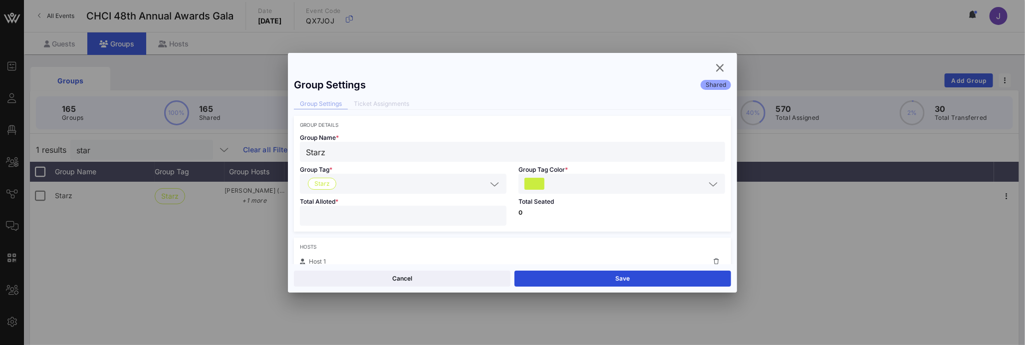
scroll to position [2, 0]
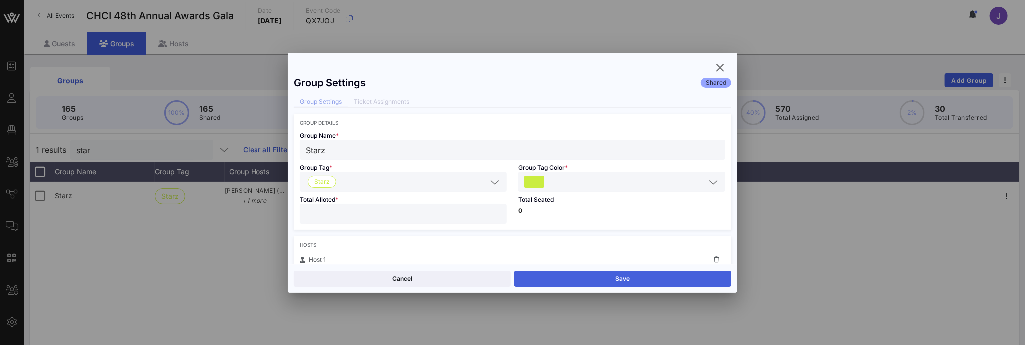
type input "*"
click at [619, 275] on button "Save" at bounding box center [622, 278] width 217 height 16
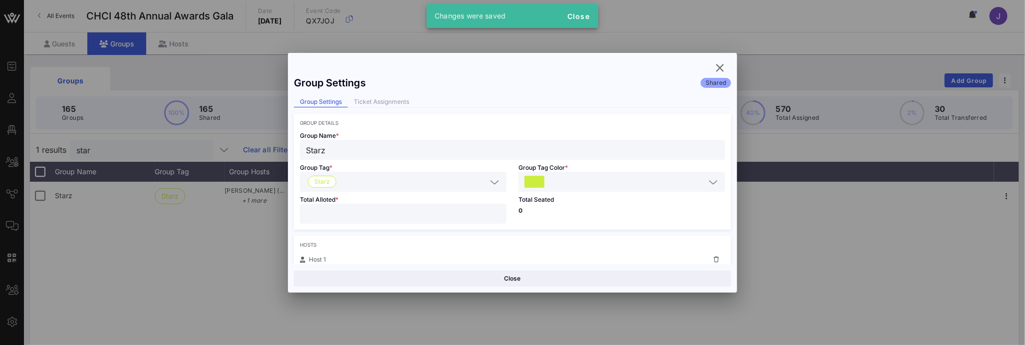
click at [14, 102] on div at bounding box center [512, 172] width 1025 height 345
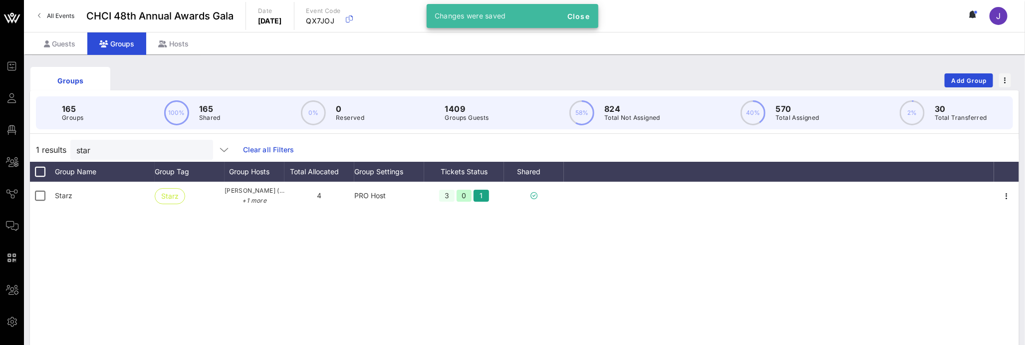
click at [14, 99] on icon at bounding box center [12, 97] width 12 height 1
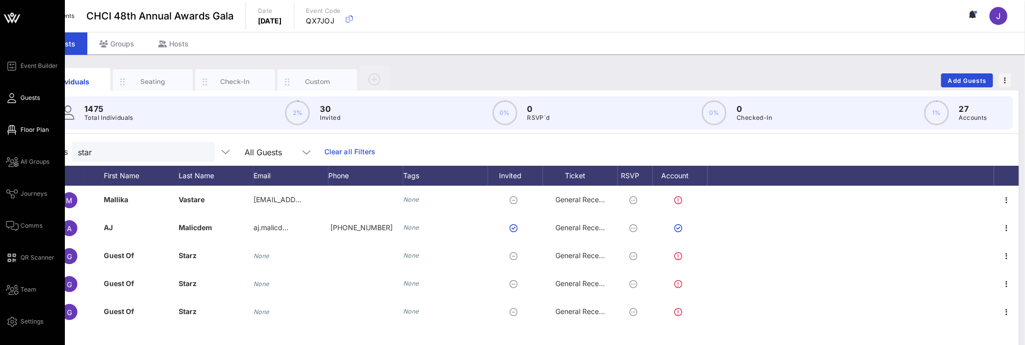
click at [10, 131] on icon at bounding box center [12, 129] width 12 height 1
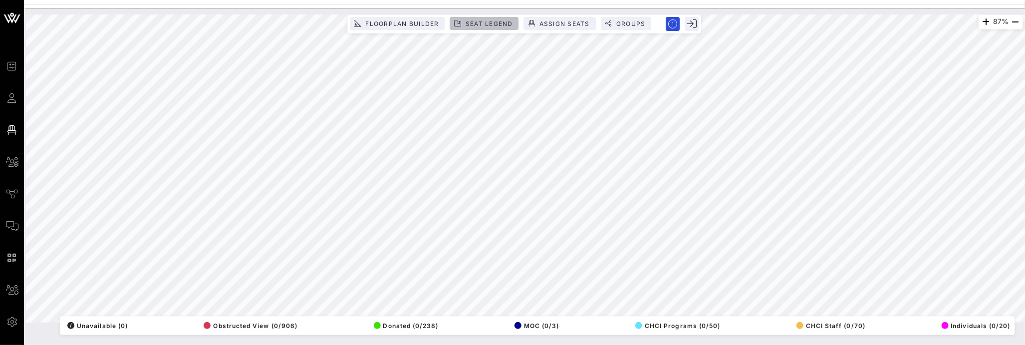
click at [488, 23] on span "Seat Legend" at bounding box center [489, 23] width 48 height 7
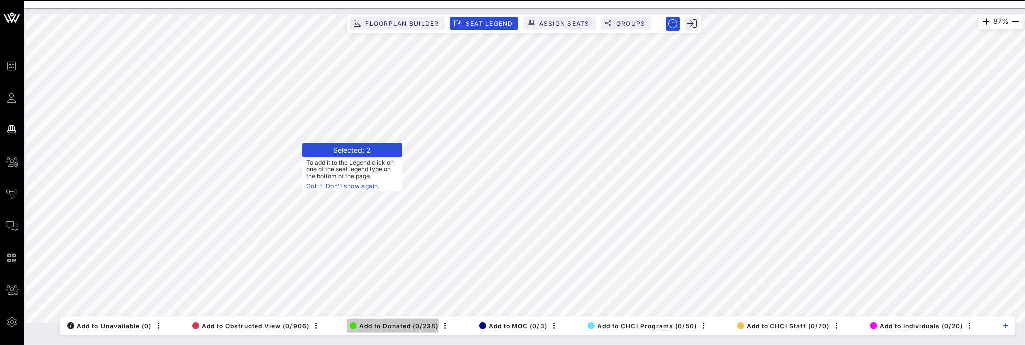
click at [378, 324] on span "Add to Donated (0/238)" at bounding box center [394, 325] width 89 height 7
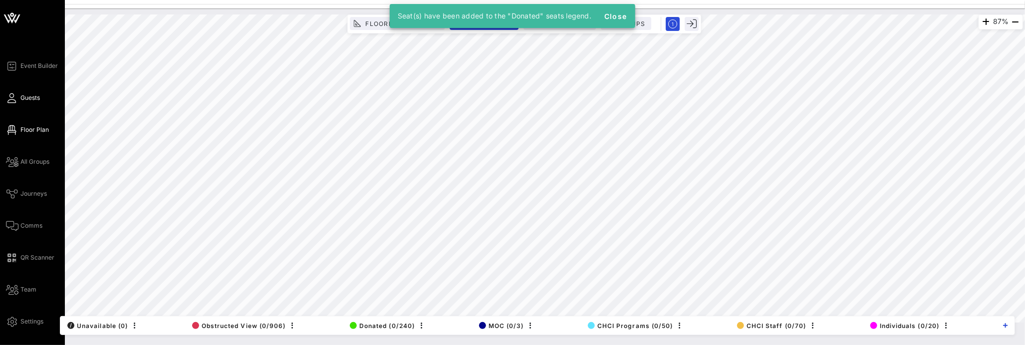
click at [22, 99] on span "Guests" at bounding box center [29, 97] width 19 height 9
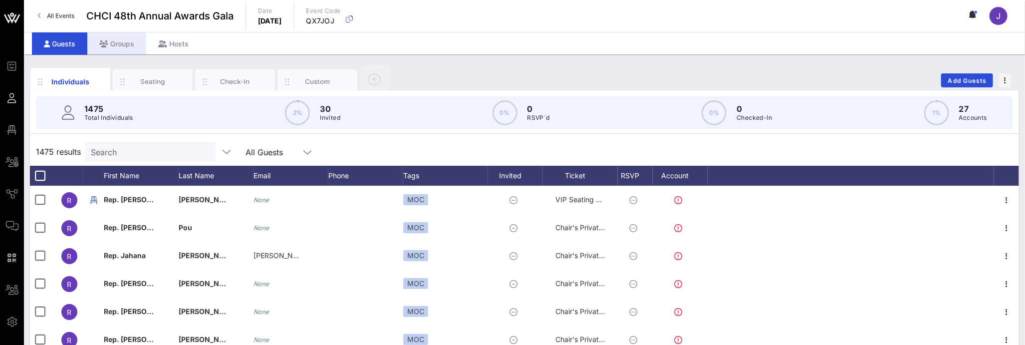
click at [115, 43] on div "Groups" at bounding box center [116, 43] width 59 height 22
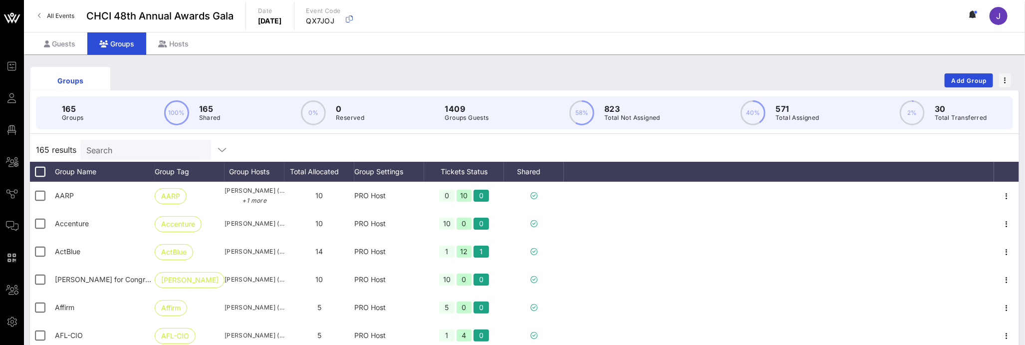
click at [111, 148] on input "Search" at bounding box center [144, 149] width 117 height 13
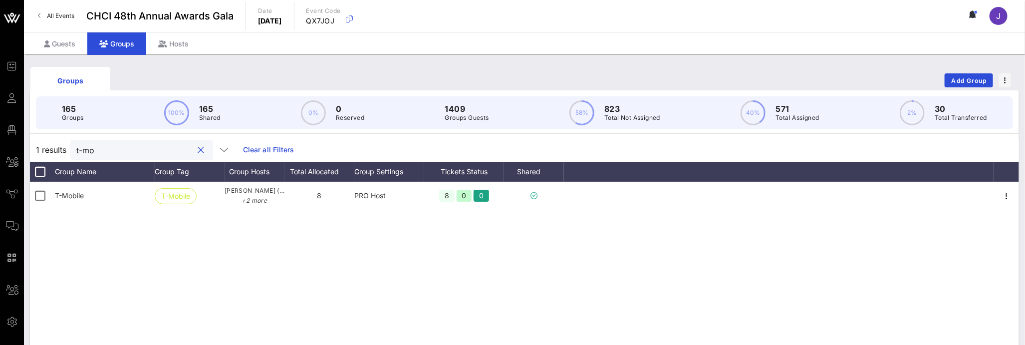
type input "t-mo"
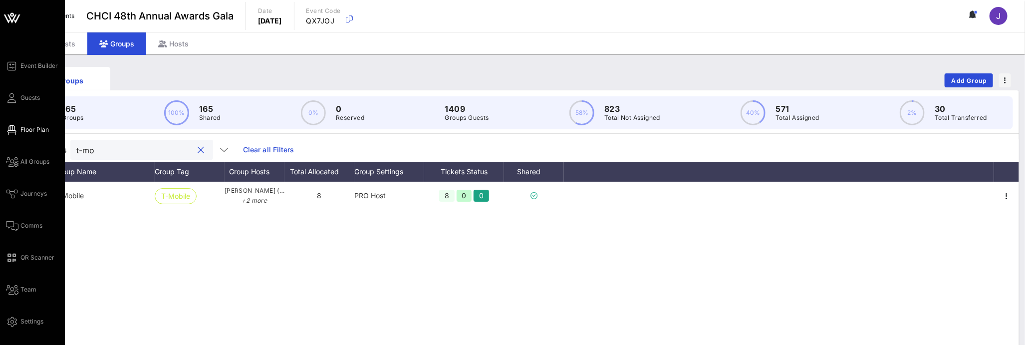
click at [13, 131] on icon at bounding box center [12, 129] width 12 height 1
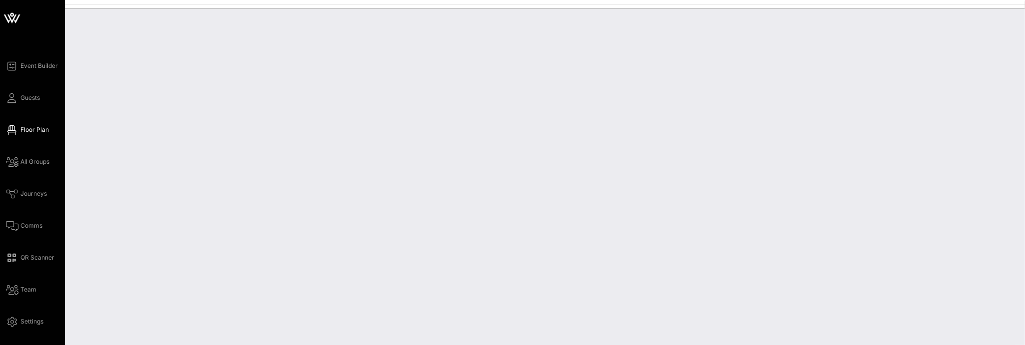
click at [13, 131] on icon at bounding box center [12, 129] width 12 height 1
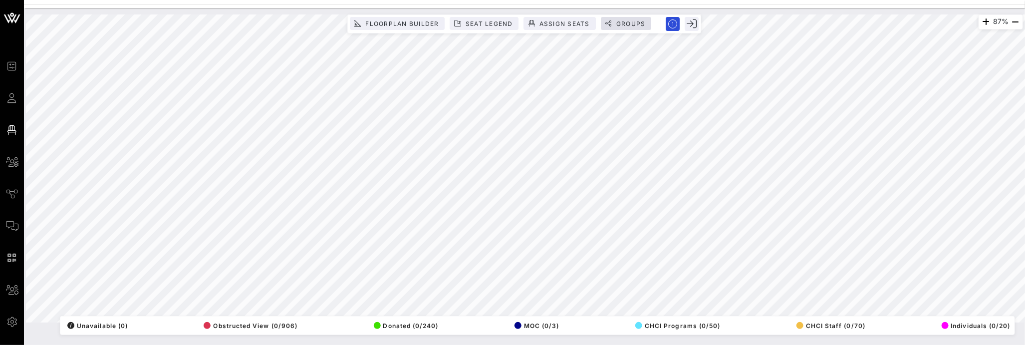
click at [620, 17] on div "87% Floorplan Builder Seat Legend Assign Seats Groups Exit All Reserved Shared …" at bounding box center [524, 168] width 997 height 308
click at [320, 322] on div "72% Floorplan Builder Seat Legend Assign Seats Groups Exit All Reserved Shared …" at bounding box center [524, 168] width 997 height 308
click at [489, 345] on html "Event Builder Guests Floor Plan All Groups Journeys Comms QR Scanner Team Setti…" at bounding box center [512, 172] width 1025 height 345
click at [423, 0] on html "Event Builder Guests Floor Plan All Groups Journeys Comms QR Scanner Team Setti…" at bounding box center [512, 172] width 1025 height 345
click at [786, 0] on html "Event Builder Guests Floor Plan All Groups Journeys Comms QR Scanner Team Setti…" at bounding box center [512, 172] width 1025 height 345
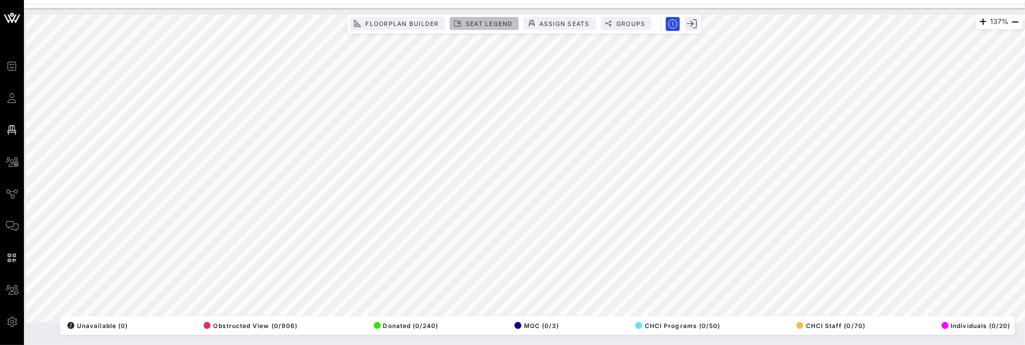
click at [508, 23] on span "Seat Legend" at bounding box center [489, 23] width 48 height 7
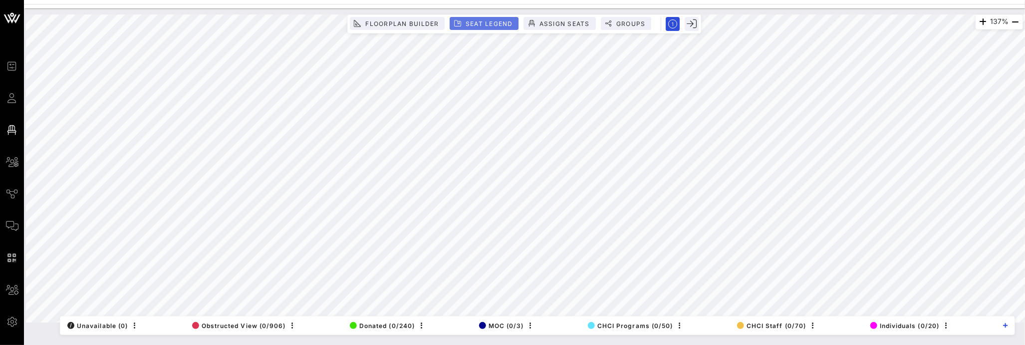
click at [508, 23] on span "Seat Legend" at bounding box center [489, 23] width 48 height 7
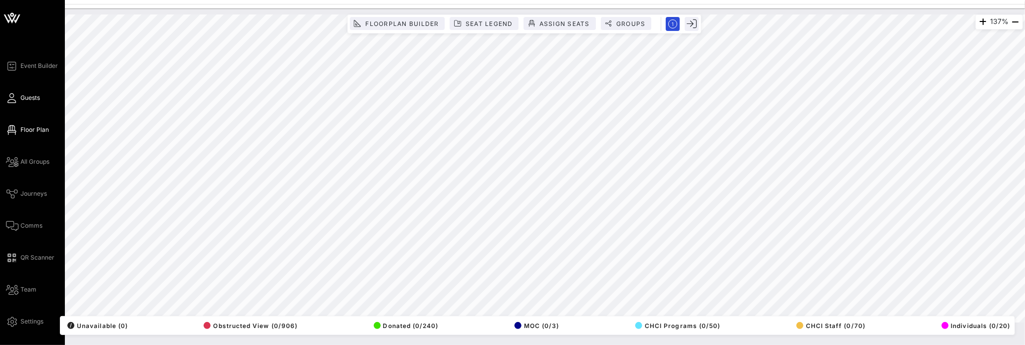
click at [12, 97] on icon at bounding box center [12, 97] width 12 height 1
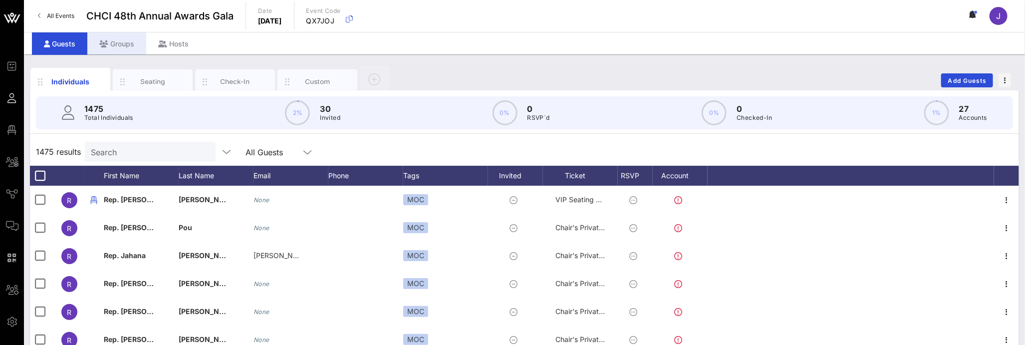
click at [124, 47] on div "Groups" at bounding box center [116, 43] width 59 height 22
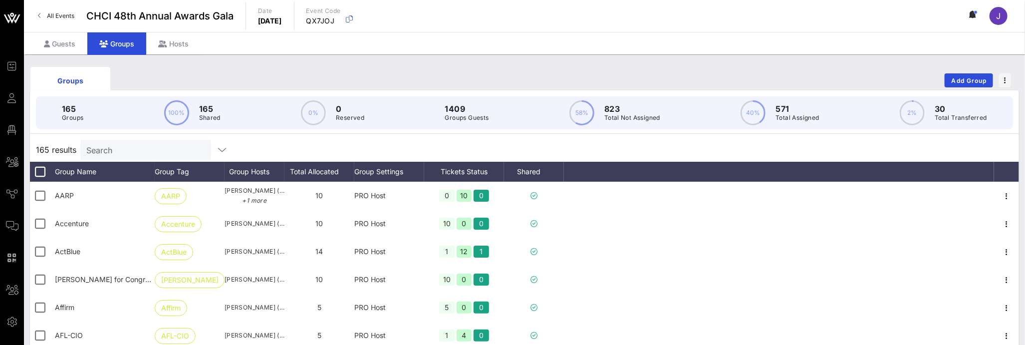
click at [148, 139] on div "165 results Search" at bounding box center [524, 150] width 989 height 24
click at [147, 149] on input "text" at bounding box center [144, 149] width 117 height 13
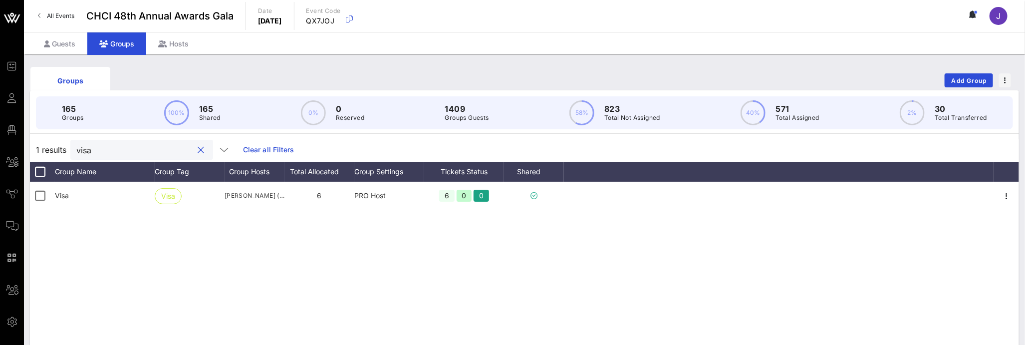
type input "visa"
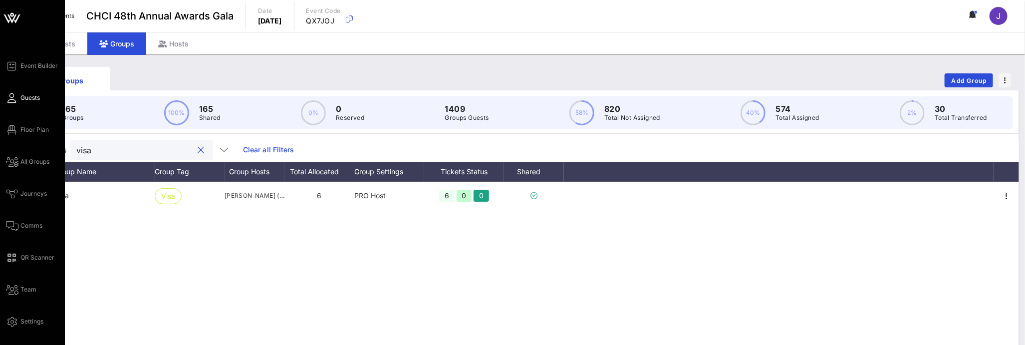
click at [12, 97] on icon at bounding box center [12, 97] width 12 height 1
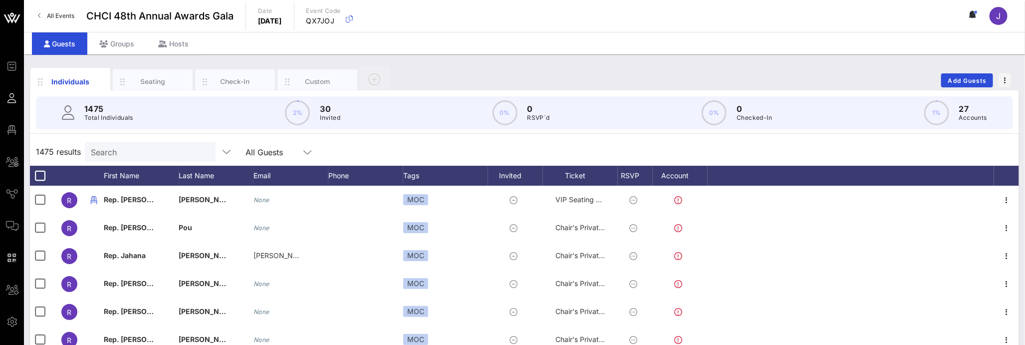
click at [139, 159] on div "Search" at bounding box center [149, 152] width 117 height 20
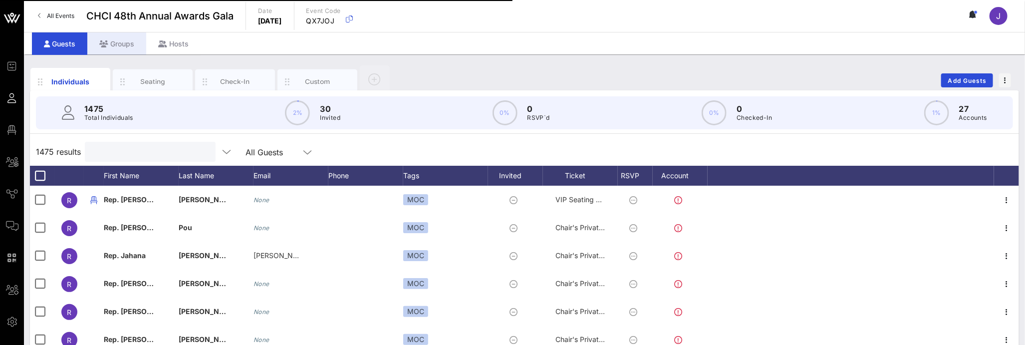
click at [102, 42] on icon at bounding box center [103, 43] width 9 height 7
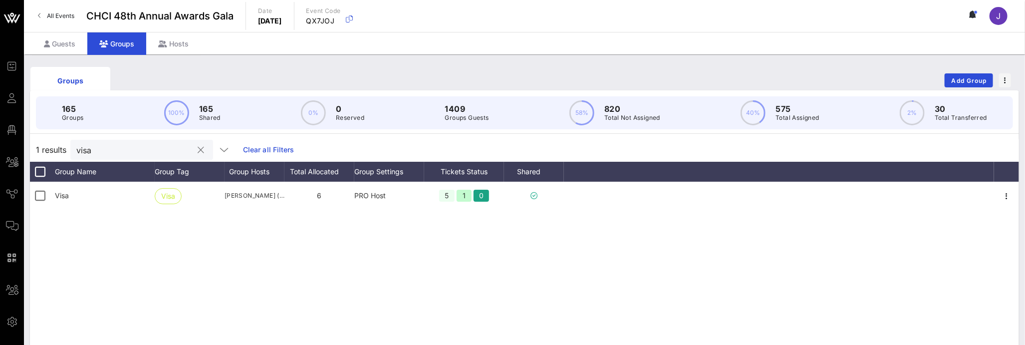
click at [152, 146] on input "visa" at bounding box center [134, 149] width 117 height 13
click at [92, 152] on input "visa" at bounding box center [134, 149] width 117 height 13
click at [69, 39] on div "Guests" at bounding box center [59, 43] width 55 height 22
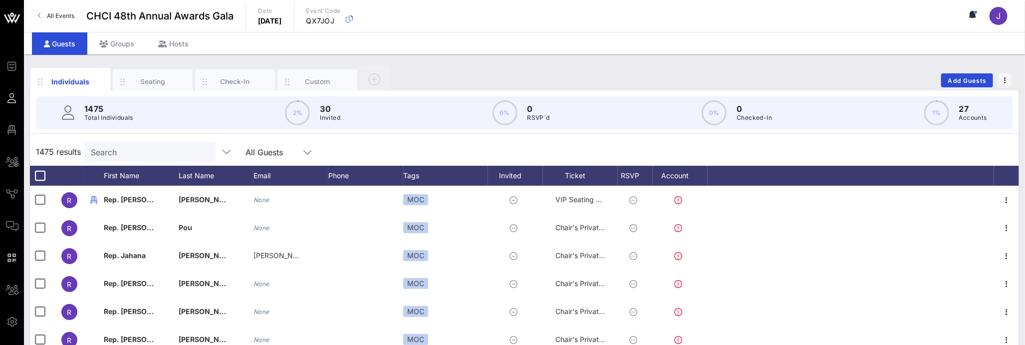
click at [126, 155] on input "Search" at bounding box center [149, 151] width 117 height 13
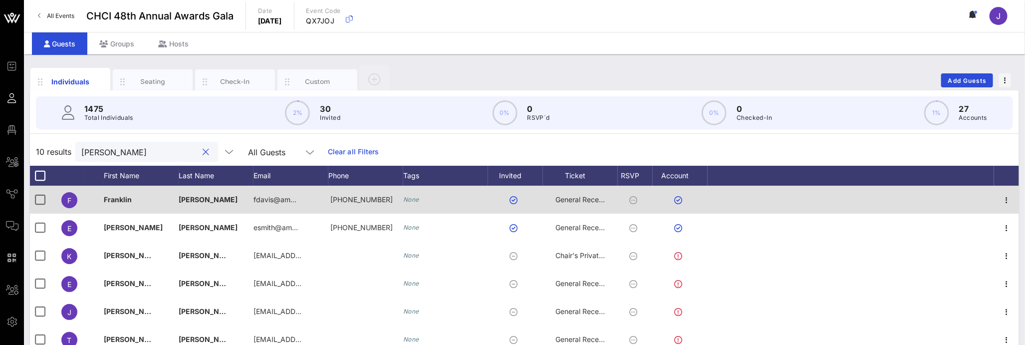
type input "frankl"
click at [588, 204] on div "General Reception" at bounding box center [580, 200] width 50 height 28
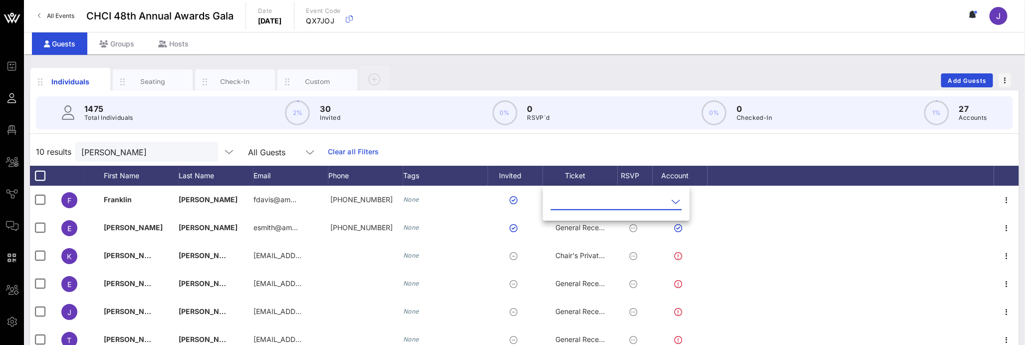
click at [588, 203] on input "text" at bounding box center [609, 202] width 117 height 16
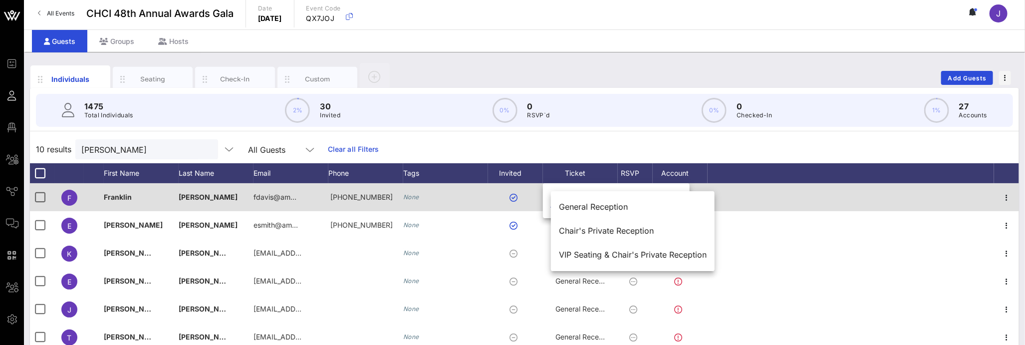
scroll to position [6, 0]
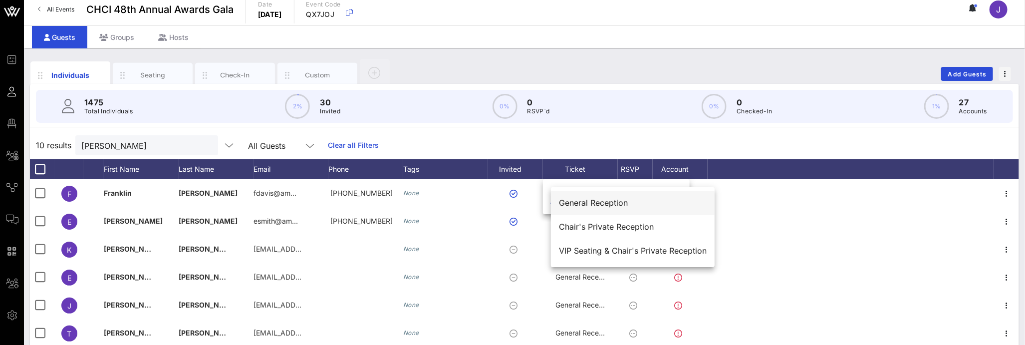
click at [587, 203] on div "General Reception" at bounding box center [633, 202] width 148 height 9
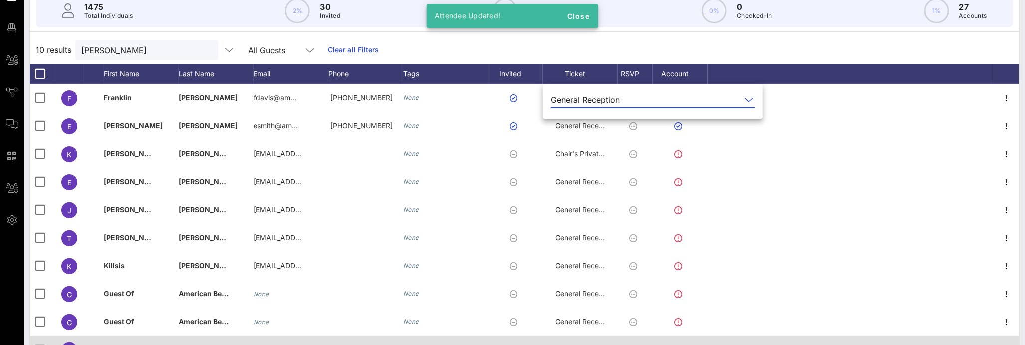
scroll to position [100, 0]
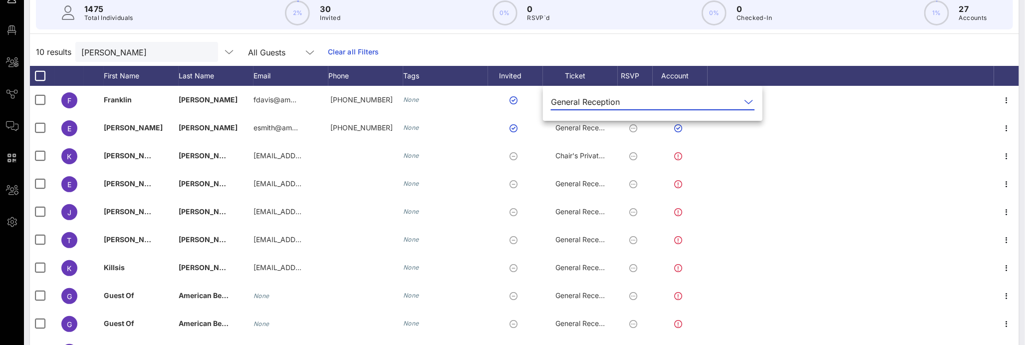
click at [584, 102] on div "General Reception" at bounding box center [585, 101] width 69 height 9
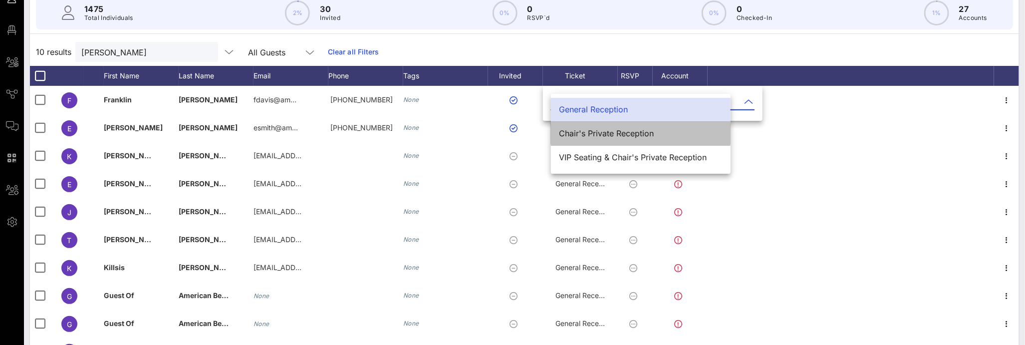
click at [585, 133] on div "Chair's Private Reception" at bounding box center [641, 133] width 164 height 9
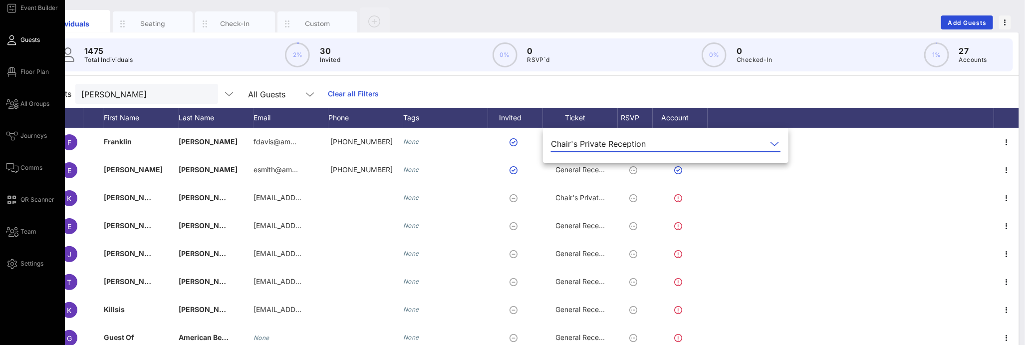
scroll to position [0, 0]
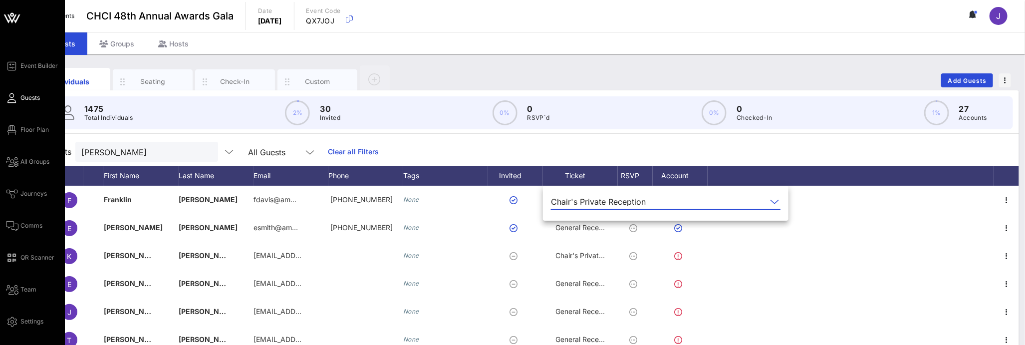
drag, startPoint x: 25, startPoint y: 131, endPoint x: 51, endPoint y: 127, distance: 26.7
click at [25, 131] on span "Floor Plan" at bounding box center [34, 129] width 28 height 9
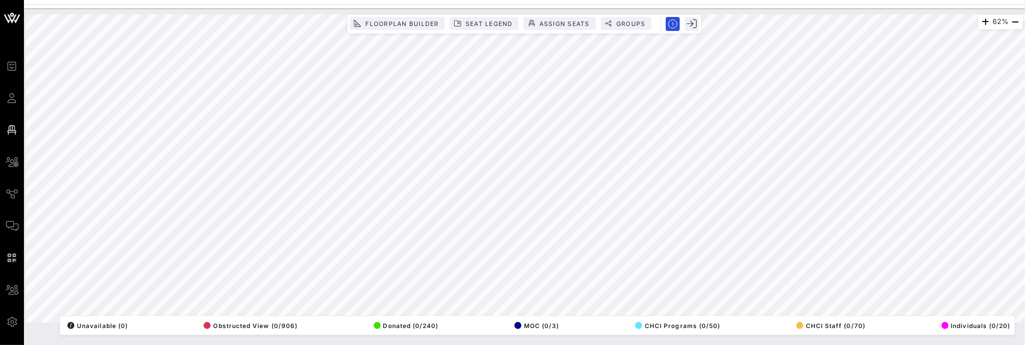
click at [744, 322] on div "62% Floorplan Builder Seat Legend Assign Seats Groups Exit All Reserved Shared …" at bounding box center [524, 168] width 997 height 308
click at [429, 21] on span "Floorplan Builder" at bounding box center [402, 23] width 74 height 7
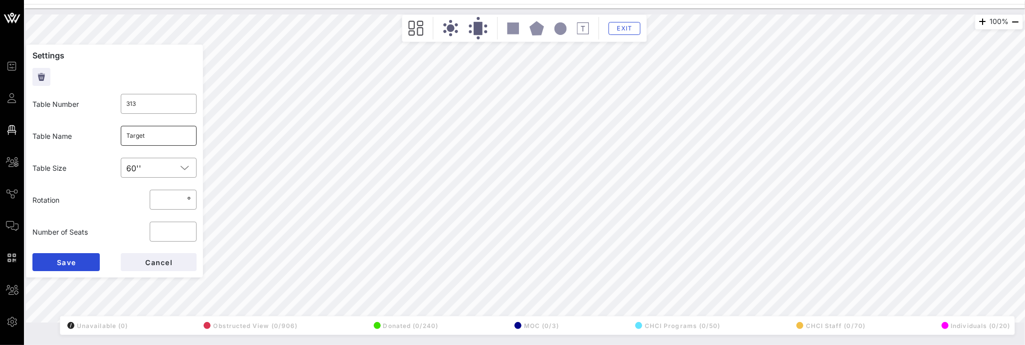
click at [135, 131] on input "Target" at bounding box center [159, 136] width 64 height 16
click at [67, 267] on button "Save" at bounding box center [65, 262] width 67 height 18
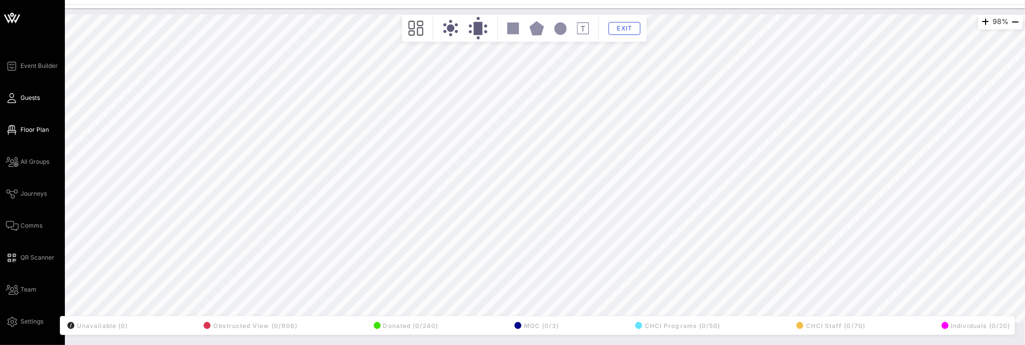
click at [12, 97] on icon at bounding box center [12, 97] width 12 height 1
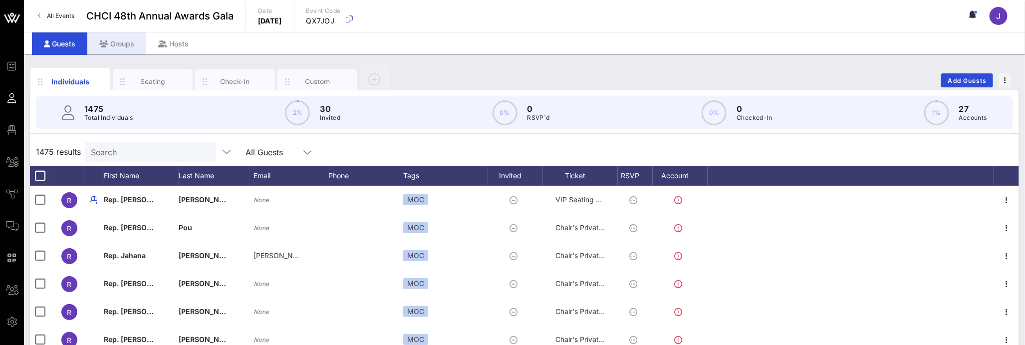
click at [132, 40] on div "Groups" at bounding box center [116, 43] width 59 height 22
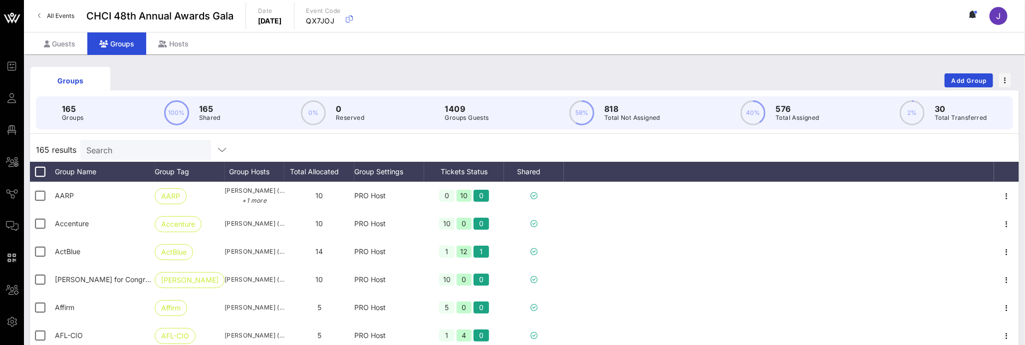
click at [157, 148] on input "Search" at bounding box center [144, 149] width 117 height 13
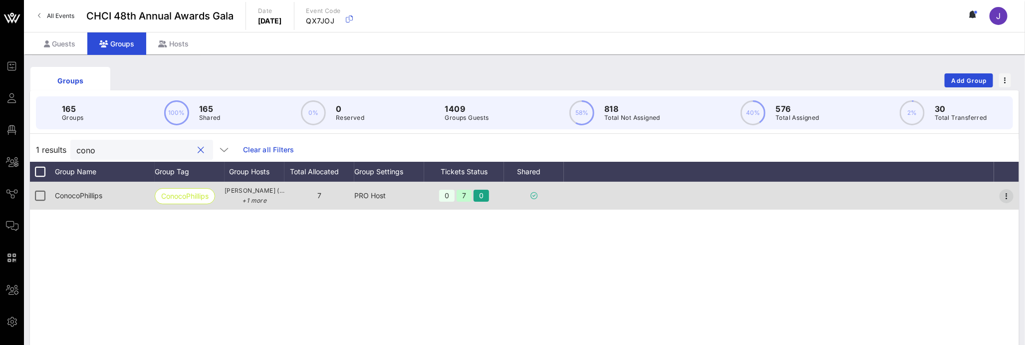
type input "cono"
click at [1008, 195] on icon "button" at bounding box center [1006, 196] width 12 height 12
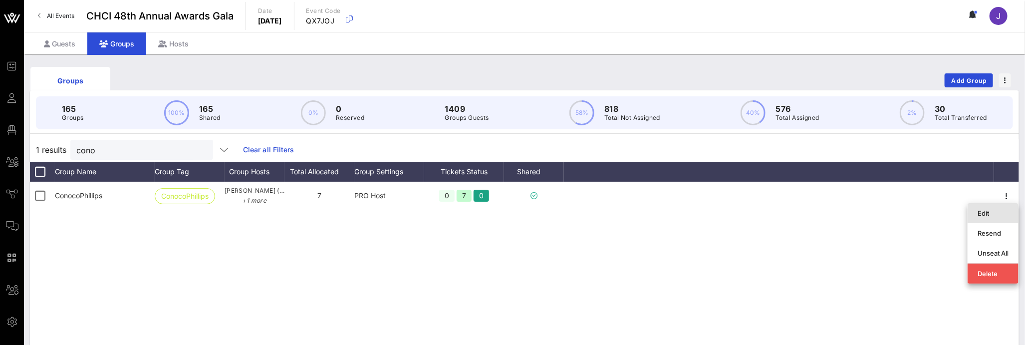
click at [1005, 212] on div "Edit" at bounding box center [992, 213] width 31 height 8
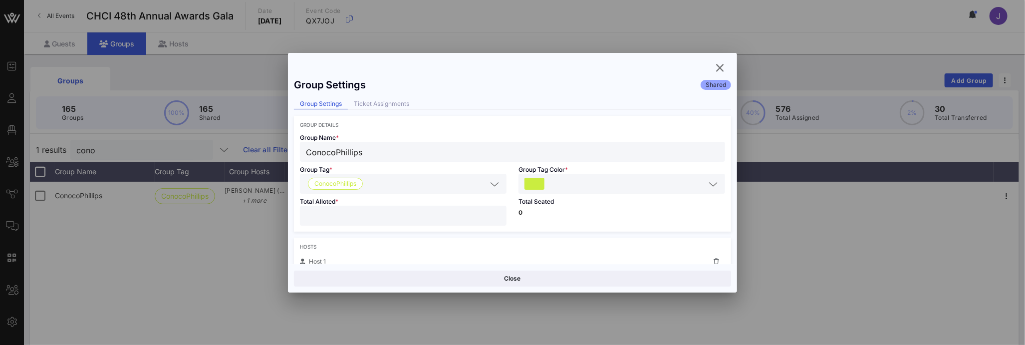
drag, startPoint x: 303, startPoint y: 213, endPoint x: 280, endPoint y: 213, distance: 23.0
click at [285, 213] on div "Event Builder Guests Floor Plan All Groups Journeys Comms QR Scanner Team Setti…" at bounding box center [512, 261] width 1025 height 523
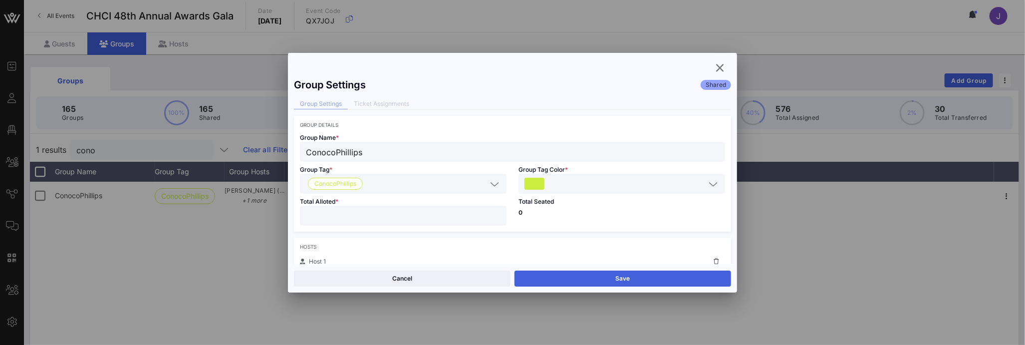
type input "*"
click at [585, 282] on button "Save" at bounding box center [622, 278] width 217 height 16
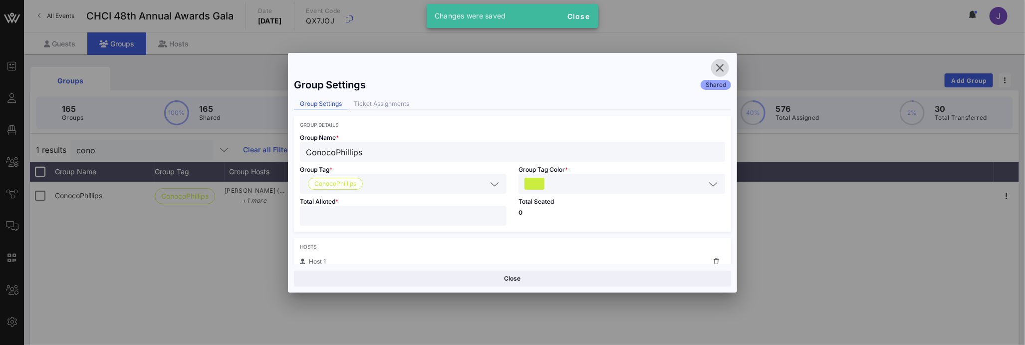
drag, startPoint x: 722, startPoint y: 68, endPoint x: 701, endPoint y: 64, distance: 21.3
click at [722, 68] on icon "button" at bounding box center [720, 68] width 12 height 12
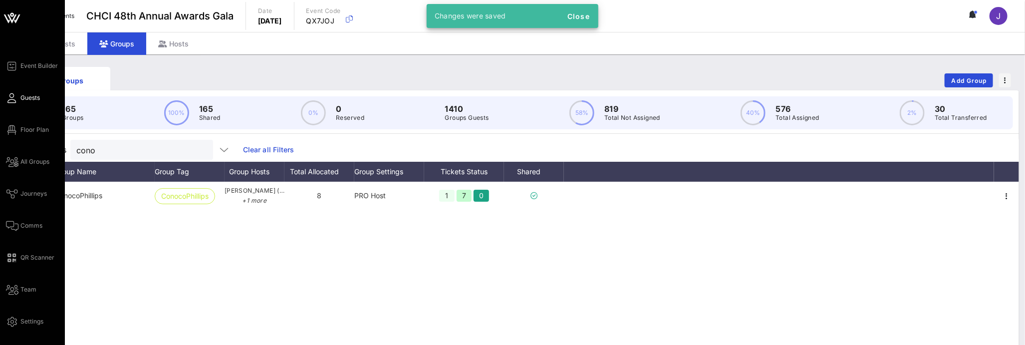
click at [12, 99] on icon at bounding box center [12, 97] width 12 height 1
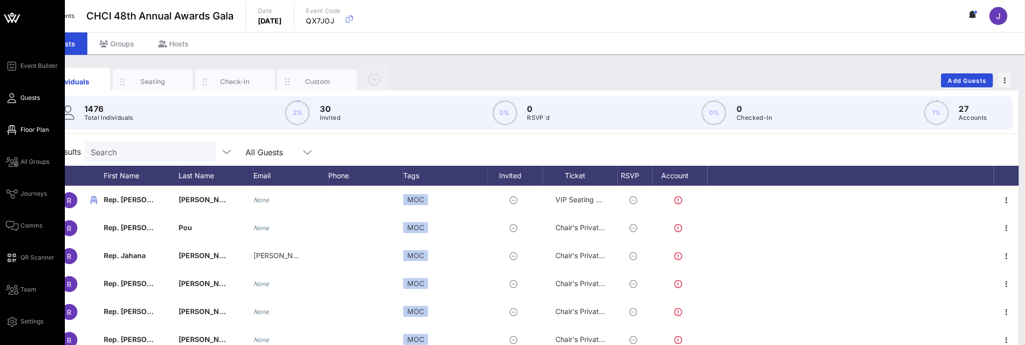
click at [21, 131] on span "Floor Plan" at bounding box center [34, 129] width 28 height 9
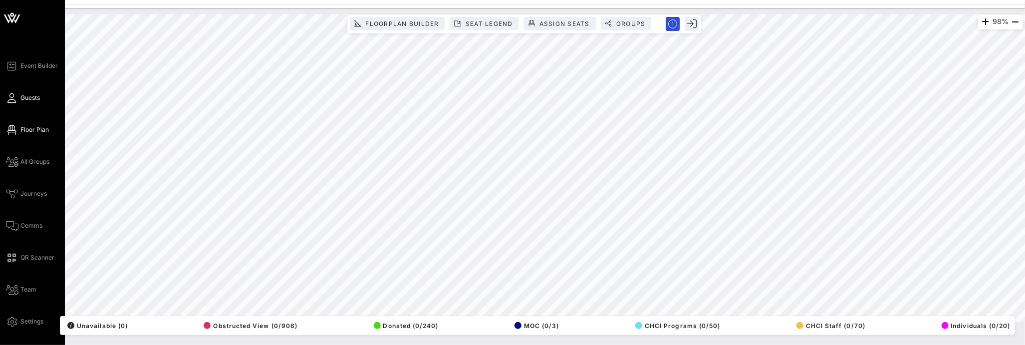
click at [10, 99] on icon at bounding box center [12, 97] width 12 height 1
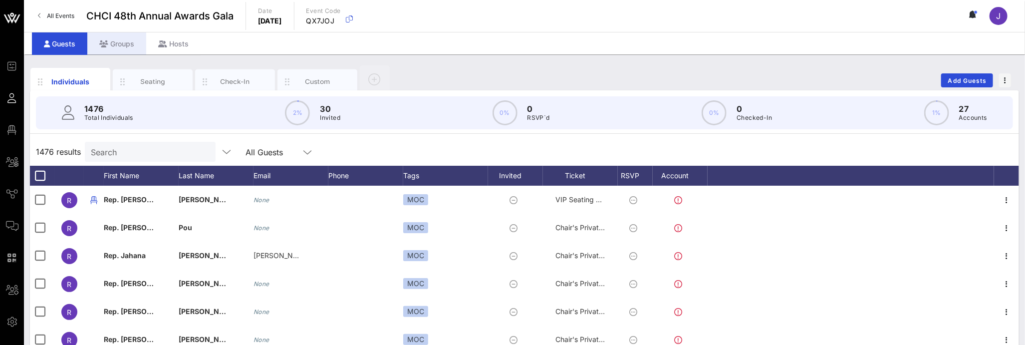
click at [134, 44] on div "Groups" at bounding box center [116, 43] width 59 height 22
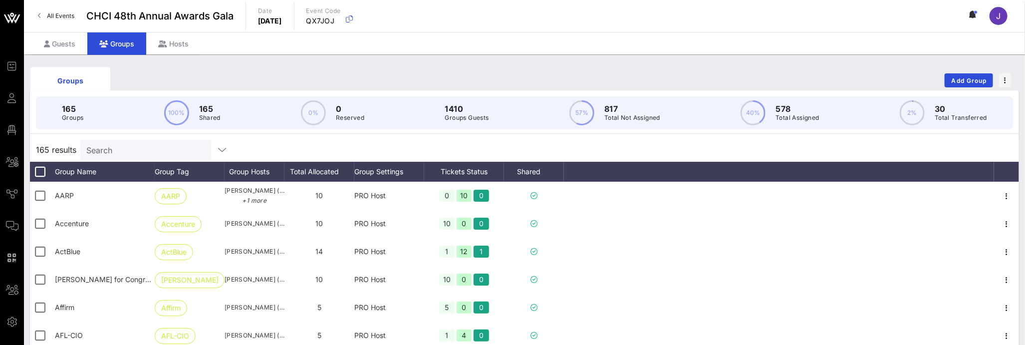
click at [143, 145] on input "Search" at bounding box center [144, 149] width 117 height 13
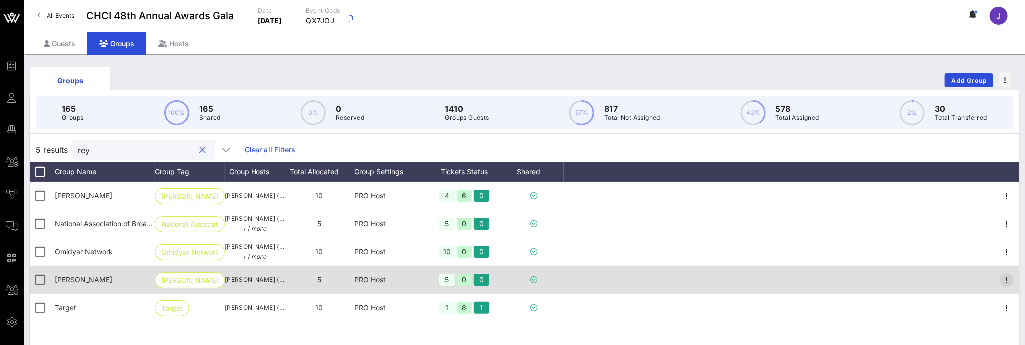
type input "rey"
click at [1012, 280] on span "button" at bounding box center [1006, 280] width 14 height 12
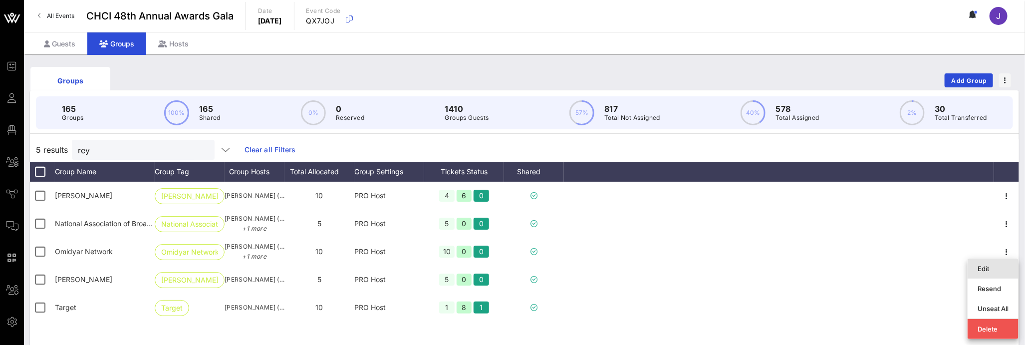
click at [991, 268] on div "Edit" at bounding box center [992, 268] width 31 height 8
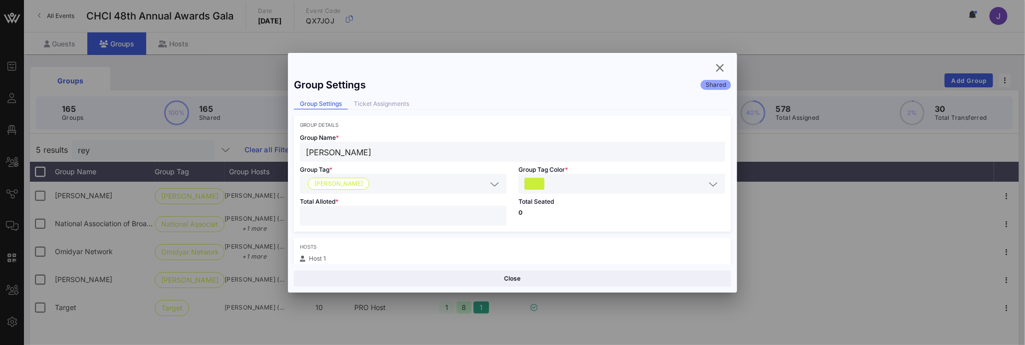
drag, startPoint x: 307, startPoint y: 215, endPoint x: 264, endPoint y: 215, distance: 42.9
click at [267, 214] on div "Event Builder Guests Floor Plan All Groups Journeys Comms QR Scanner Team Setti…" at bounding box center [512, 261] width 1025 height 523
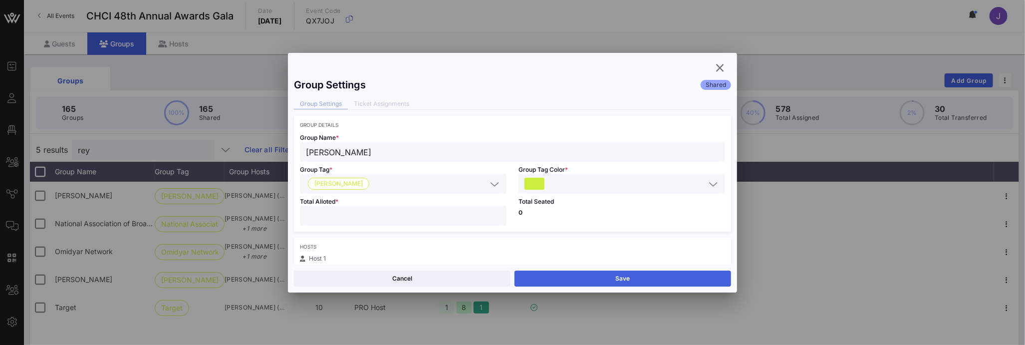
type input "*"
drag, startPoint x: 588, startPoint y: 278, endPoint x: 440, endPoint y: 224, distance: 157.4
click at [588, 278] on button "Save" at bounding box center [622, 278] width 217 height 16
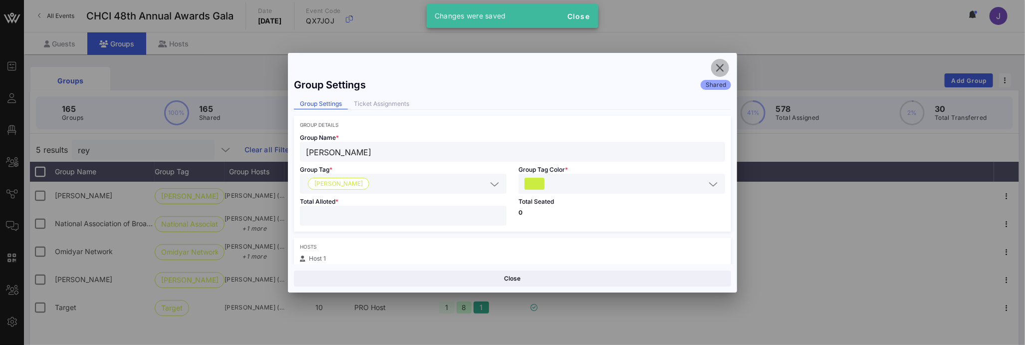
click at [716, 69] on icon "button" at bounding box center [720, 68] width 12 height 12
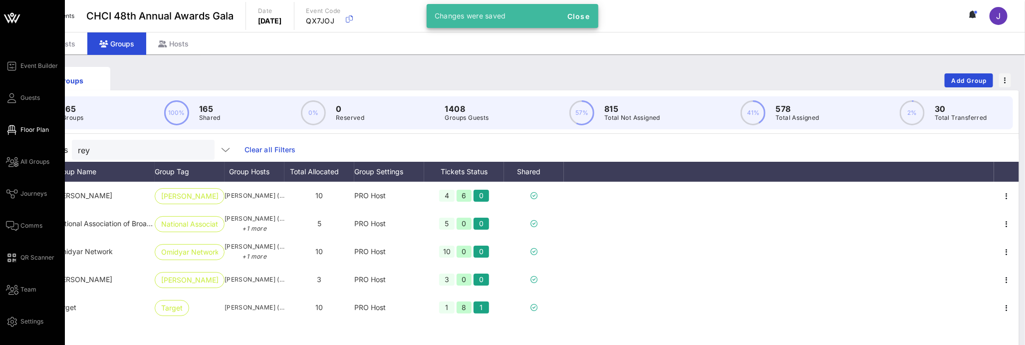
click at [26, 126] on span "Floor Plan" at bounding box center [34, 129] width 28 height 9
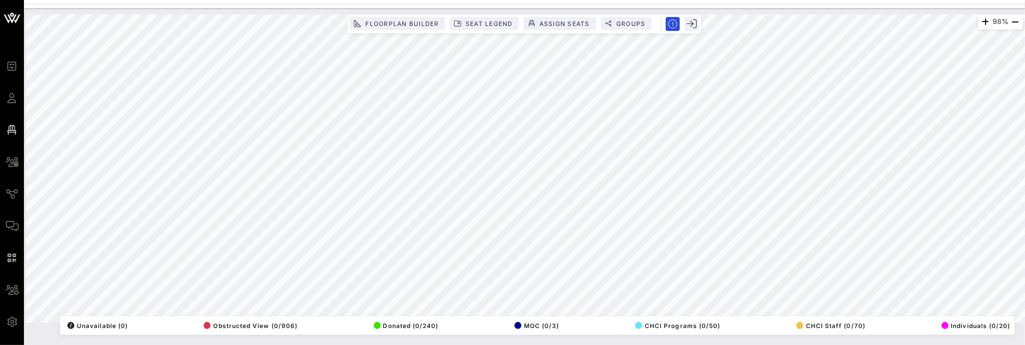
click at [768, 0] on html "Event Builder Guests Floor Plan All Groups Journeys Comms QR Scanner Team Setti…" at bounding box center [512, 172] width 1025 height 345
click at [795, 0] on html "Event Builder Guests Floor Plan All Groups Journeys Comms QR Scanner Team Setti…" at bounding box center [512, 172] width 1025 height 345
click at [493, 24] on span "Seat Legend" at bounding box center [489, 23] width 48 height 7
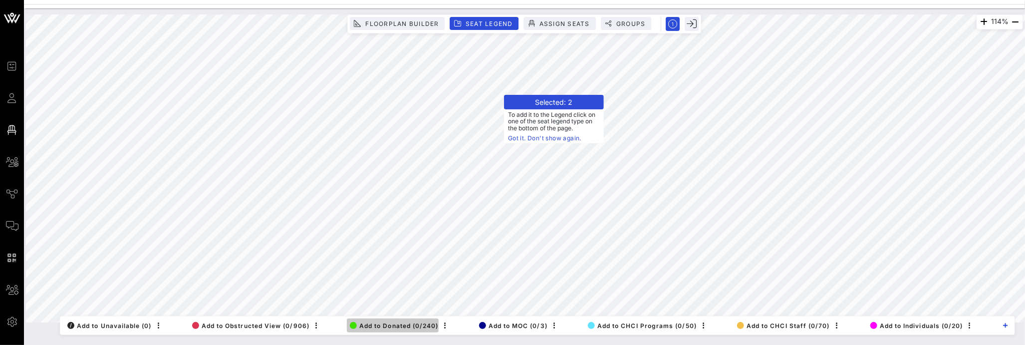
click at [392, 322] on span "Add to Donated (0/240)" at bounding box center [394, 325] width 89 height 7
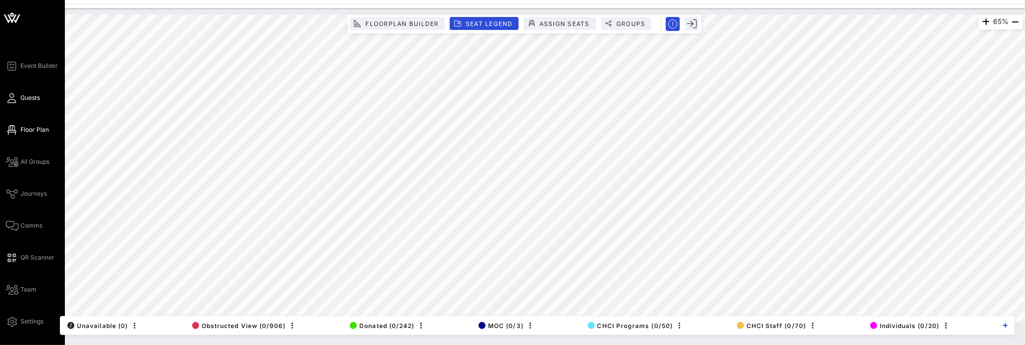
click at [14, 99] on icon at bounding box center [12, 97] width 12 height 1
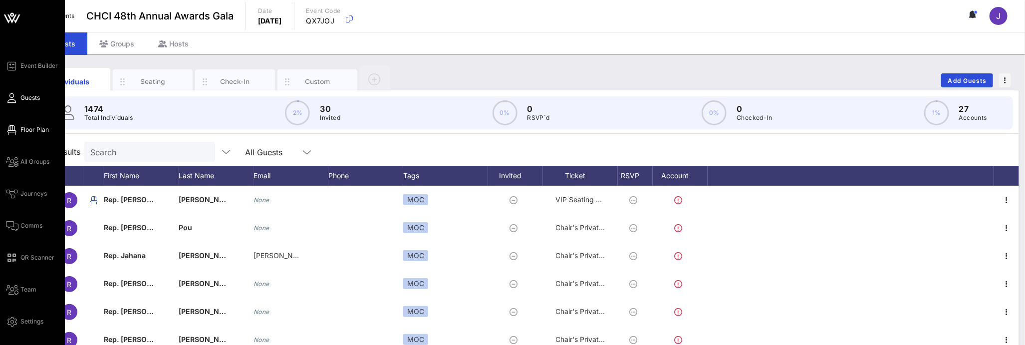
click at [20, 133] on span "Floor Plan" at bounding box center [34, 129] width 28 height 9
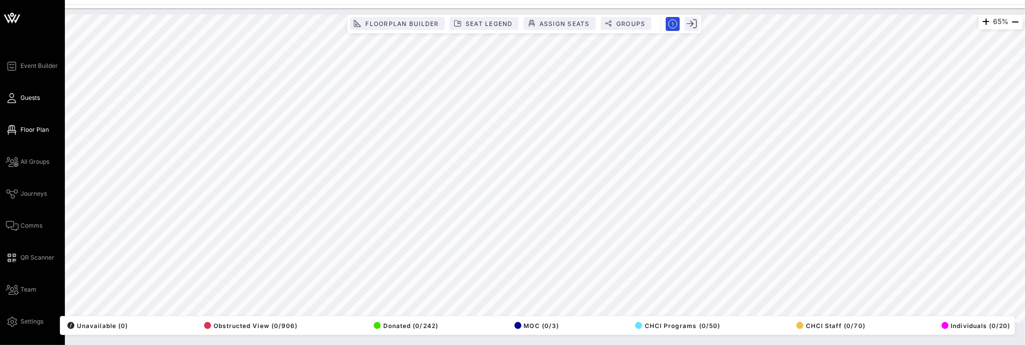
click at [17, 103] on link "Guests" at bounding box center [23, 98] width 34 height 12
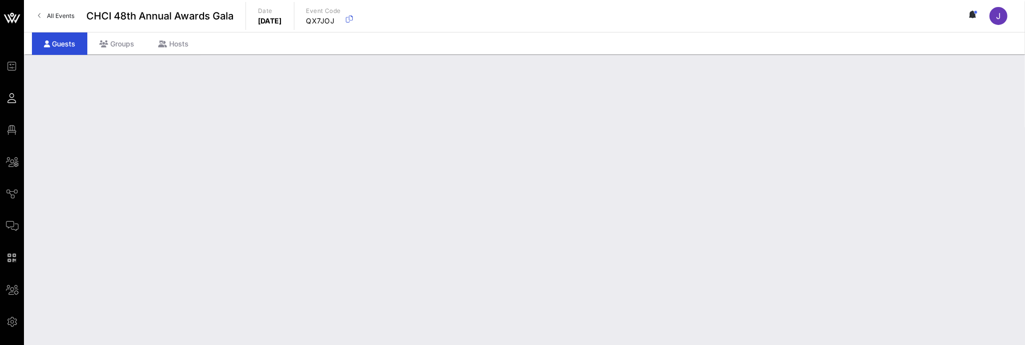
click at [118, 39] on div "Groups" at bounding box center [116, 43] width 59 height 22
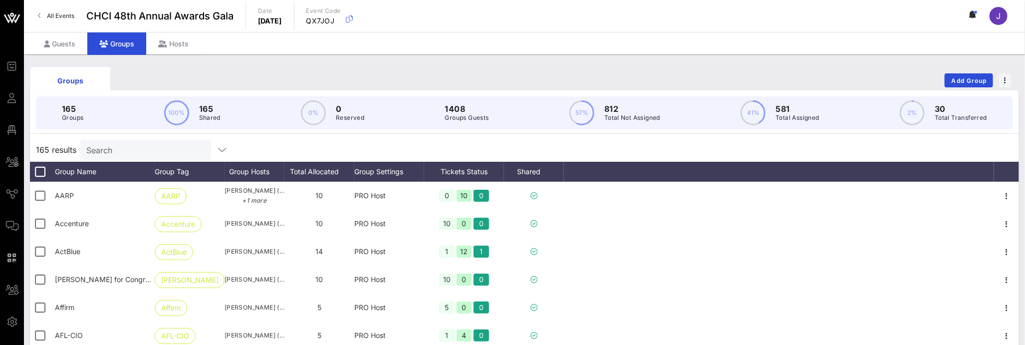
click at [132, 154] on input "Search" at bounding box center [144, 149] width 117 height 13
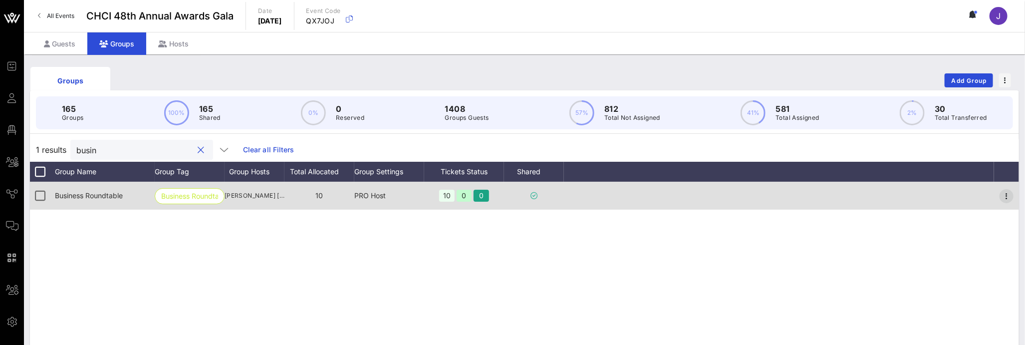
type input "busin"
click at [1005, 194] on icon "button" at bounding box center [1006, 196] width 12 height 12
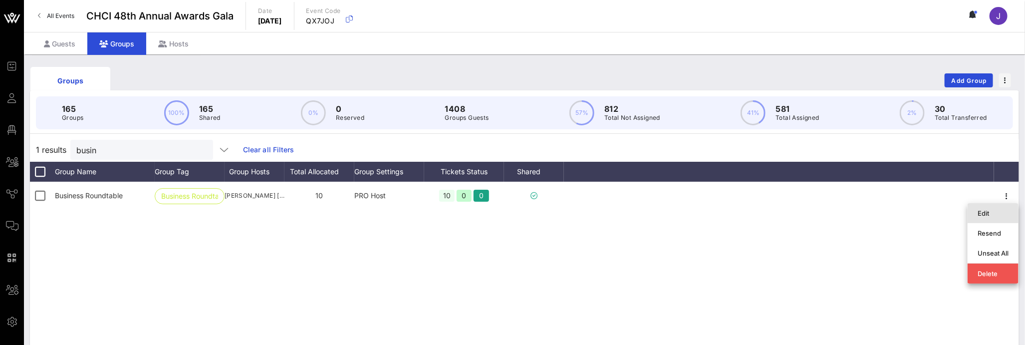
click at [1003, 210] on div "Edit" at bounding box center [992, 213] width 31 height 8
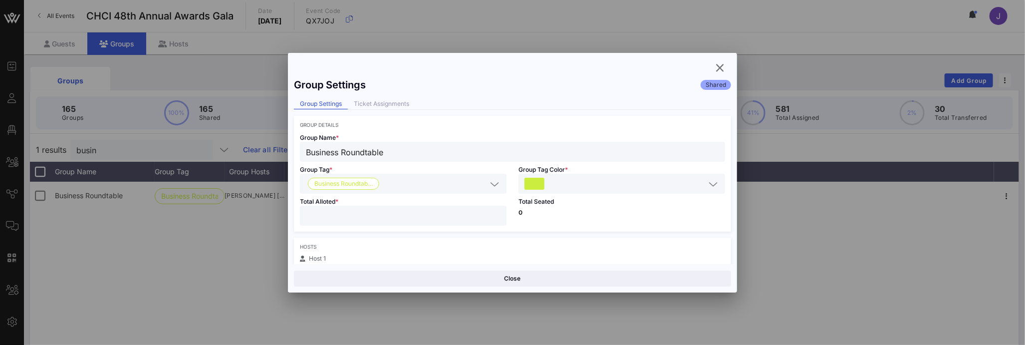
drag, startPoint x: 346, startPoint y: 215, endPoint x: 243, endPoint y: 205, distance: 103.8
click at [250, 205] on div "Event Builder Guests Floor Plan All Groups Journeys Comms QR Scanner Team Setti…" at bounding box center [512, 261] width 1025 height 523
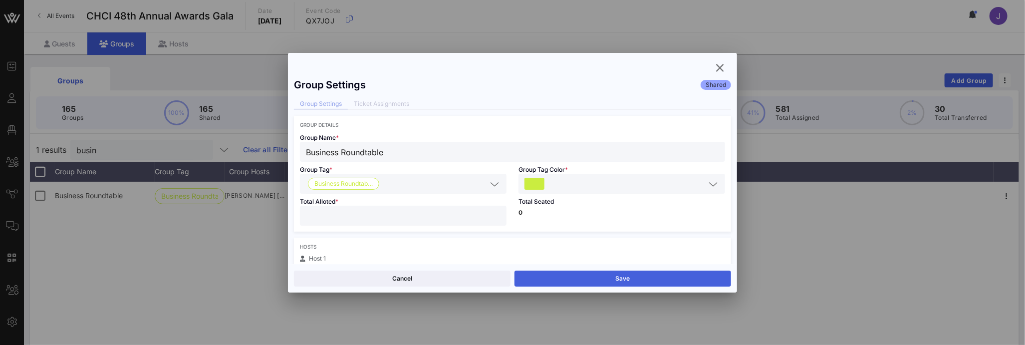
type input "*"
click at [634, 279] on button "Save" at bounding box center [622, 278] width 217 height 16
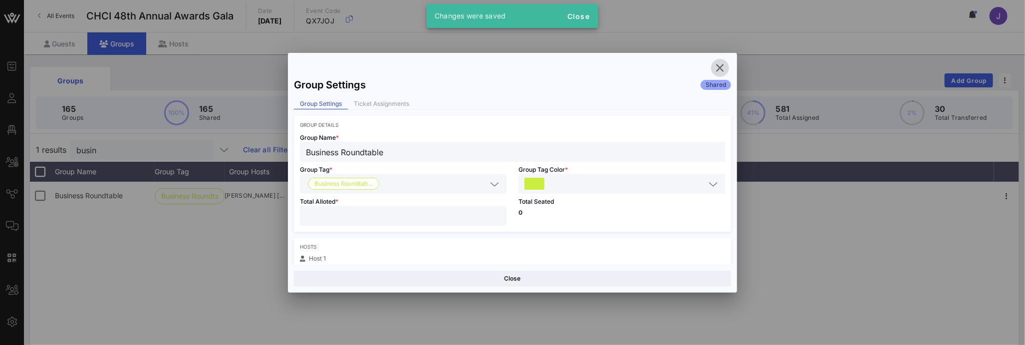
click at [722, 67] on icon "button" at bounding box center [720, 68] width 12 height 12
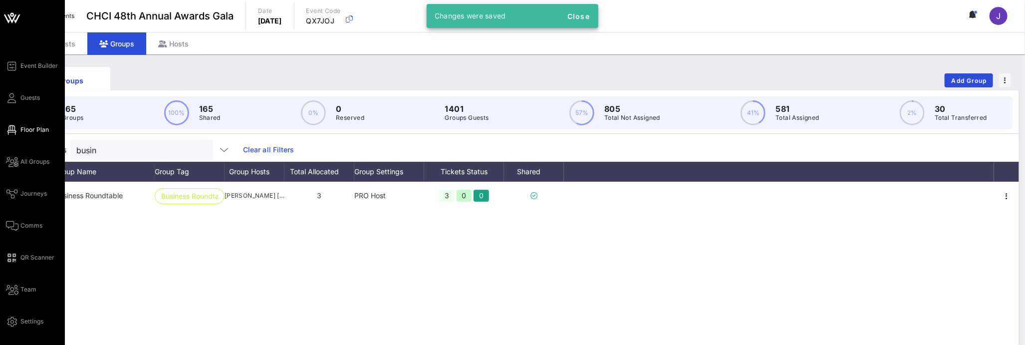
click at [18, 128] on link "Floor Plan" at bounding box center [27, 130] width 43 height 12
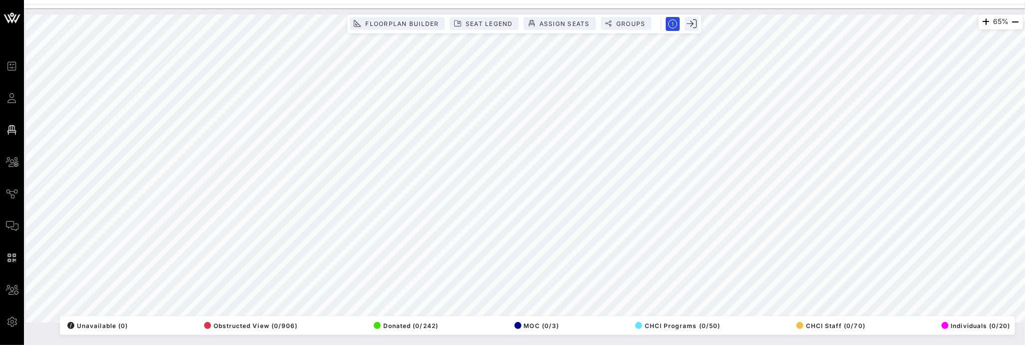
click at [680, 31] on div "65% Floorplan Builder Seat Legend Assign Seats Groups Exit All Reserved Shared …" at bounding box center [524, 168] width 997 height 308
click at [499, 25] on span "Seat Legend" at bounding box center [489, 23] width 48 height 7
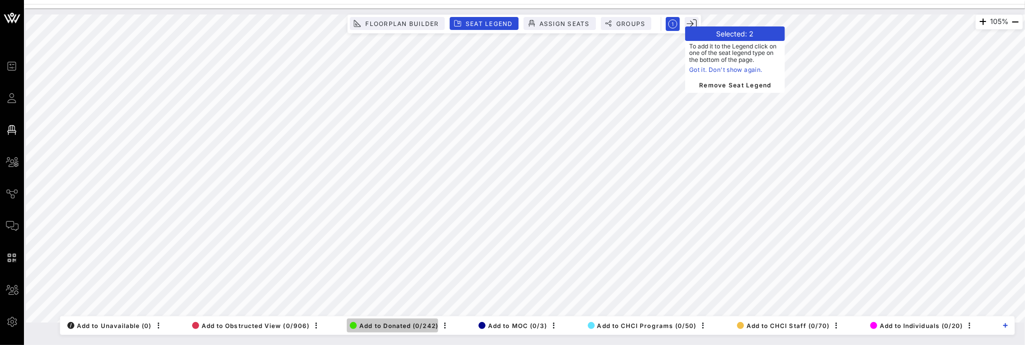
click at [367, 322] on span "Add to Donated (0/242)" at bounding box center [394, 325] width 88 height 7
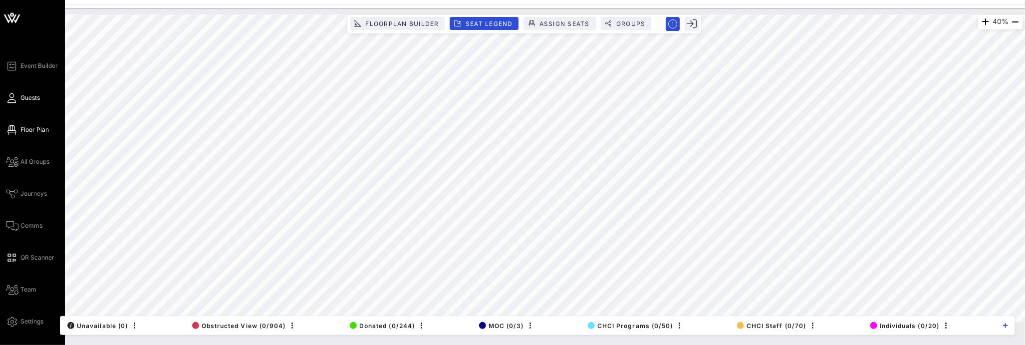
click at [17, 98] on icon at bounding box center [12, 97] width 12 height 1
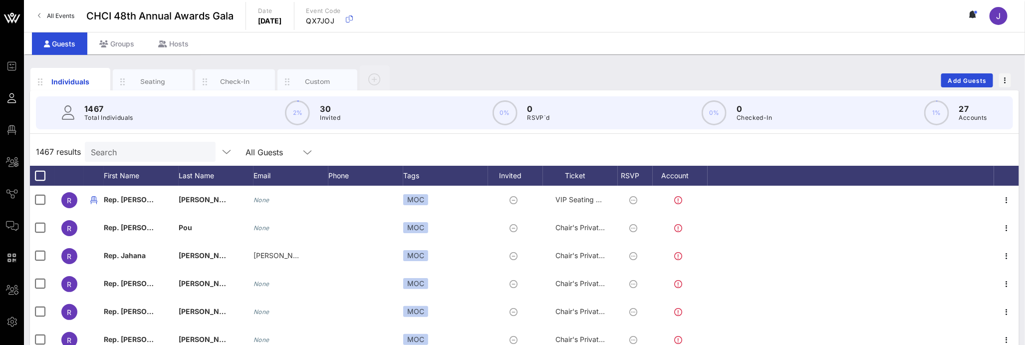
click at [130, 149] on input "Search" at bounding box center [149, 151] width 117 height 13
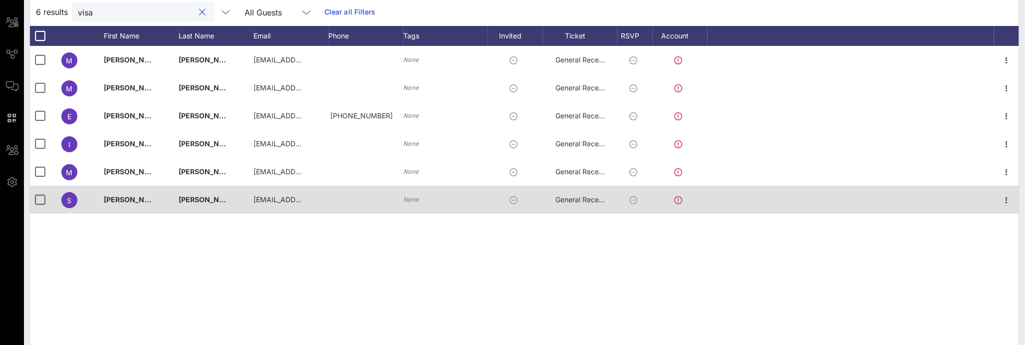
scroll to position [137, 0]
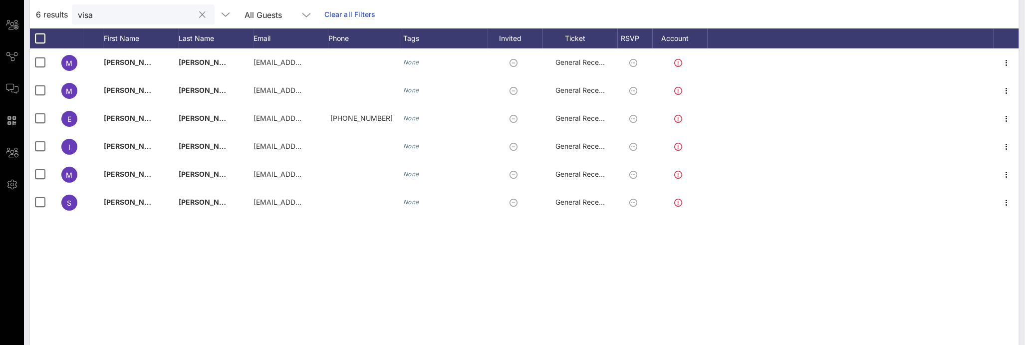
click at [87, 10] on input "visa" at bounding box center [136, 14] width 117 height 13
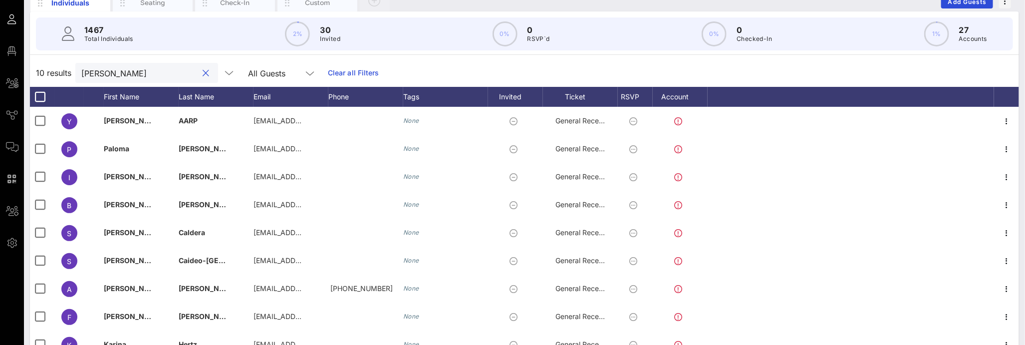
scroll to position [0, 0]
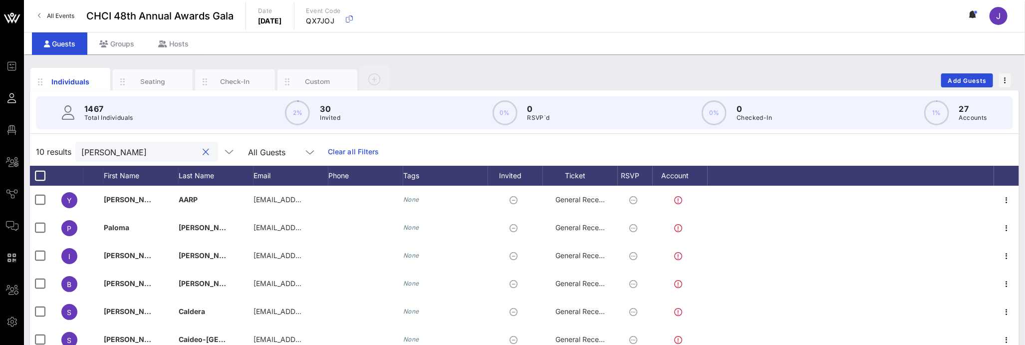
click at [100, 156] on input "beverly" at bounding box center [139, 151] width 117 height 13
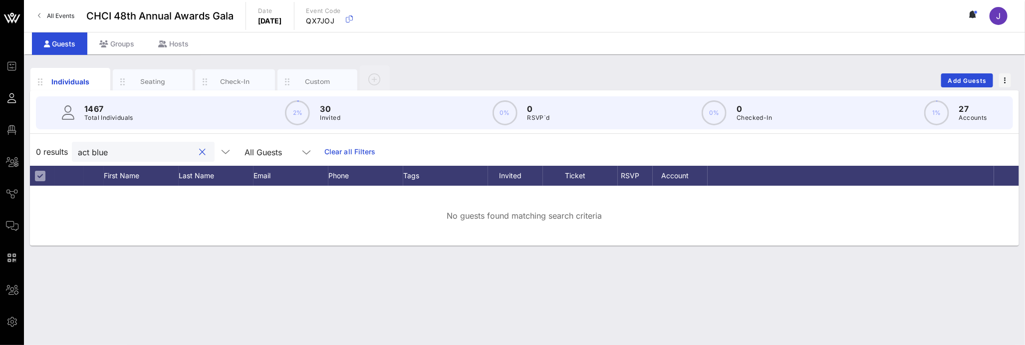
click at [93, 154] on input "act blue" at bounding box center [136, 151] width 117 height 13
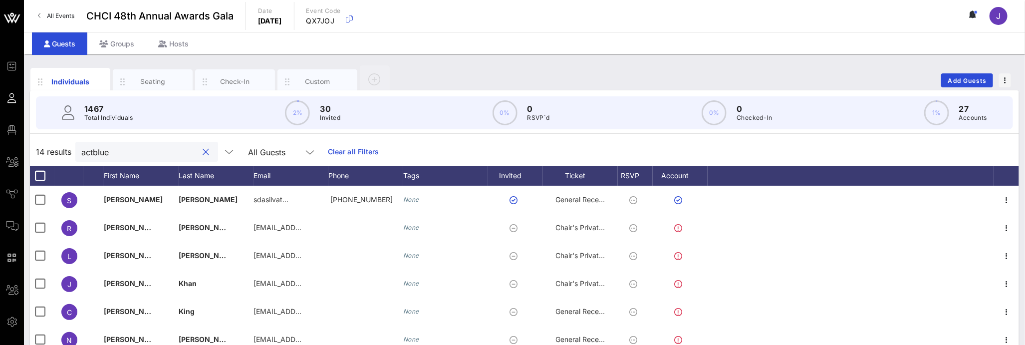
type input "actblue"
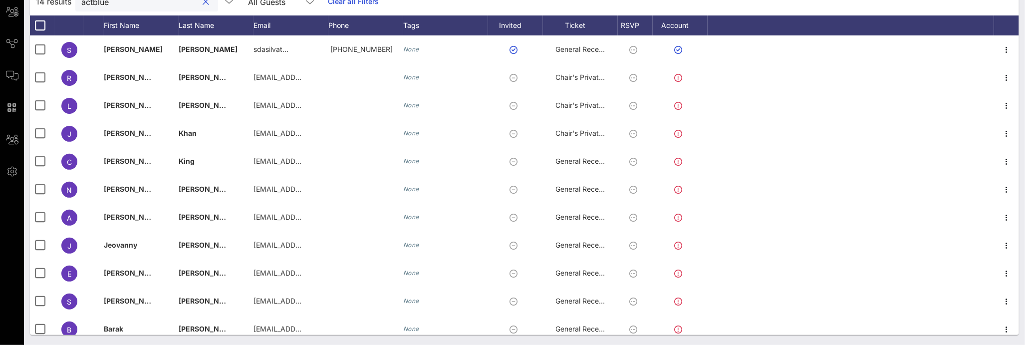
click at [203, 3] on button "clear icon" at bounding box center [206, 2] width 6 height 10
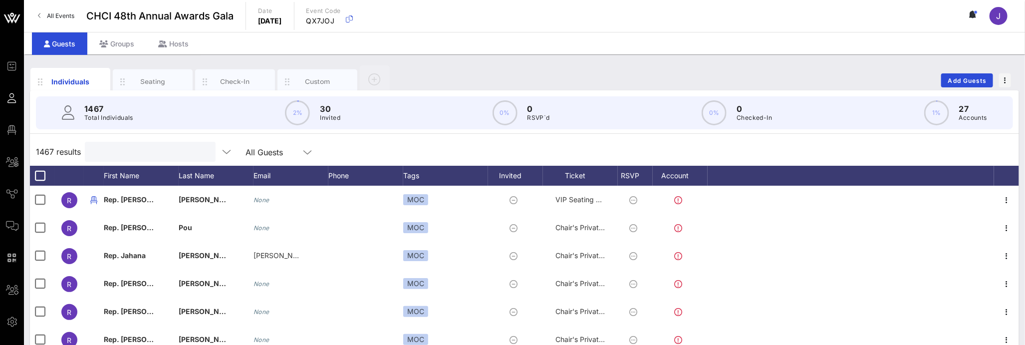
click at [133, 154] on input "text" at bounding box center [149, 151] width 117 height 13
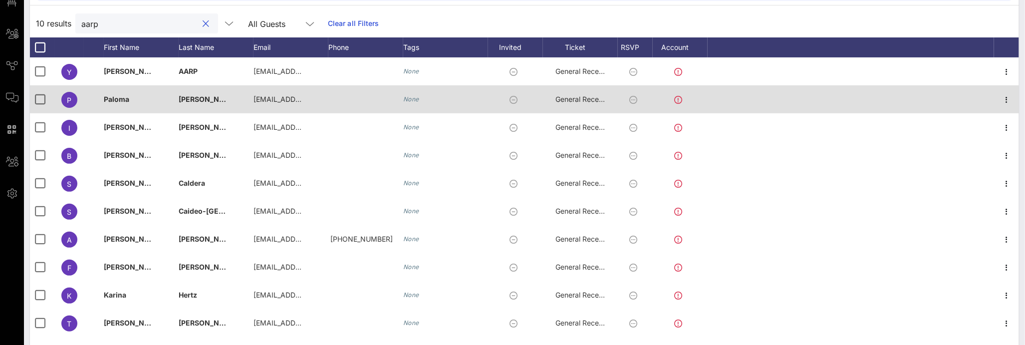
scroll to position [150, 0]
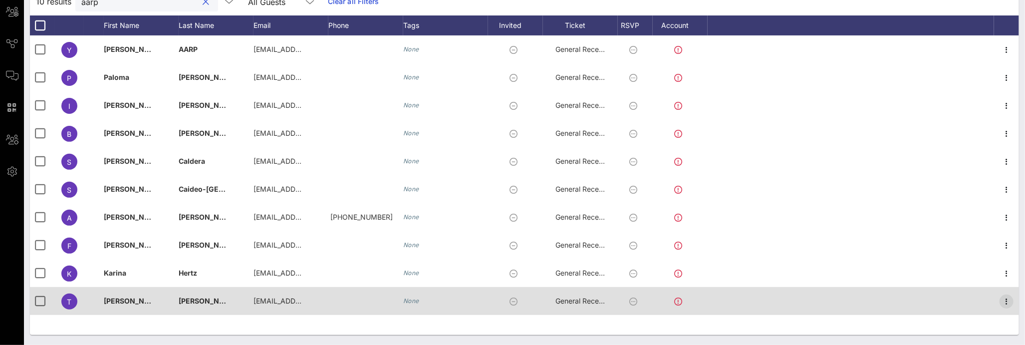
type input "aarp"
click at [1007, 298] on icon "button" at bounding box center [1006, 301] width 12 height 12
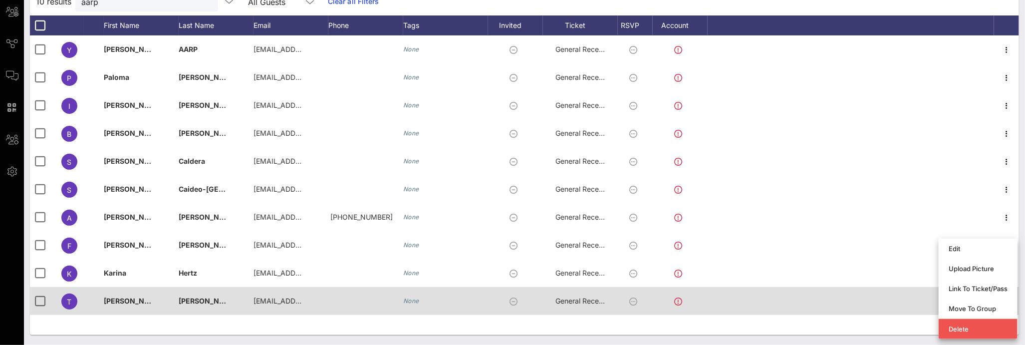
click at [906, 312] on div at bounding box center [850, 301] width 286 height 28
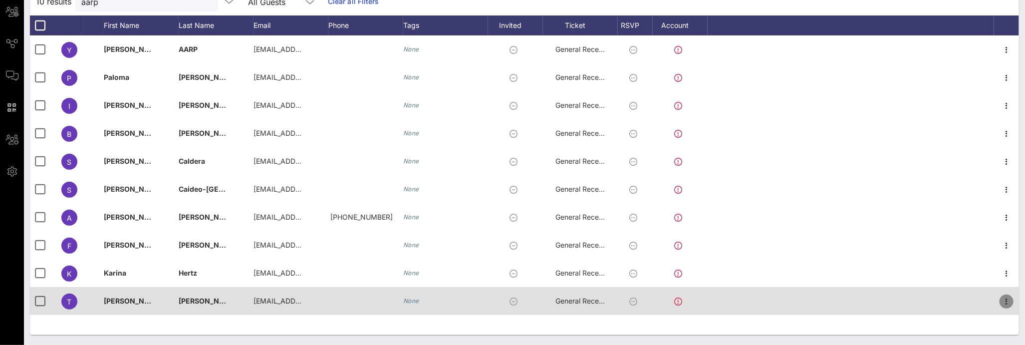
click at [1005, 298] on icon "button" at bounding box center [1006, 301] width 12 height 12
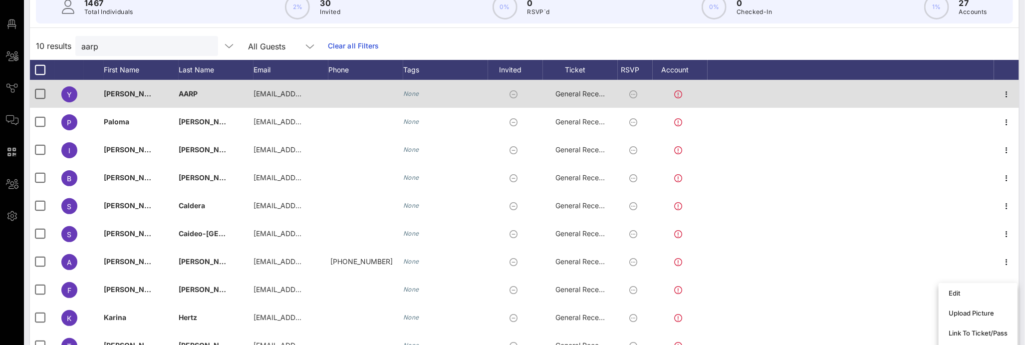
scroll to position [0, 0]
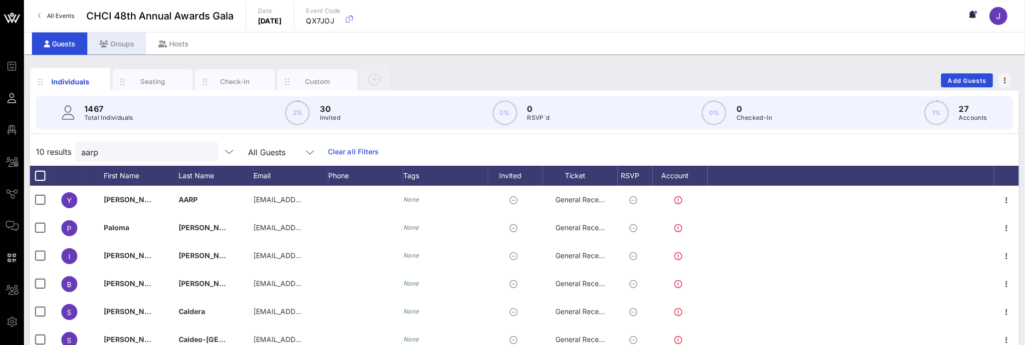
click at [99, 47] on div "Groups" at bounding box center [116, 43] width 59 height 22
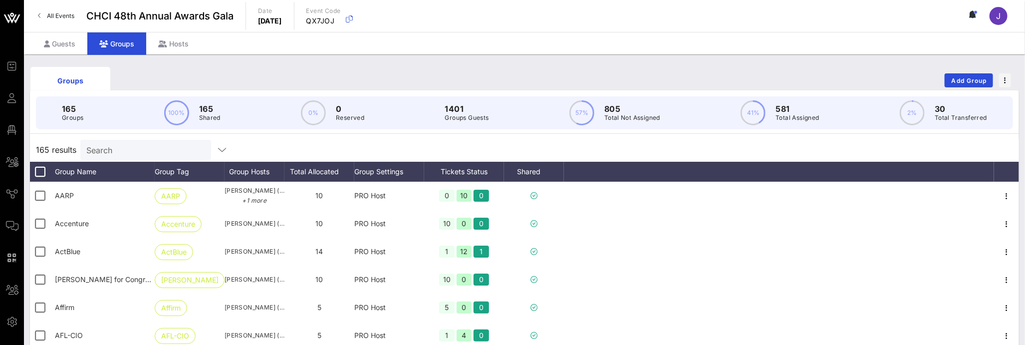
click at [126, 151] on input "Search" at bounding box center [144, 149] width 117 height 13
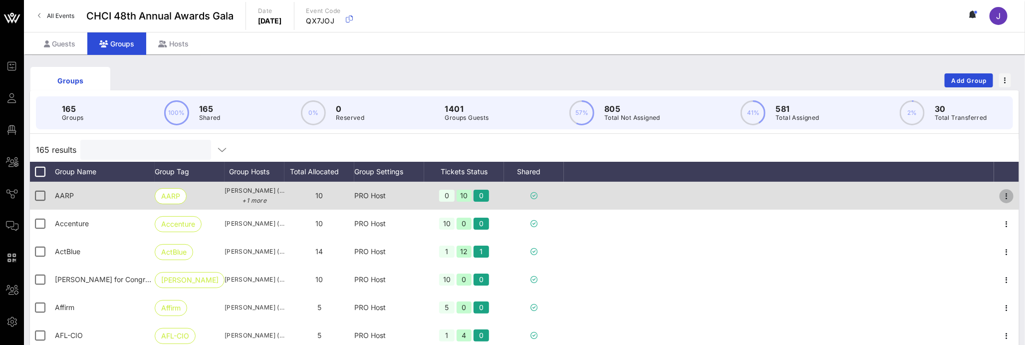
click at [1002, 190] on icon "button" at bounding box center [1006, 196] width 12 height 12
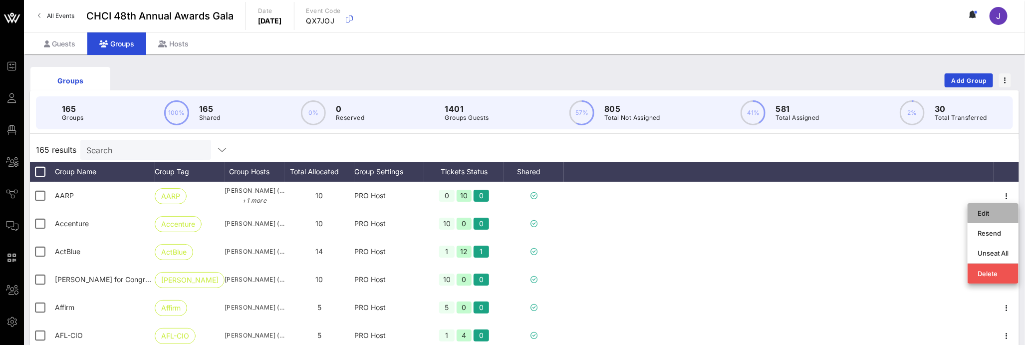
click at [997, 211] on div "Edit" at bounding box center [992, 213] width 31 height 8
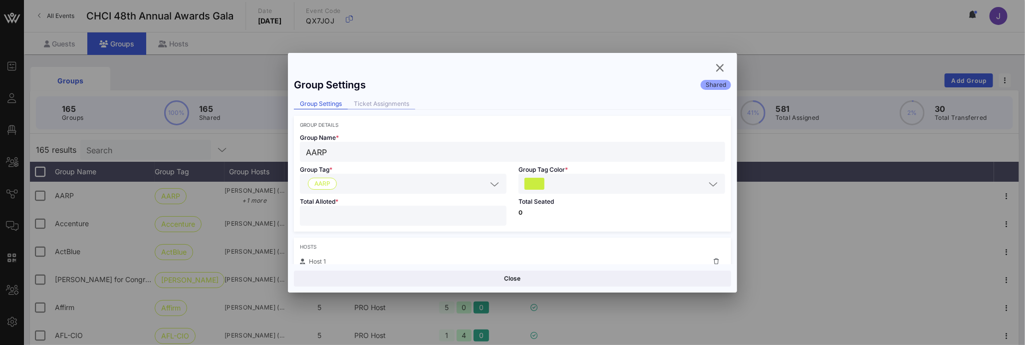
click at [376, 99] on div "Ticket Assignments" at bounding box center [381, 104] width 67 height 10
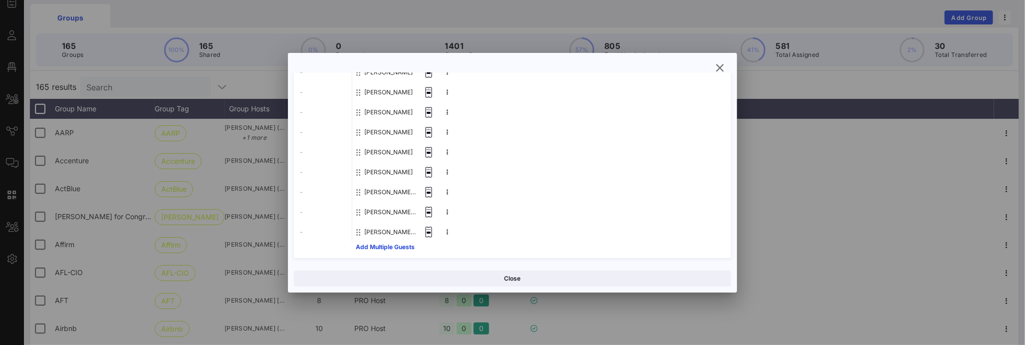
scroll to position [178, 0]
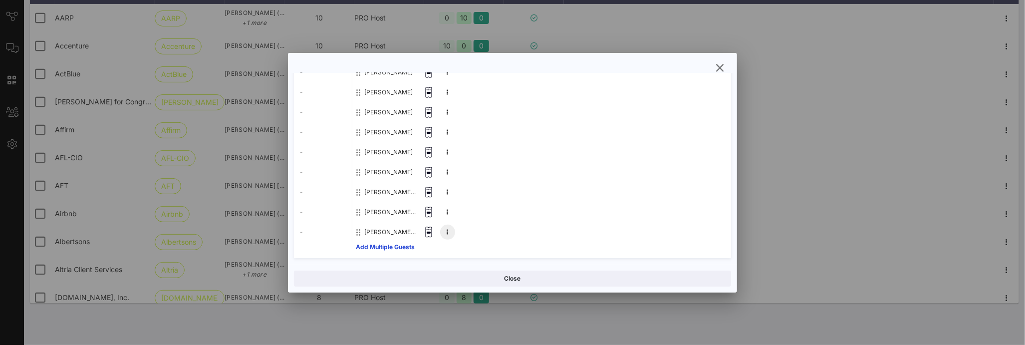
click at [445, 232] on button at bounding box center [447, 231] width 15 height 15
click at [476, 234] on div "Remove" at bounding box center [475, 234] width 25 height 8
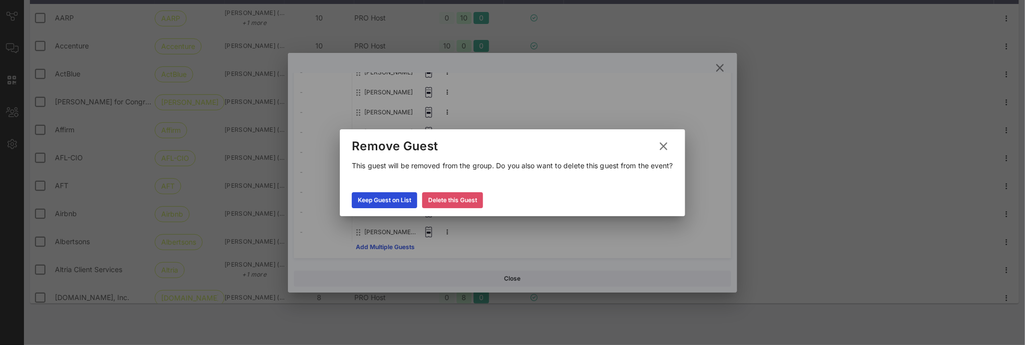
click at [460, 199] on div "Delete this Guest" at bounding box center [452, 200] width 49 height 10
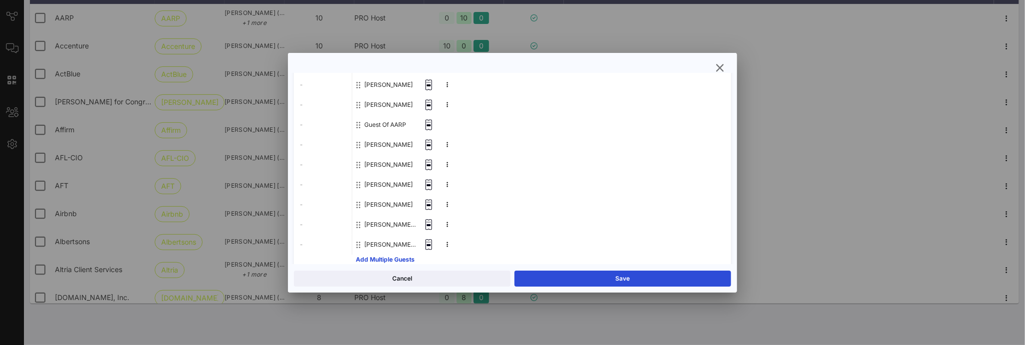
scroll to position [146, 0]
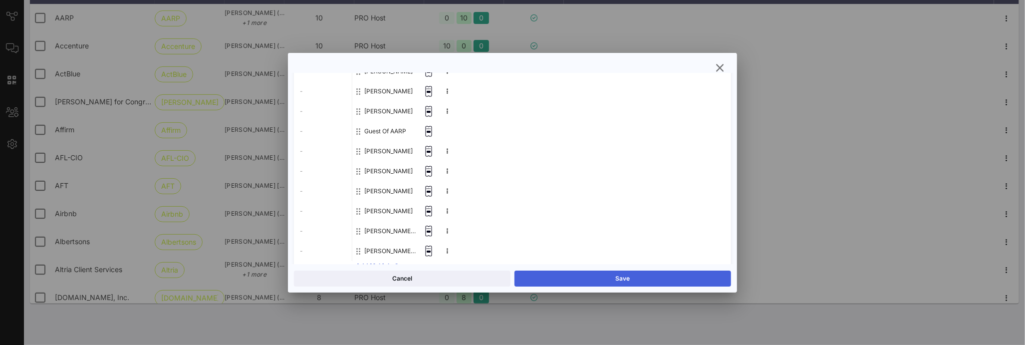
click at [595, 274] on button "Save" at bounding box center [622, 278] width 217 height 16
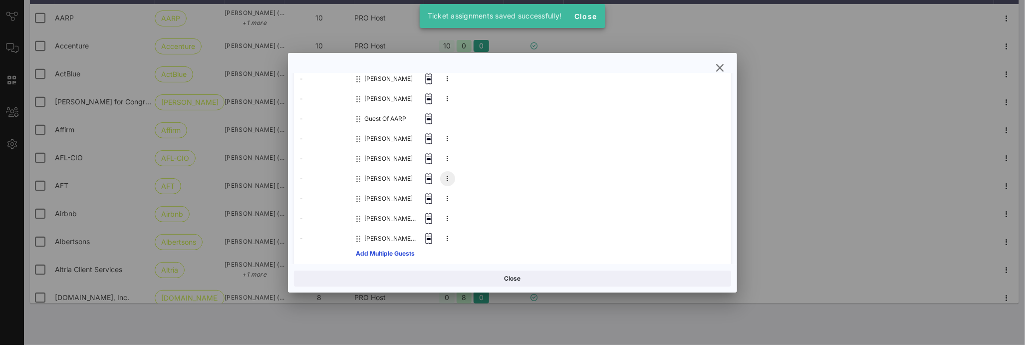
scroll to position [165, 0]
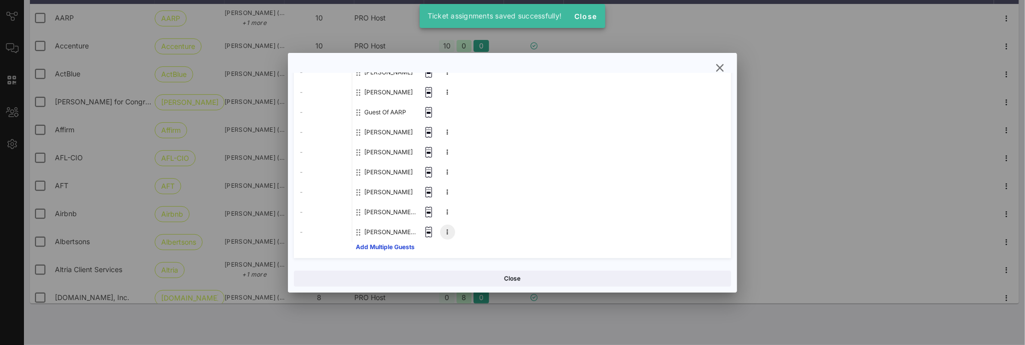
click at [446, 236] on button at bounding box center [447, 231] width 15 height 15
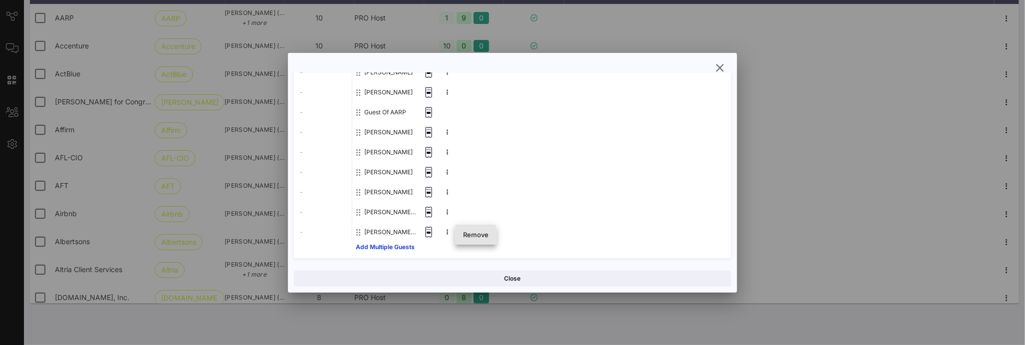
click at [472, 236] on div "Remove" at bounding box center [475, 234] width 25 height 8
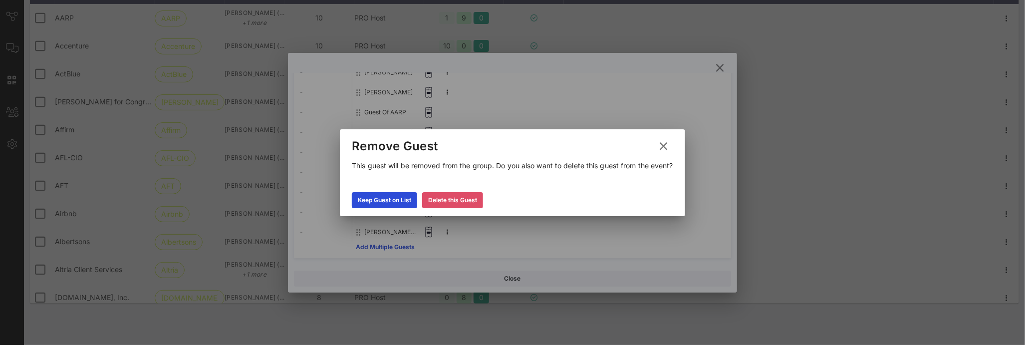
click at [445, 198] on div "Delete this Guest" at bounding box center [452, 200] width 49 height 10
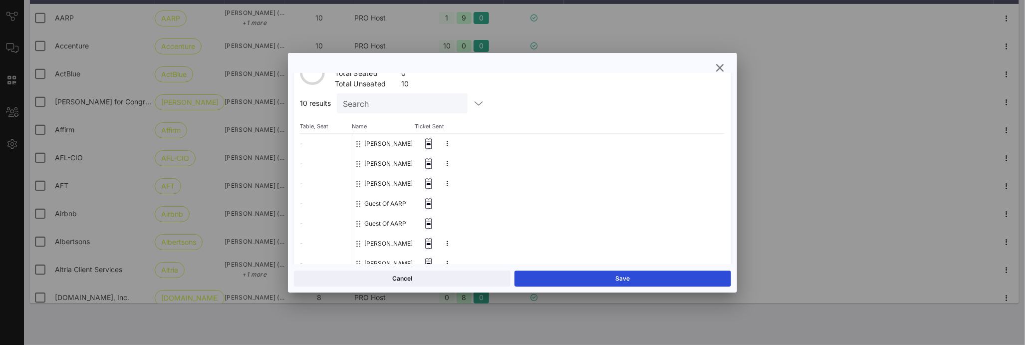
scroll to position [0, 0]
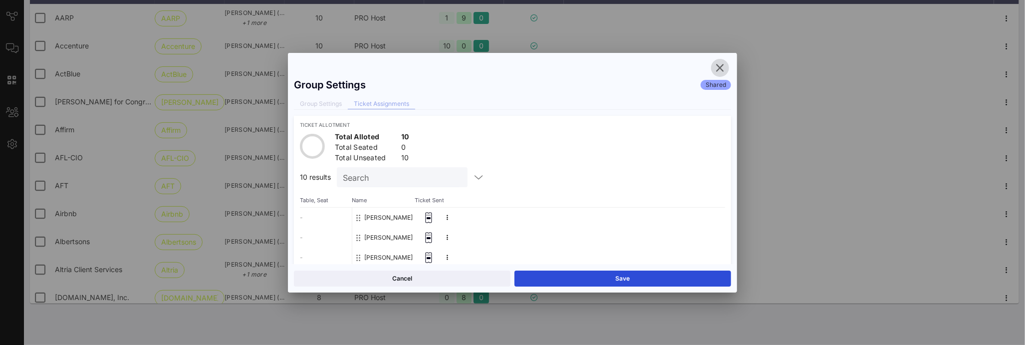
click at [717, 65] on icon "button" at bounding box center [720, 68] width 12 height 12
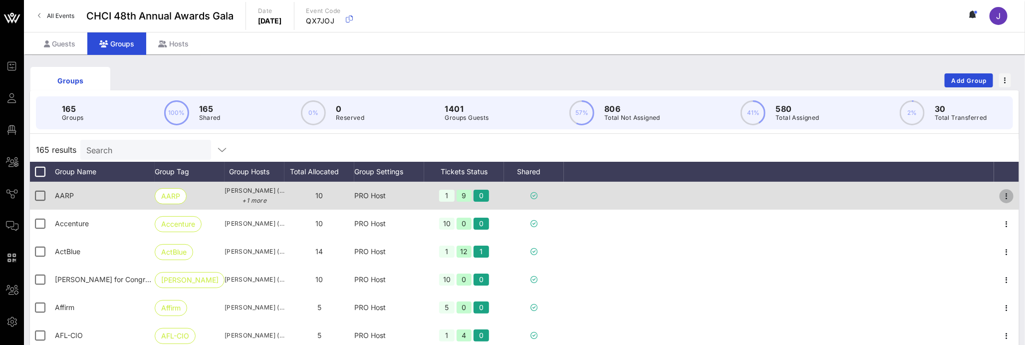
click at [1000, 195] on icon "button" at bounding box center [1006, 196] width 12 height 12
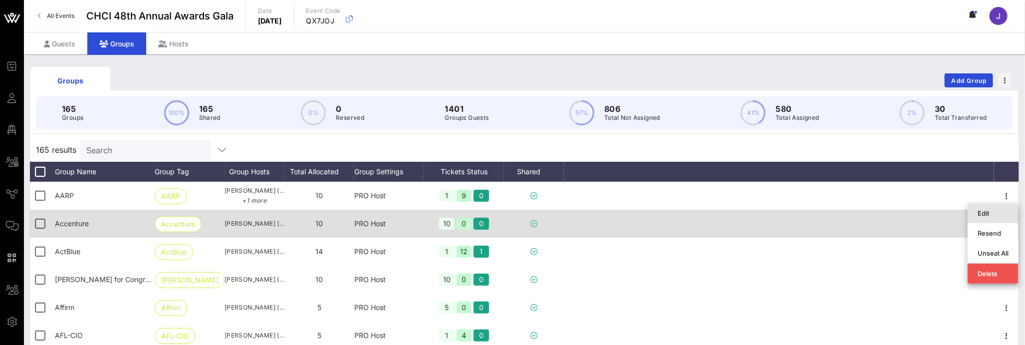
click at [980, 210] on div "Edit" at bounding box center [992, 213] width 31 height 8
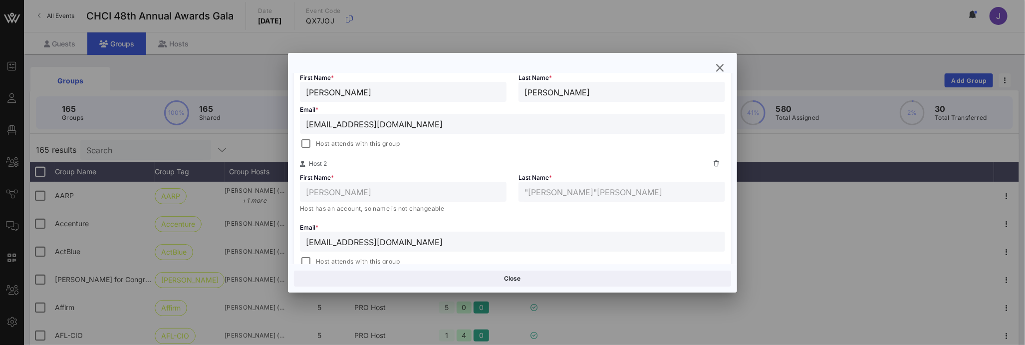
scroll to position [188, 0]
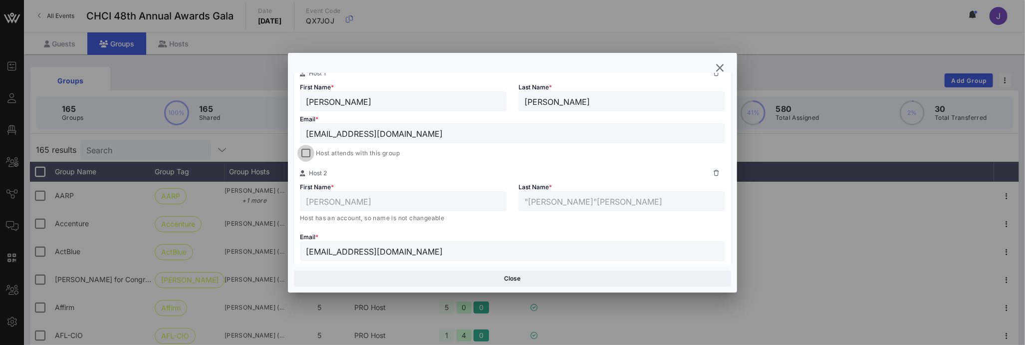
click at [306, 154] on div at bounding box center [306, 153] width 14 height 14
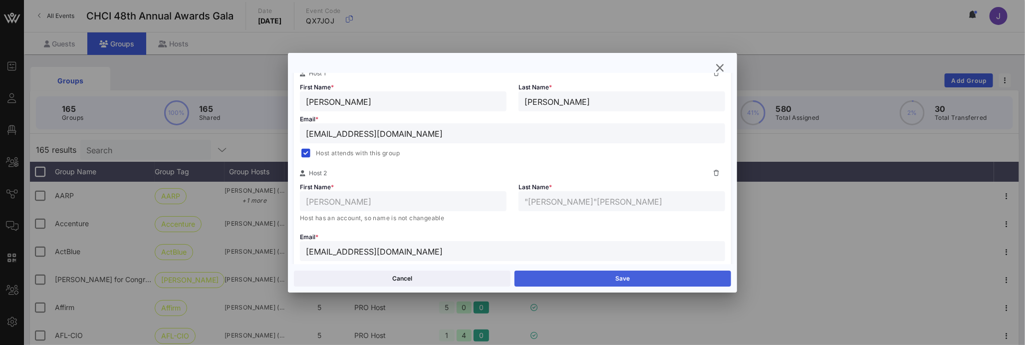
click at [574, 275] on button "Save" at bounding box center [622, 278] width 217 height 16
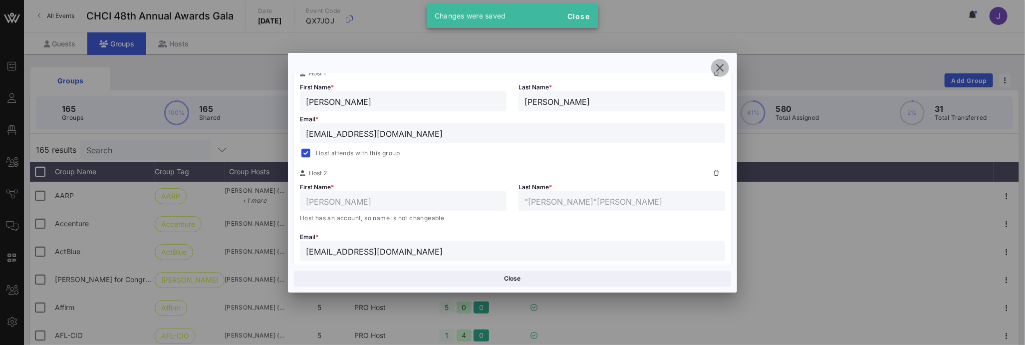
click at [720, 67] on icon "button" at bounding box center [720, 68] width 12 height 12
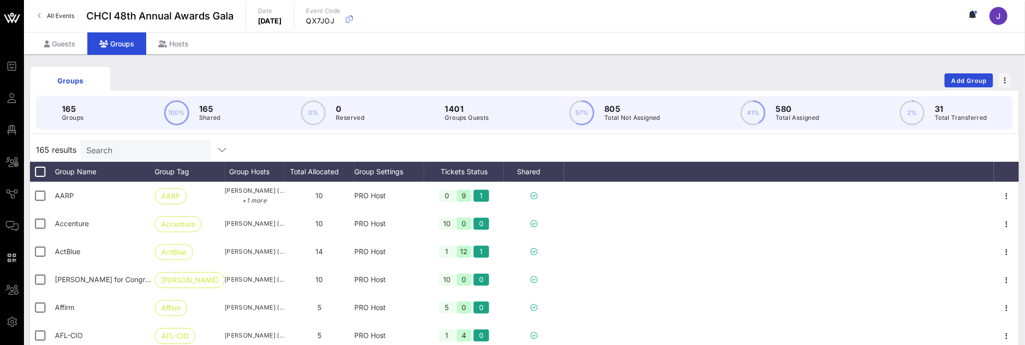
click at [148, 139] on div "165 results Search" at bounding box center [524, 150] width 989 height 24
click at [150, 150] on input "Search" at bounding box center [144, 149] width 117 height 13
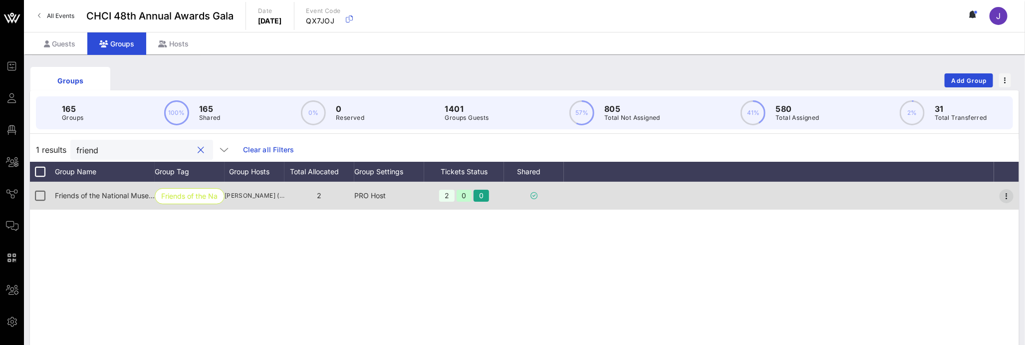
type input "friend"
click at [1005, 195] on icon "button" at bounding box center [1006, 196] width 12 height 12
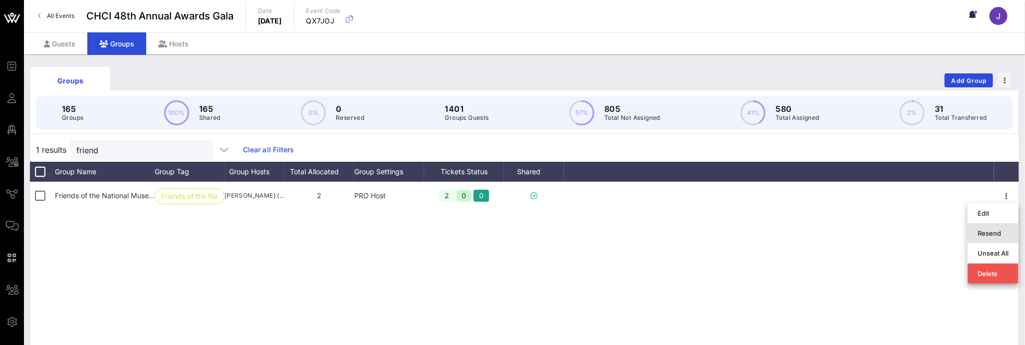
click at [994, 234] on div "Resend" at bounding box center [992, 233] width 31 height 8
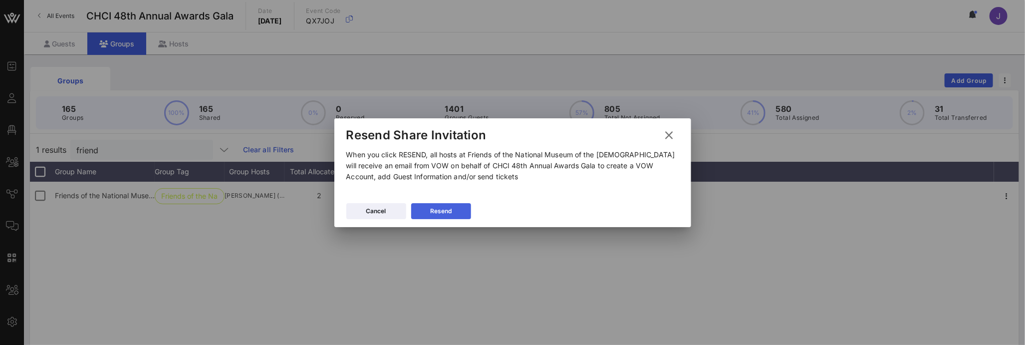
click at [435, 210] on div "Resend" at bounding box center [440, 211] width 21 height 10
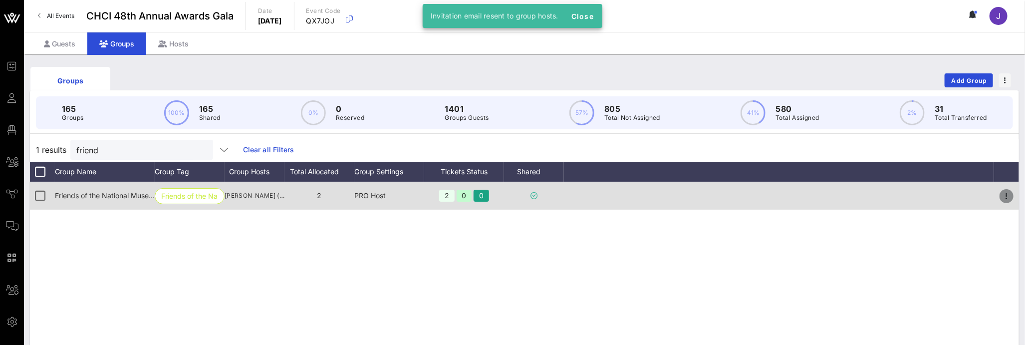
click at [1010, 194] on icon "button" at bounding box center [1006, 196] width 12 height 12
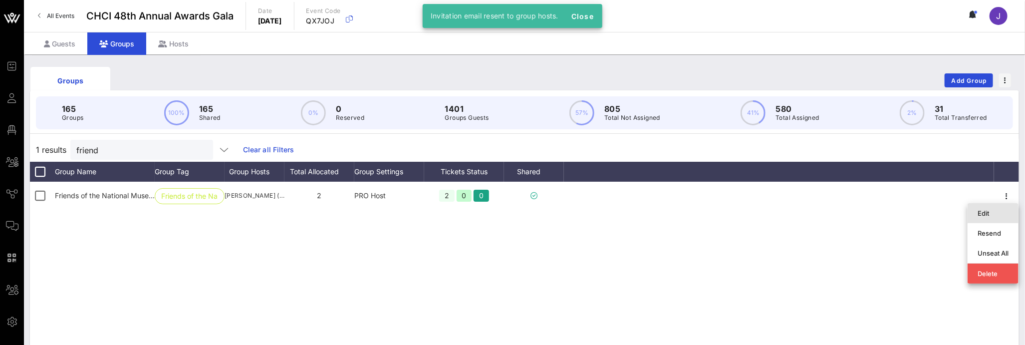
click at [1002, 213] on div "Edit" at bounding box center [992, 213] width 31 height 8
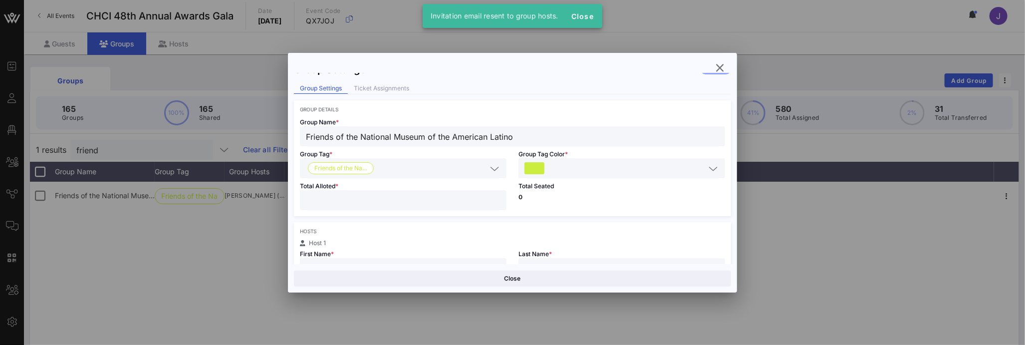
scroll to position [102, 0]
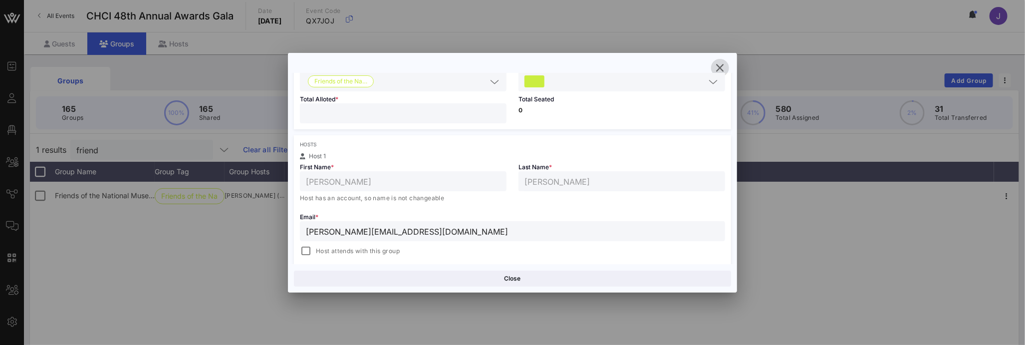
click at [715, 68] on icon "button" at bounding box center [720, 68] width 12 height 12
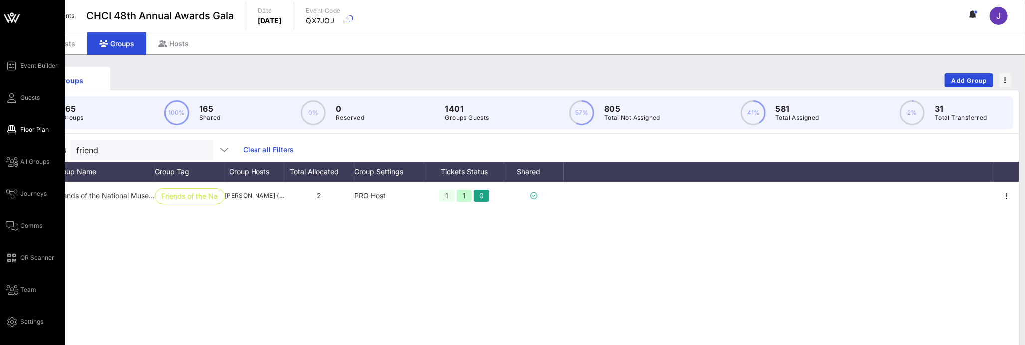
click at [22, 133] on span "Floor Plan" at bounding box center [34, 129] width 28 height 9
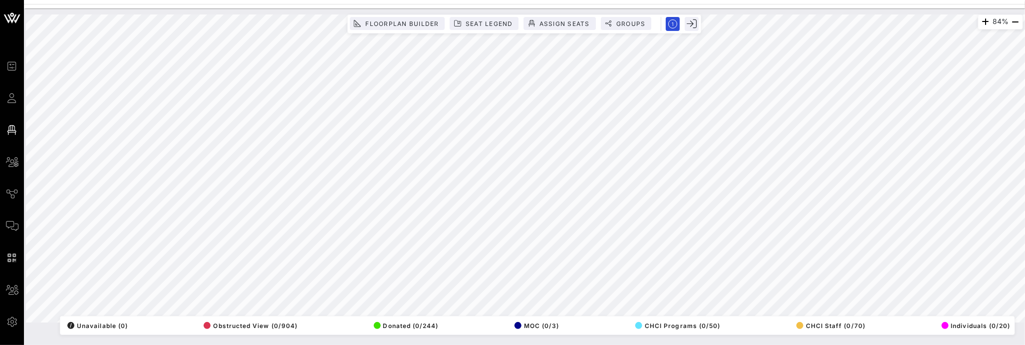
click at [1024, 173] on html "Event Builder Guests Floor Plan All Groups Journeys Comms QR Scanner Team Setti…" at bounding box center [512, 172] width 1025 height 345
click at [644, 317] on div "84% Floorplan Builder Seat Legend Assign Seats Groups Exit All Reserved Shared …" at bounding box center [524, 168] width 997 height 308
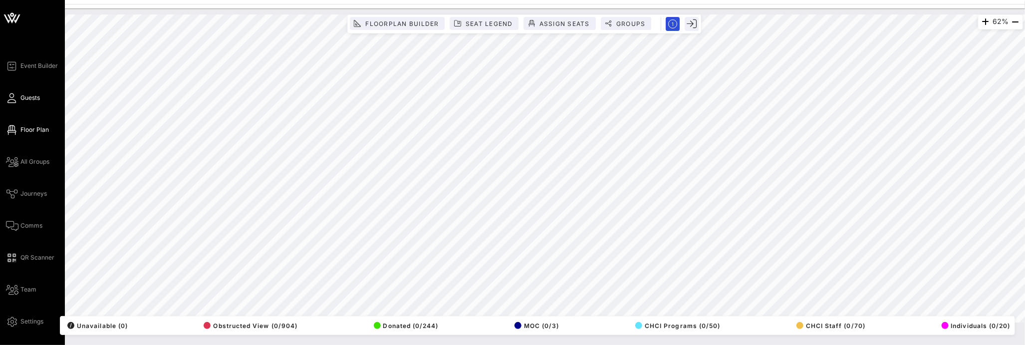
click at [9, 99] on icon at bounding box center [12, 97] width 12 height 1
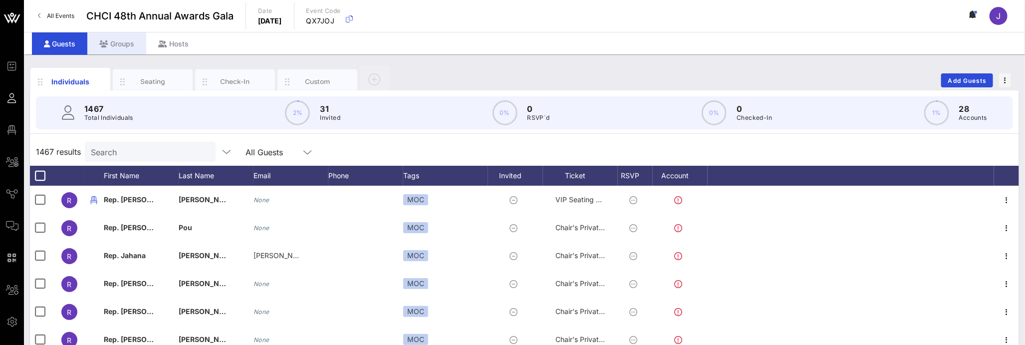
click at [120, 35] on div "Groups" at bounding box center [116, 43] width 59 height 22
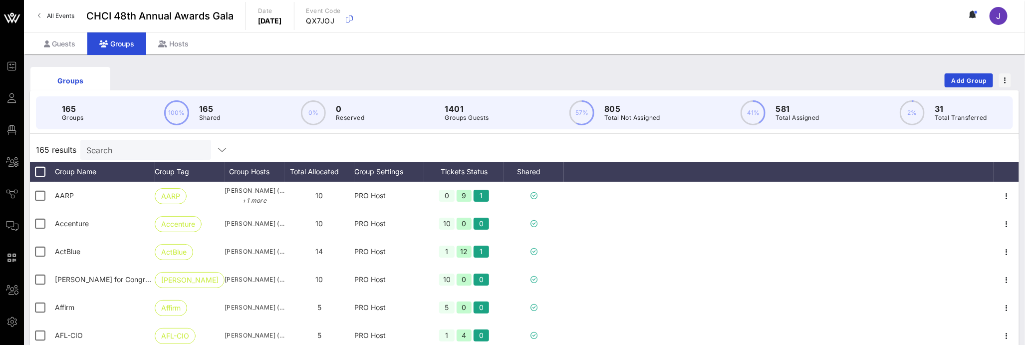
click at [126, 152] on input "Search" at bounding box center [144, 149] width 117 height 13
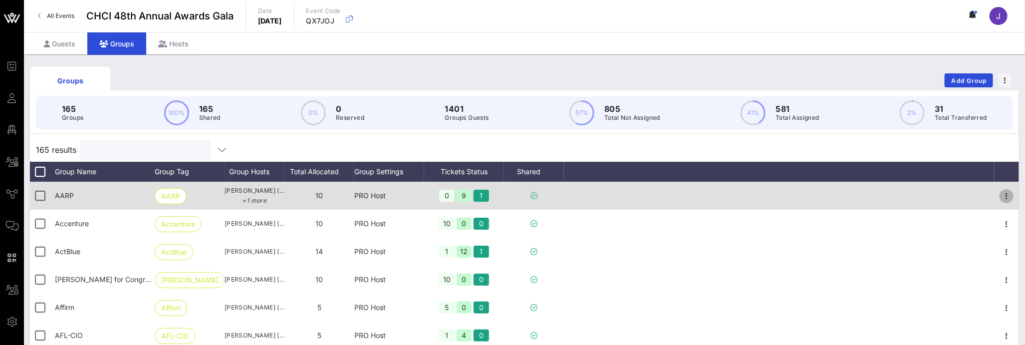
click at [1000, 196] on icon "button" at bounding box center [1006, 196] width 12 height 12
click at [583, 196] on div at bounding box center [779, 196] width 430 height 28
click at [1000, 193] on icon "button" at bounding box center [1006, 196] width 12 height 12
click at [989, 207] on div "Edit" at bounding box center [992, 213] width 31 height 16
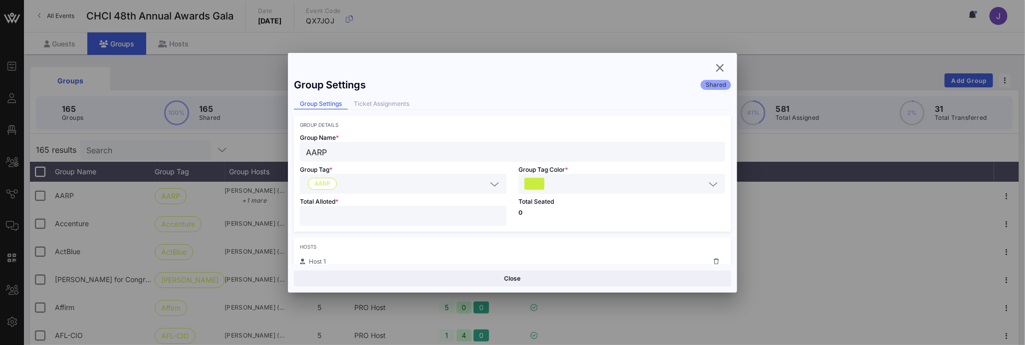
click at [402, 97] on div "Group Settings Shared Group Settings Ticket Assignments Group Details Group Nam…" at bounding box center [512, 168] width 449 height 191
click at [388, 104] on div "Ticket Assignments" at bounding box center [381, 104] width 67 height 10
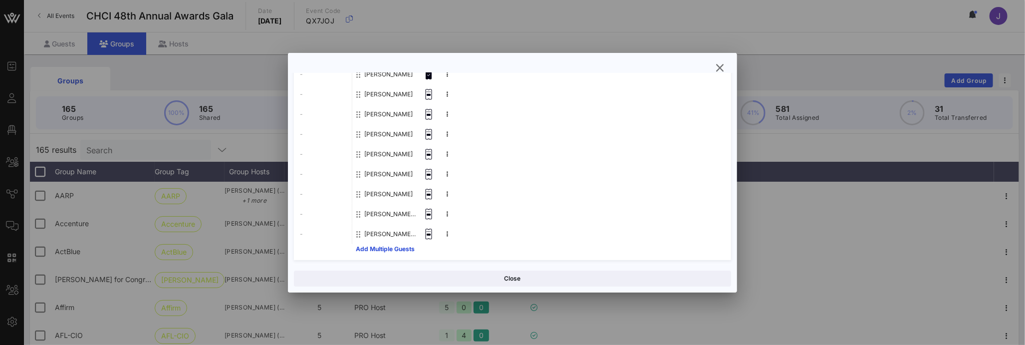
scroll to position [165, 0]
click at [444, 231] on button at bounding box center [447, 231] width 15 height 15
click at [467, 236] on div "Remove" at bounding box center [475, 234] width 25 height 8
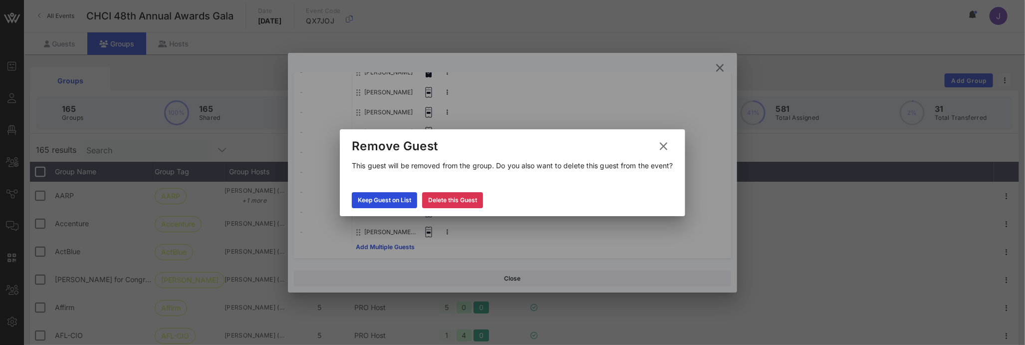
click at [665, 145] on icon at bounding box center [663, 145] width 17 height 17
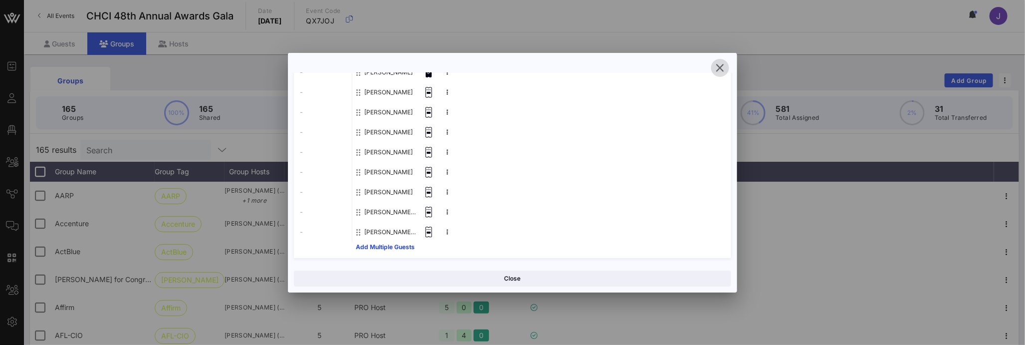
click at [718, 66] on icon "button" at bounding box center [720, 68] width 12 height 12
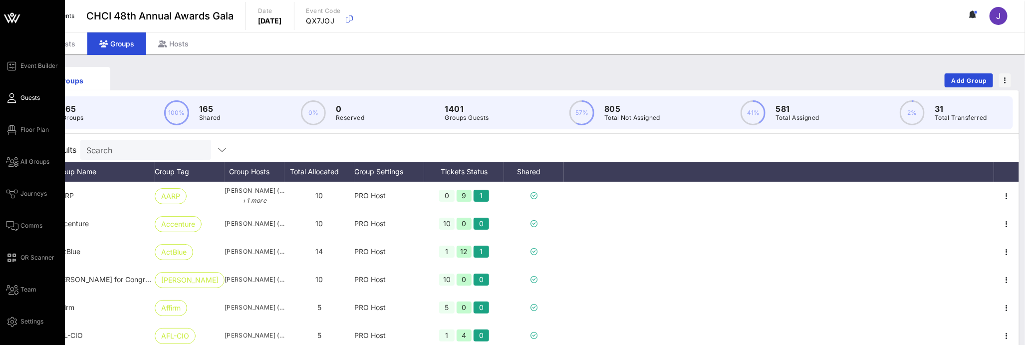
click at [14, 97] on icon at bounding box center [12, 97] width 12 height 1
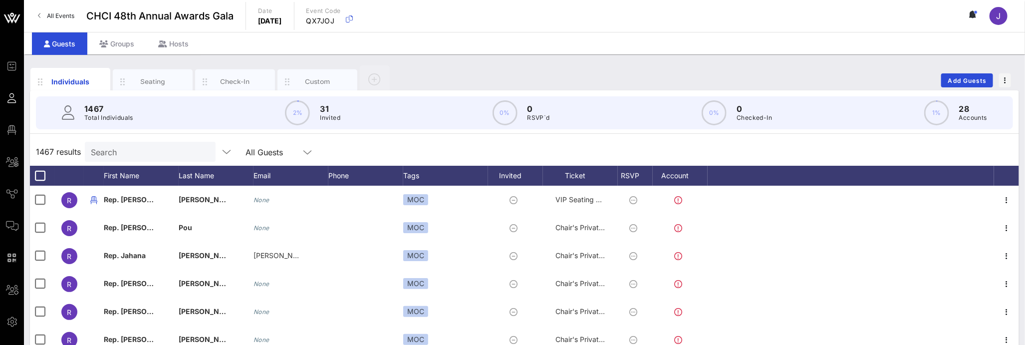
click at [131, 150] on input "Search" at bounding box center [149, 151] width 117 height 13
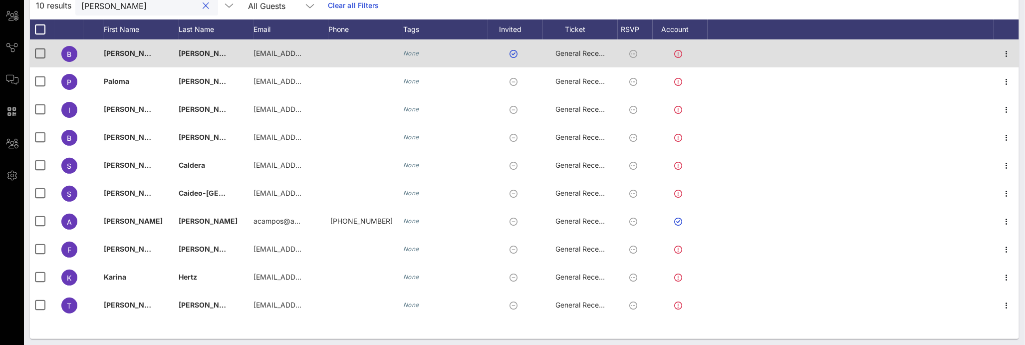
scroll to position [150, 0]
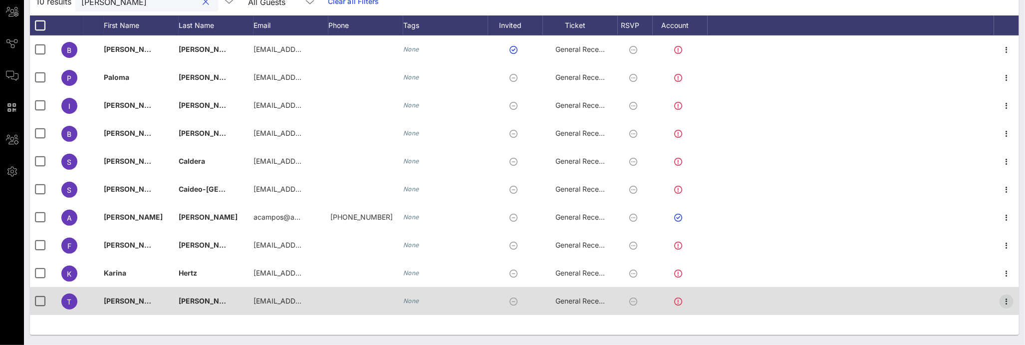
type input "[PERSON_NAME]"
click at [1009, 297] on icon "button" at bounding box center [1006, 301] width 12 height 12
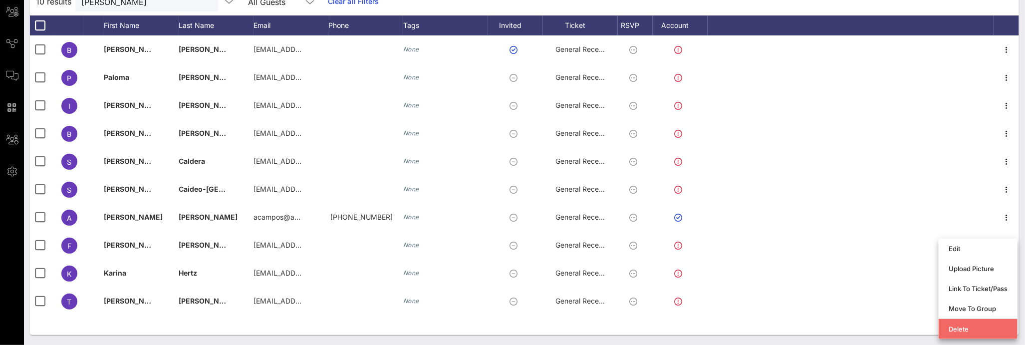
click at [1006, 326] on div "Delete" at bounding box center [977, 329] width 59 height 8
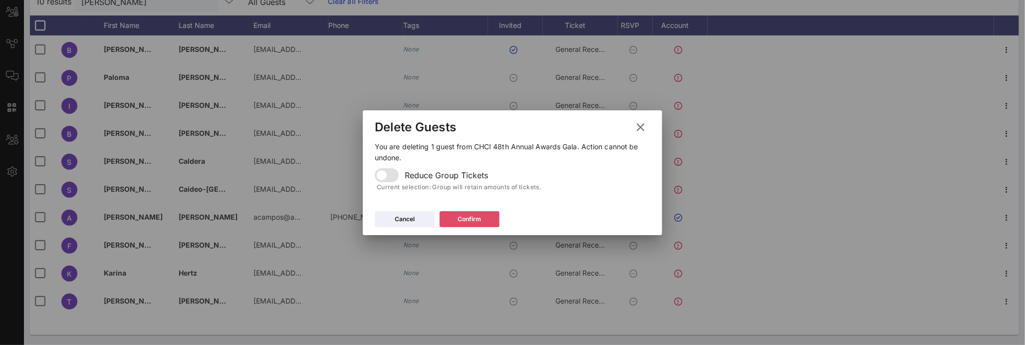
click at [469, 218] on icon at bounding box center [469, 218] width 8 height 7
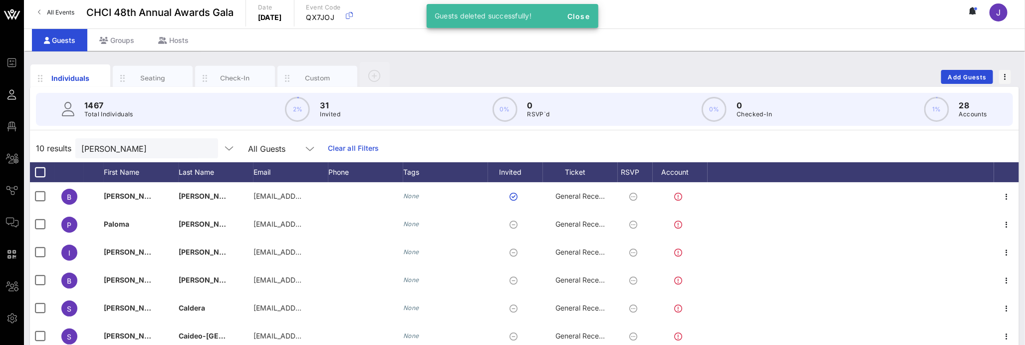
scroll to position [0, 0]
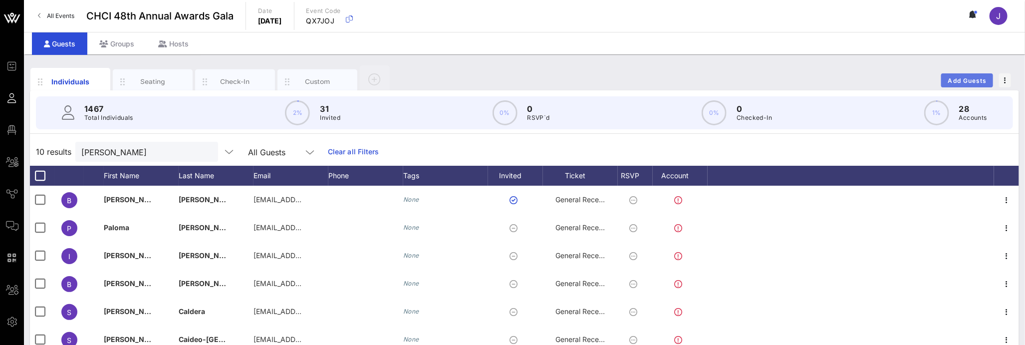
click at [974, 73] on button "Add Guests" at bounding box center [967, 80] width 52 height 14
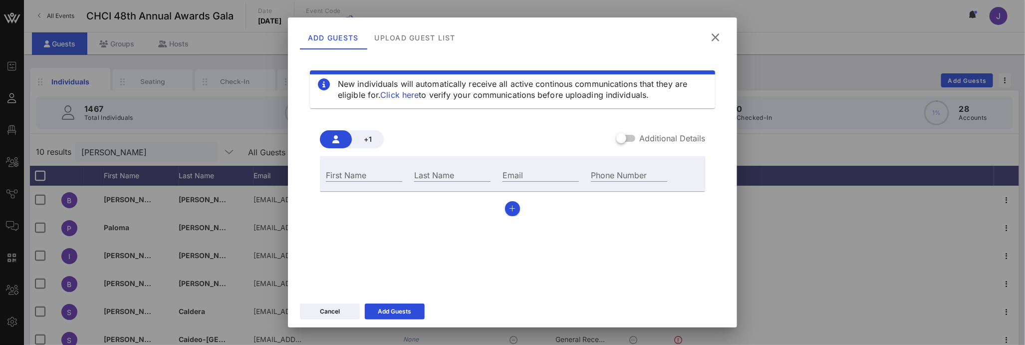
click at [642, 140] on label "Additional Details" at bounding box center [672, 138] width 66 height 10
click at [363, 158] on div "First Name Last Name Email Phone Number" at bounding box center [512, 173] width 385 height 35
click at [363, 170] on div "First Name" at bounding box center [364, 174] width 76 height 13
type input "[PERSON_NAME]"
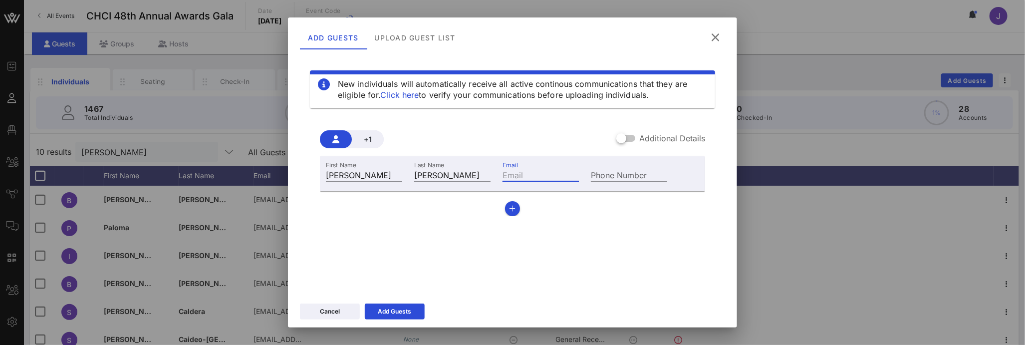
paste input "mailto:[EMAIL_ADDRESS][DOMAIN_NAME]"
drag, startPoint x: 518, startPoint y: 174, endPoint x: 485, endPoint y: 168, distance: 33.9
click at [485, 168] on div "First Name [PERSON_NAME] Last Name [PERSON_NAME] Email mailto:[EMAIL_ADDRESS][D…" at bounding box center [496, 173] width 353 height 27
click at [538, 174] on input "mailto:[EMAIL_ADDRESS][DOMAIN_NAME]" at bounding box center [540, 174] width 76 height 13
drag, startPoint x: 527, startPoint y: 173, endPoint x: 425, endPoint y: 168, distance: 102.4
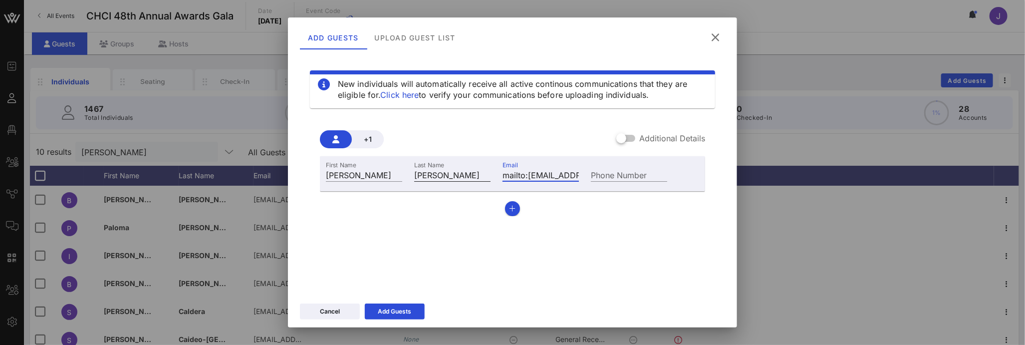
click at [432, 169] on div "First Name [PERSON_NAME] Last Name [PERSON_NAME] Email mailto:[EMAIL_ADDRESS][D…" at bounding box center [496, 173] width 353 height 27
type input "[EMAIL_ADDRESS][DOMAIN_NAME]"
click at [389, 314] on div "Add Guests" at bounding box center [394, 311] width 33 height 10
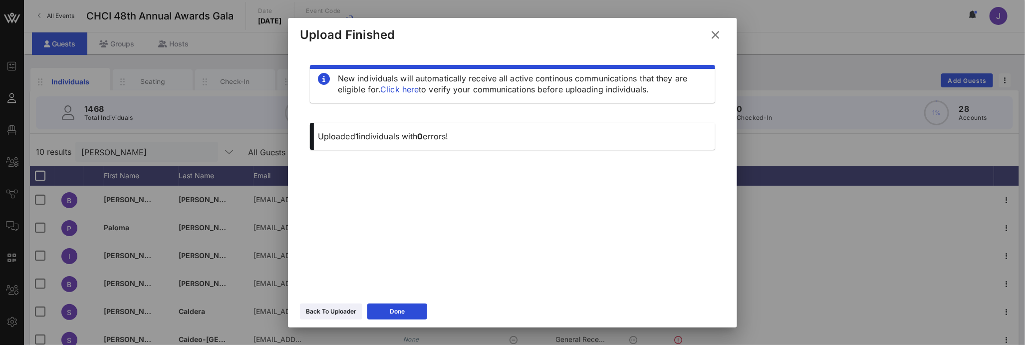
click at [720, 31] on icon at bounding box center [714, 34] width 17 height 17
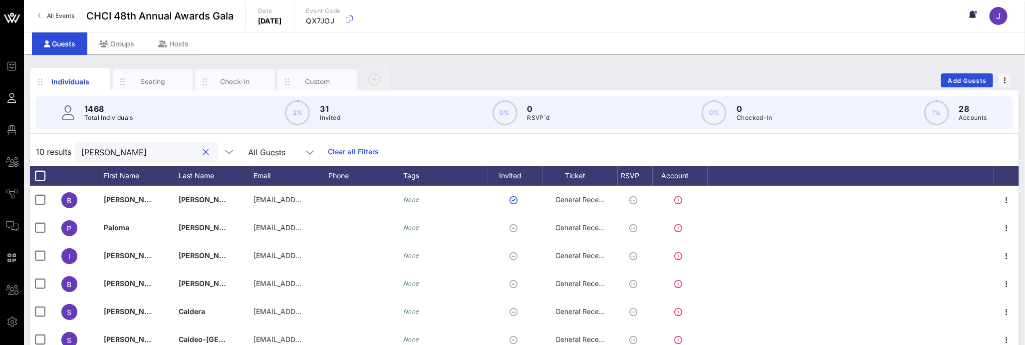
click at [104, 149] on input "[PERSON_NAME]" at bounding box center [139, 151] width 117 height 13
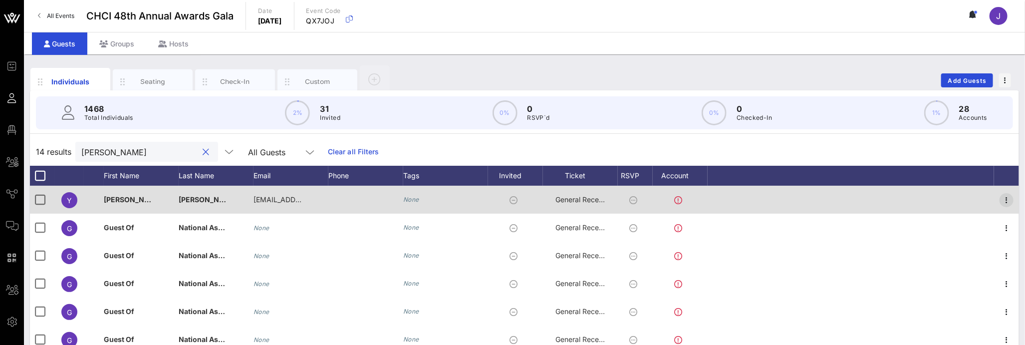
type input "[PERSON_NAME]"
click at [1000, 195] on icon "button" at bounding box center [1006, 200] width 12 height 12
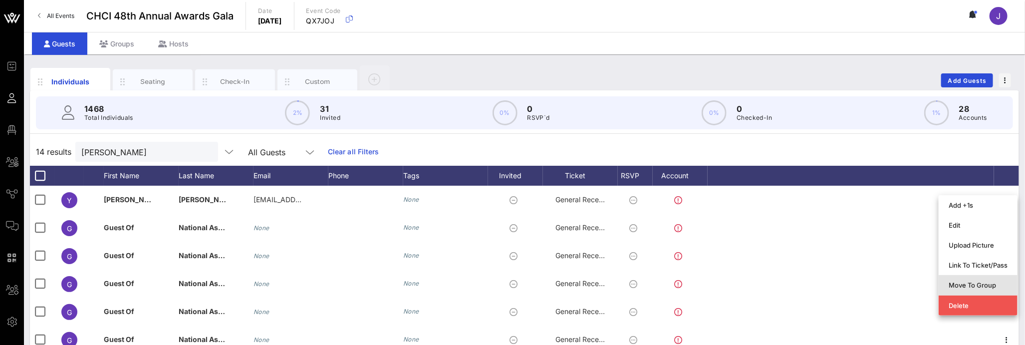
click at [975, 284] on div "Move To Group" at bounding box center [977, 285] width 59 height 8
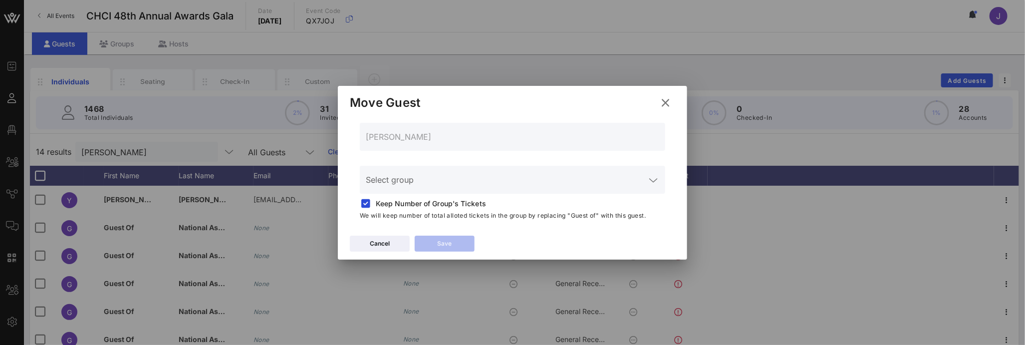
click at [448, 186] on input "Select group" at bounding box center [505, 186] width 279 height 16
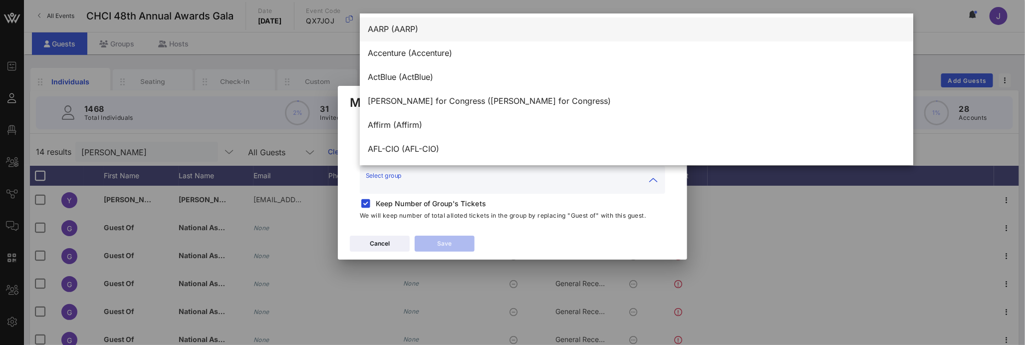
click at [407, 35] on div "AARP (AARP)" at bounding box center [636, 28] width 537 height 21
type input "AARP (AARP)"
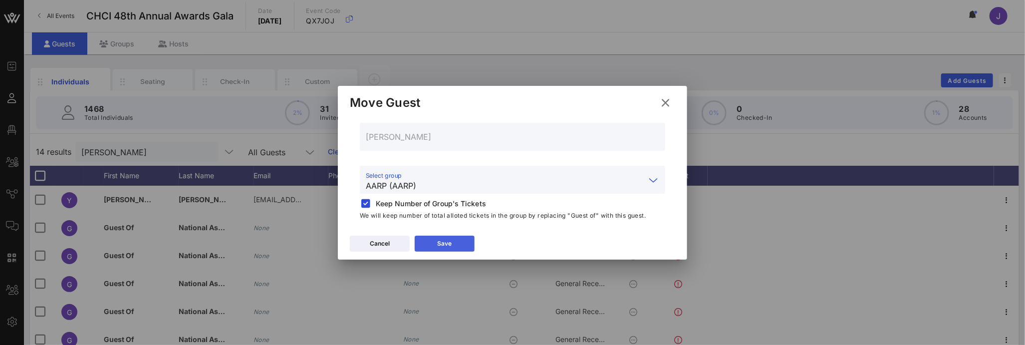
click at [453, 235] on button "Save" at bounding box center [445, 243] width 60 height 16
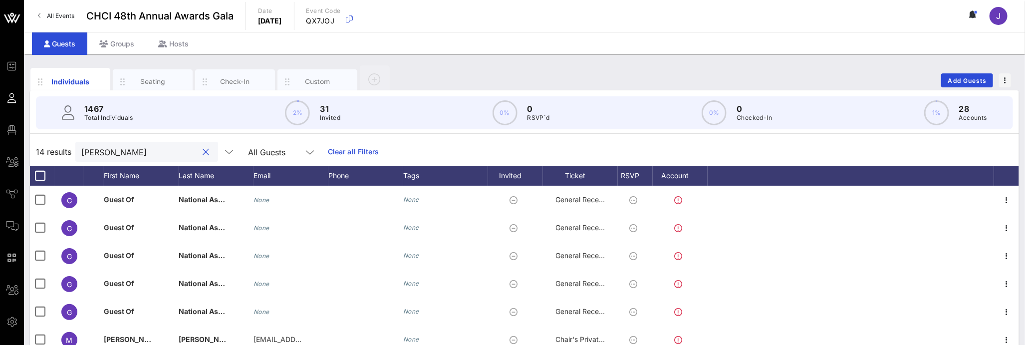
click at [98, 151] on input "[PERSON_NAME]" at bounding box center [139, 151] width 117 height 13
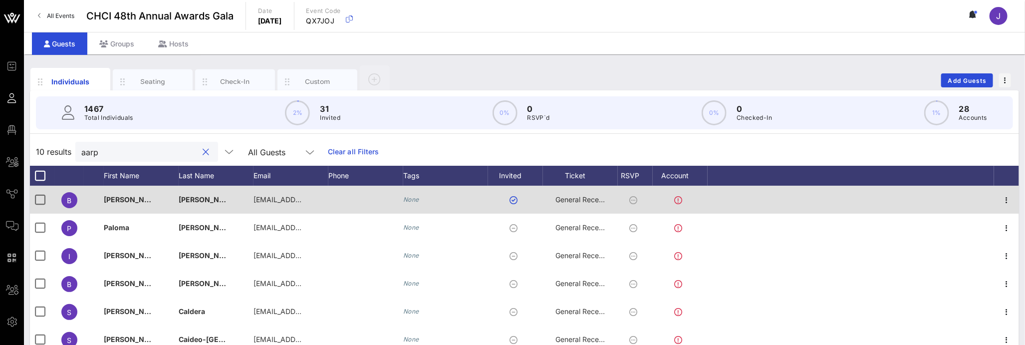
scroll to position [2, 0]
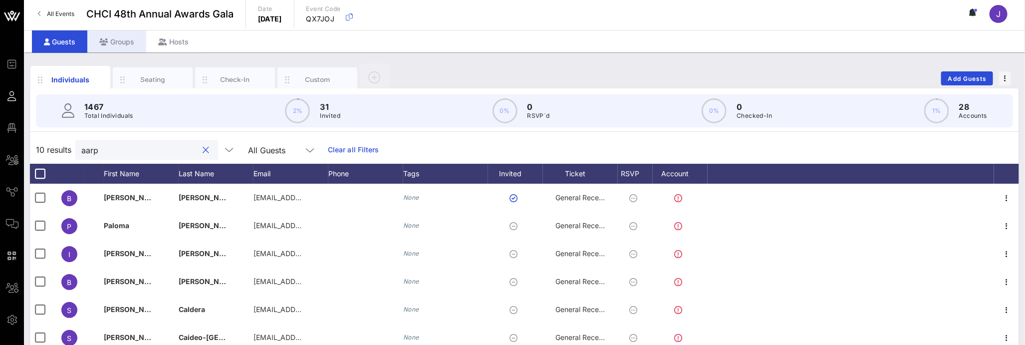
type input "aarp"
click at [129, 48] on div "Groups" at bounding box center [116, 41] width 59 height 22
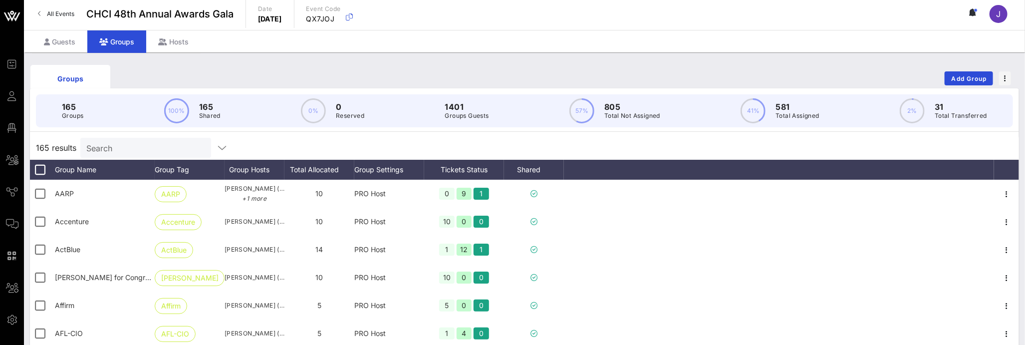
click at [111, 147] on input "Search" at bounding box center [144, 147] width 117 height 13
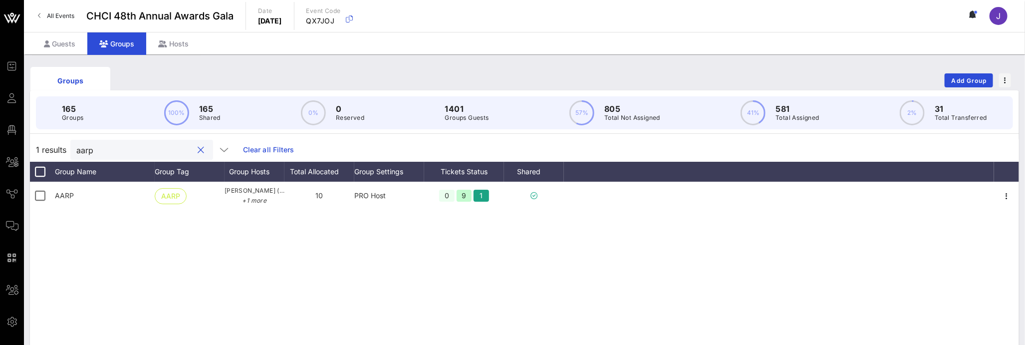
type input "aarp"
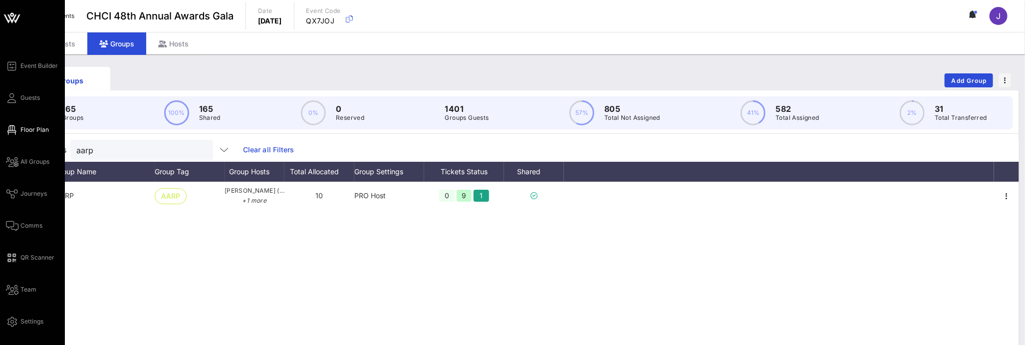
click at [24, 130] on span "Floor Plan" at bounding box center [34, 129] width 28 height 9
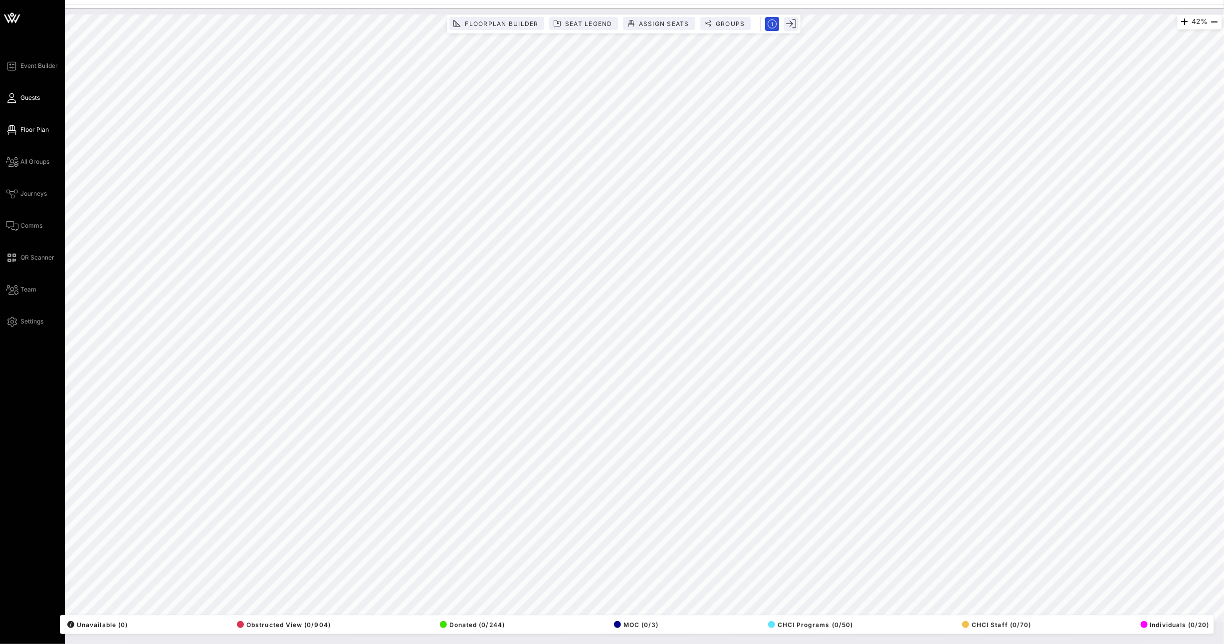
click at [17, 101] on link "Guests" at bounding box center [23, 98] width 34 height 12
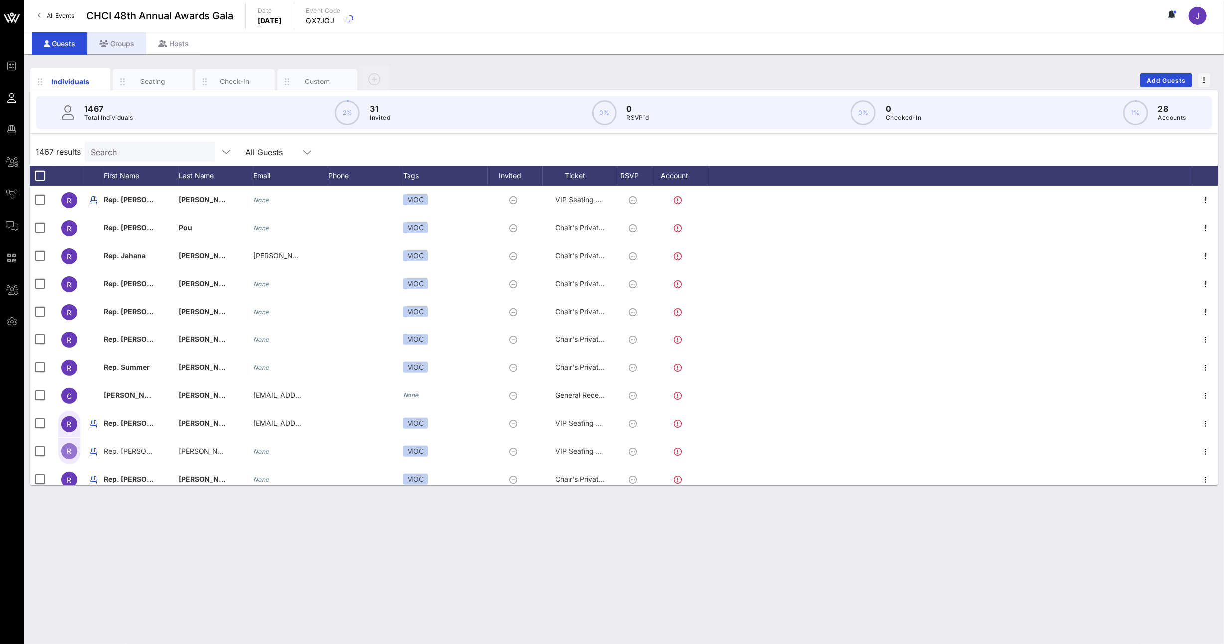
click at [115, 48] on div "Groups" at bounding box center [116, 43] width 59 height 22
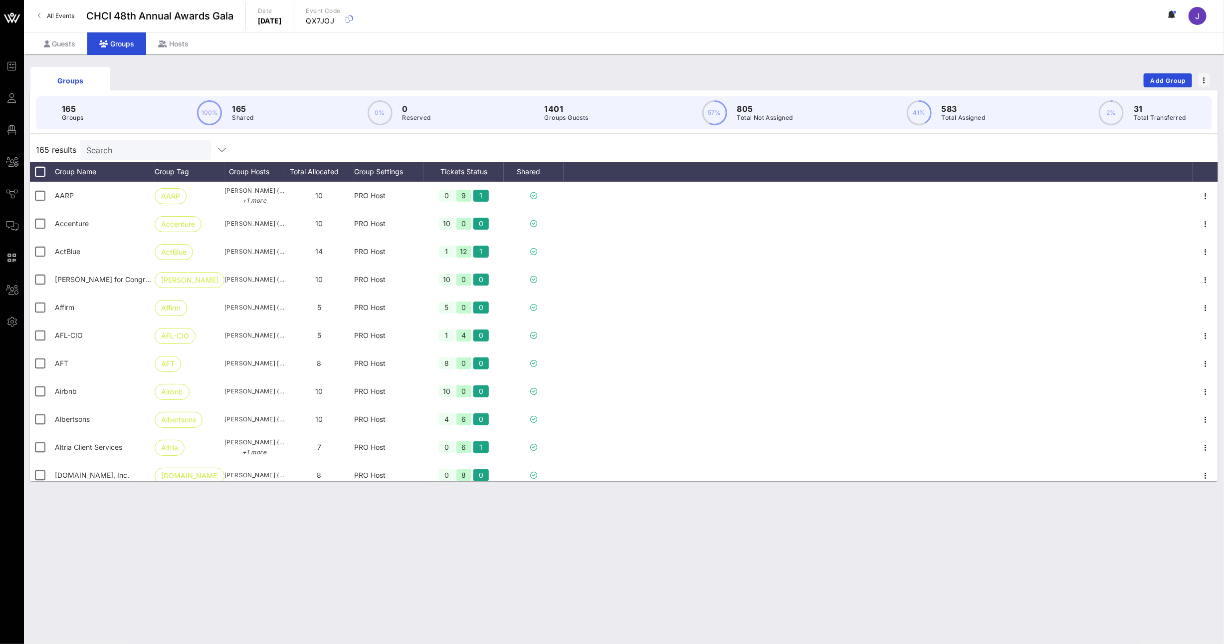
click at [145, 150] on input "Search" at bounding box center [144, 149] width 117 height 13
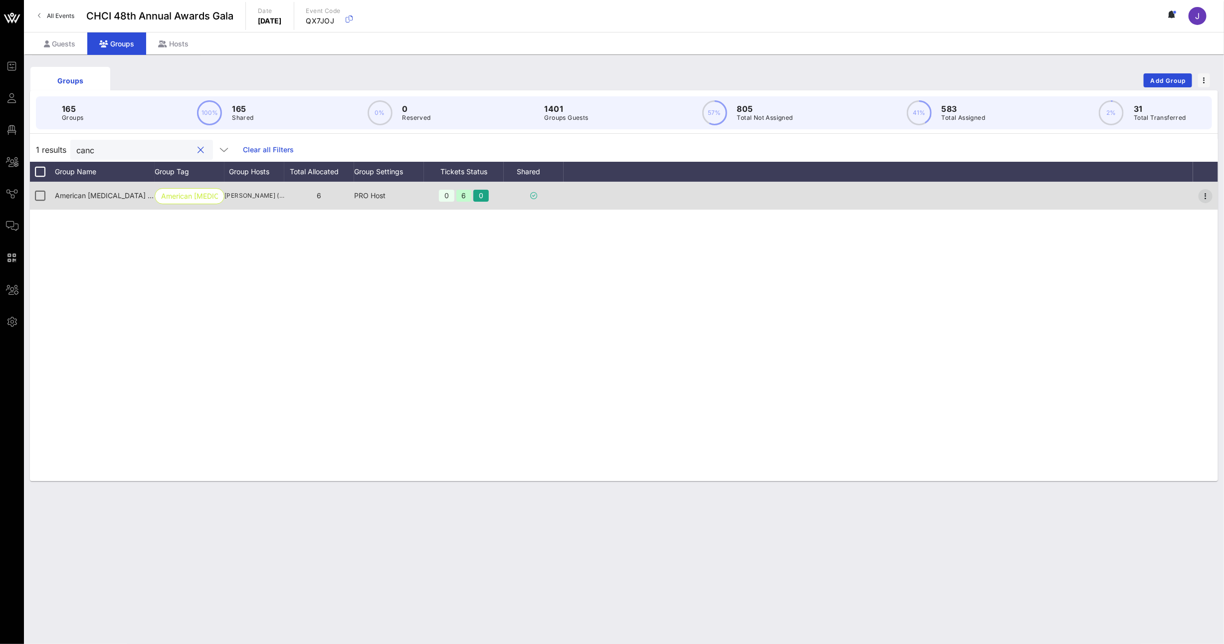
type input "canc"
click at [1024, 193] on icon "button" at bounding box center [1206, 196] width 12 height 12
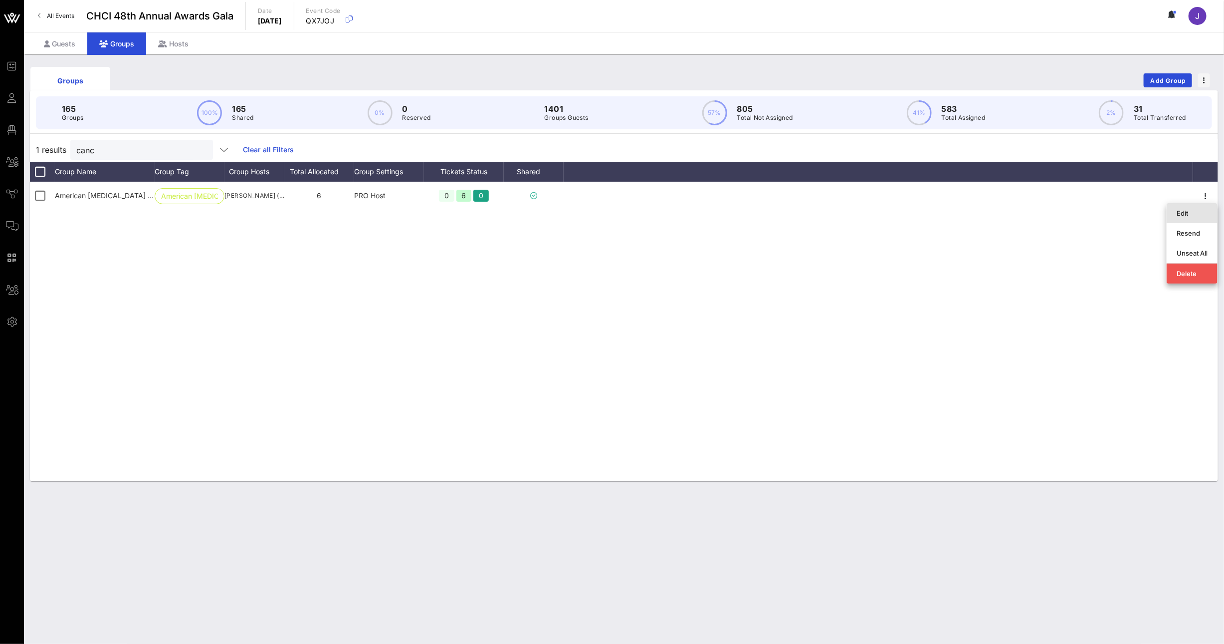
click at [1024, 210] on div "Edit" at bounding box center [1192, 213] width 31 height 8
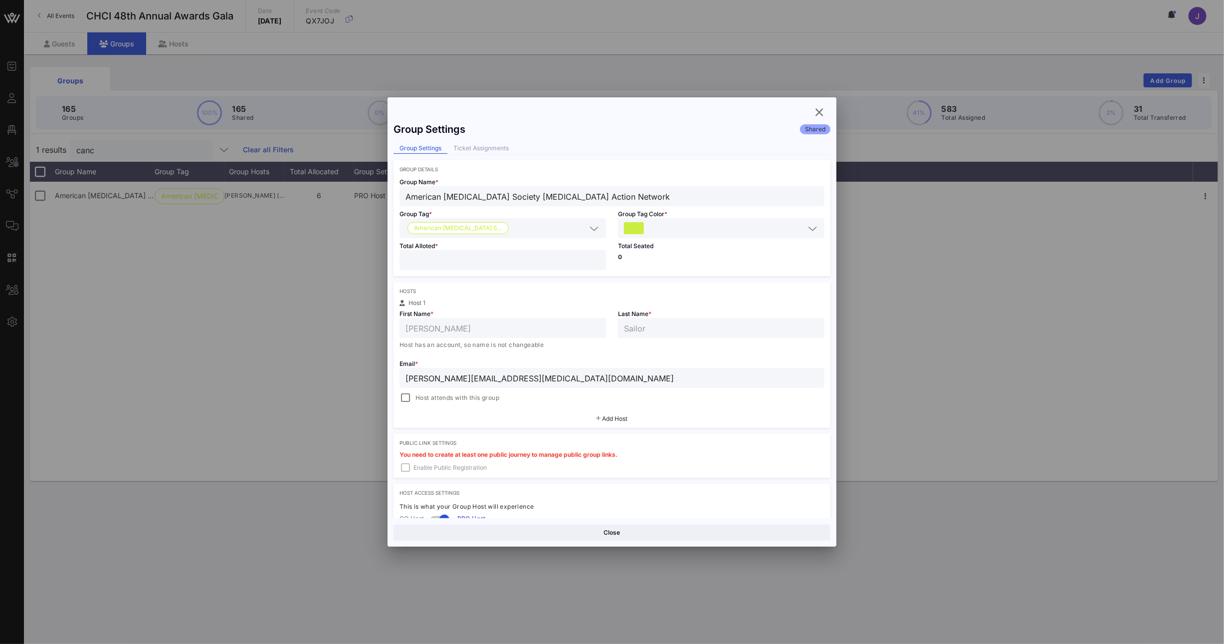
click at [370, 254] on div "Event Builder Guests Floor Plan All Groups Journeys Comms QR Scanner Team Setti…" at bounding box center [612, 322] width 1224 height 644
type input "*"
click at [762, 344] on button "Save" at bounding box center [722, 532] width 217 height 16
click at [824, 113] on icon "button" at bounding box center [820, 112] width 12 height 12
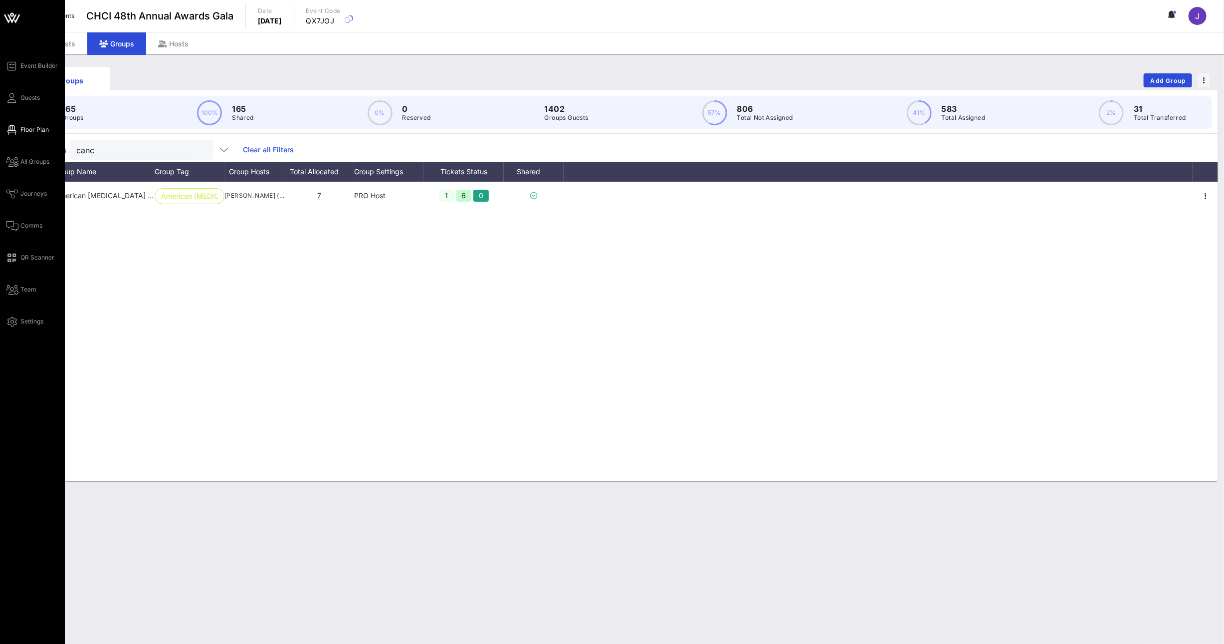
click at [26, 132] on span "Floor Plan" at bounding box center [34, 129] width 28 height 9
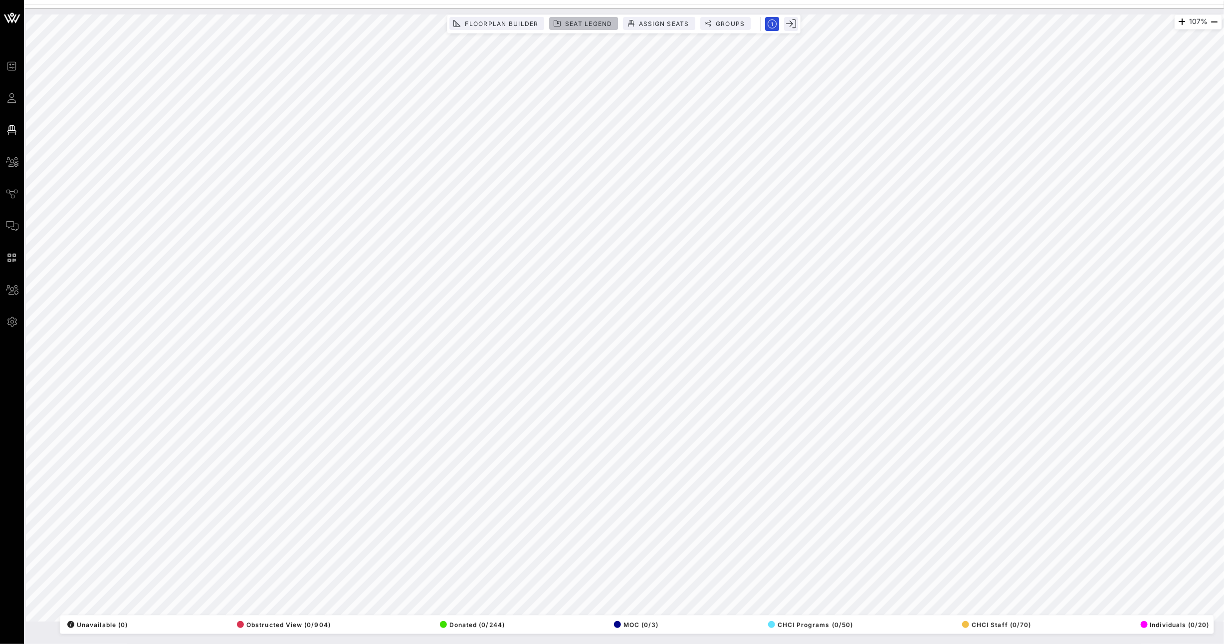
click at [590, 25] on span "Seat Legend" at bounding box center [589, 23] width 48 height 7
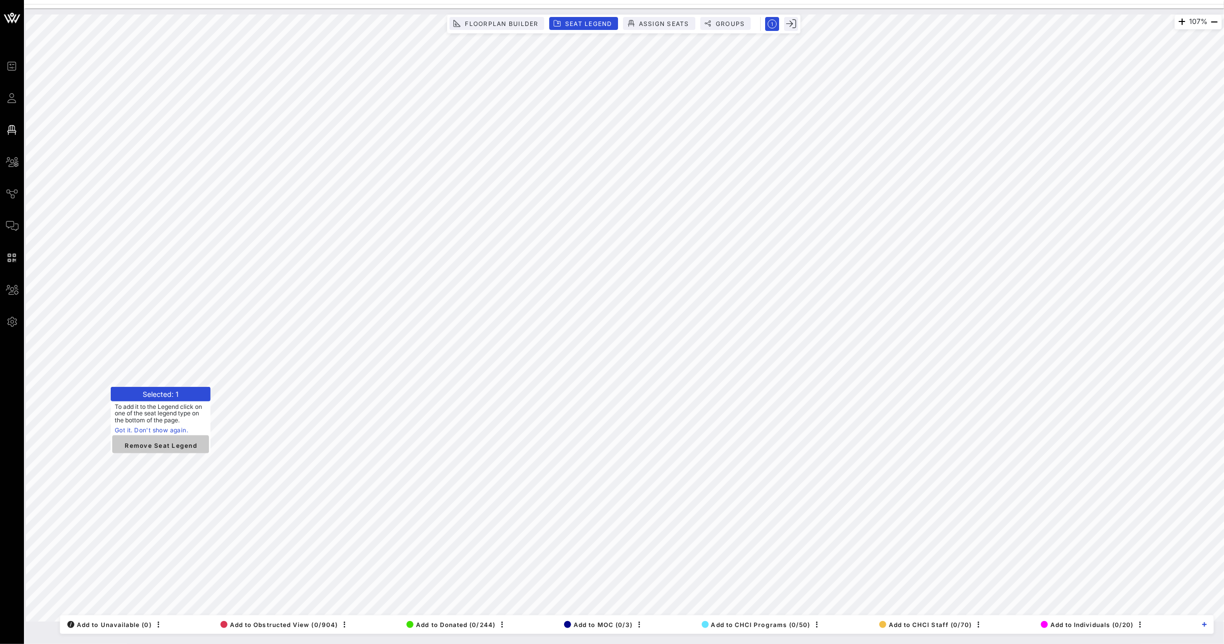
click at [185, 344] on span "Remove Seat Legend" at bounding box center [160, 444] width 81 height 9
